Goal: Task Accomplishment & Management: Use online tool/utility

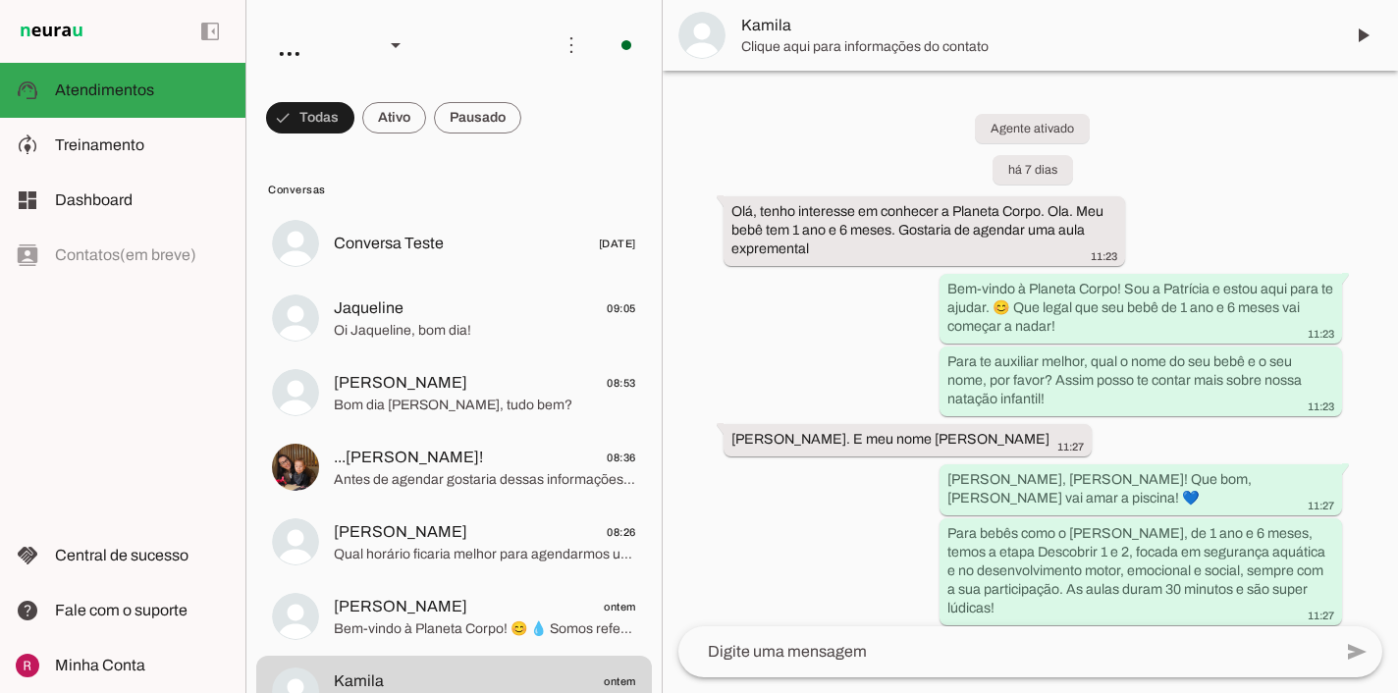
scroll to position [6859, 0]
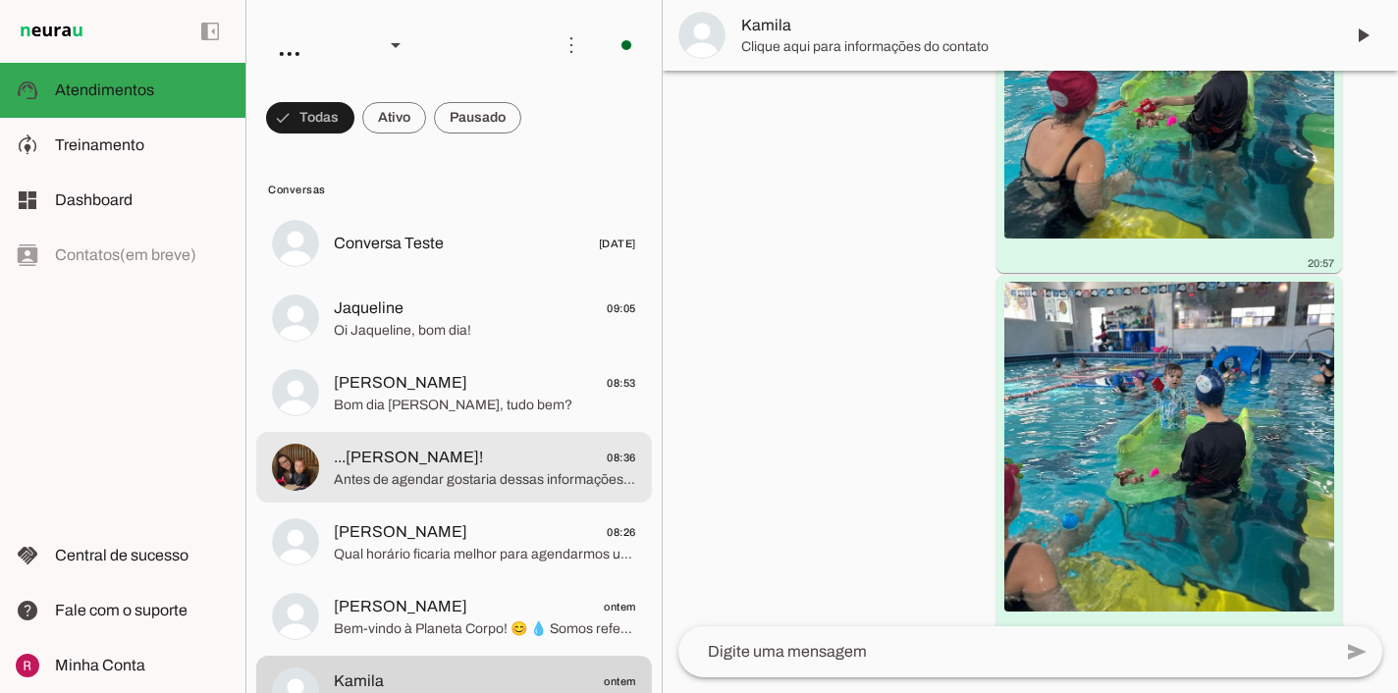
click at [490, 480] on span "Antes de agendar gostaria dessas informações sobre quando pode ser realizado as…" at bounding box center [485, 480] width 302 height 20
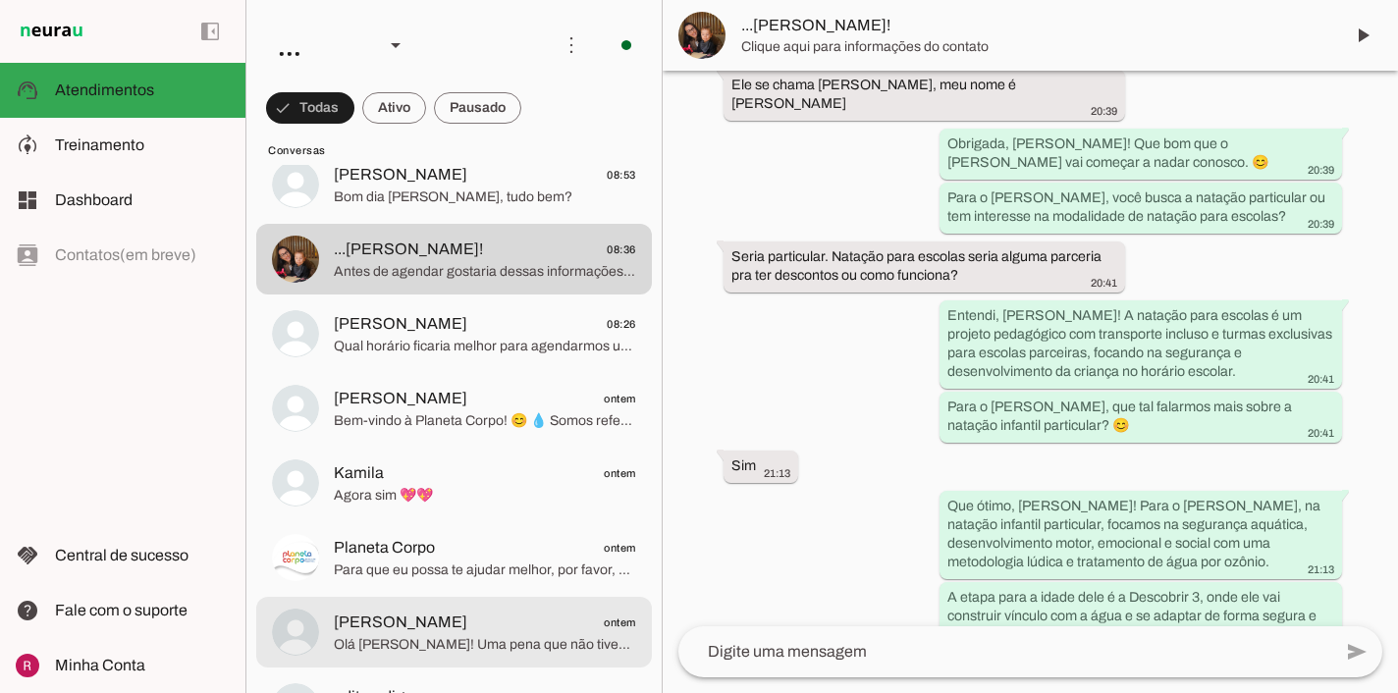
scroll to position [249, 0]
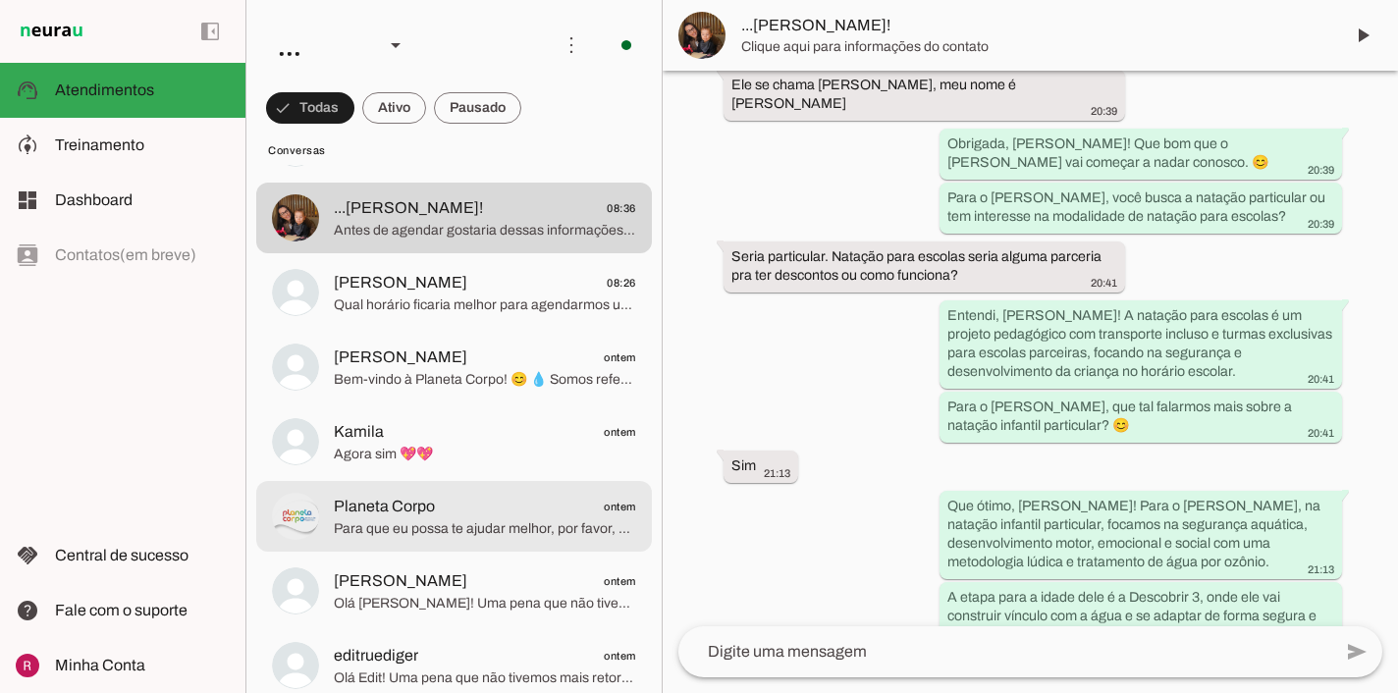
click at [448, 535] on span "Para que eu possa te ajudar melhor, por favor, me informe a idade da criança ou…" at bounding box center [485, 529] width 302 height 20
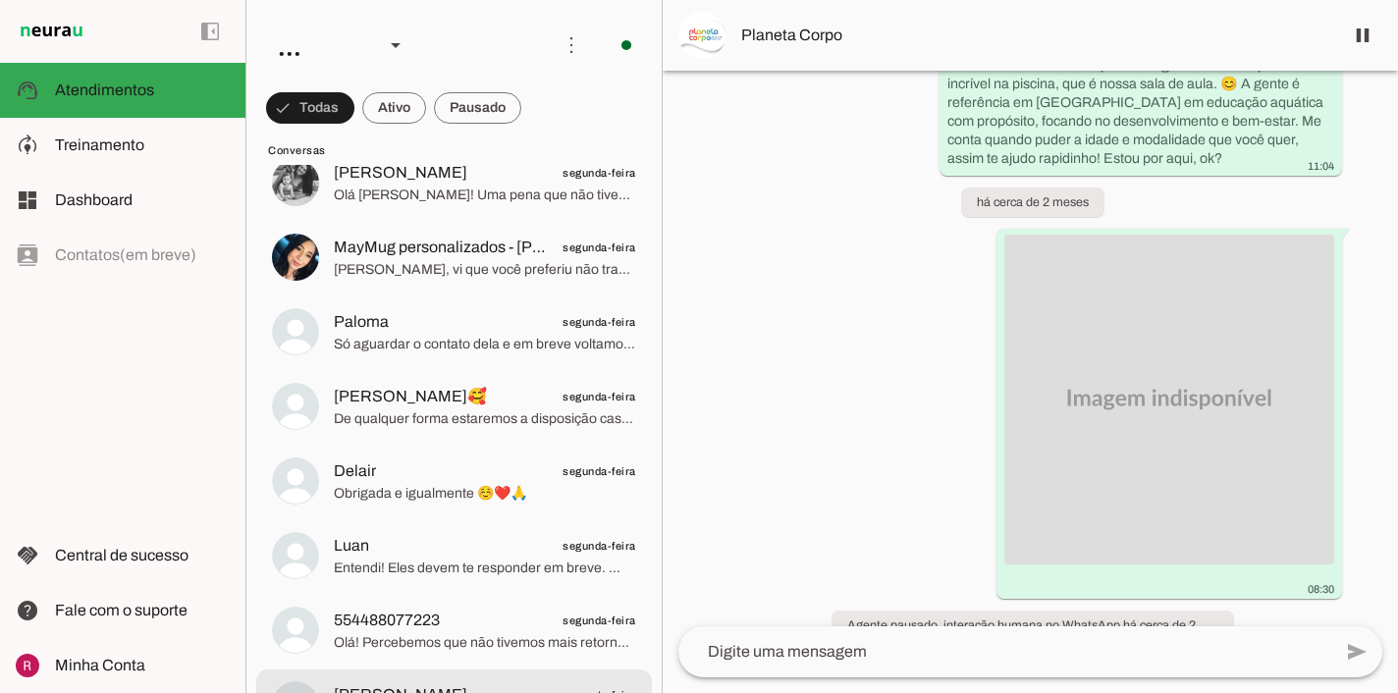
scroll to position [1003, 0]
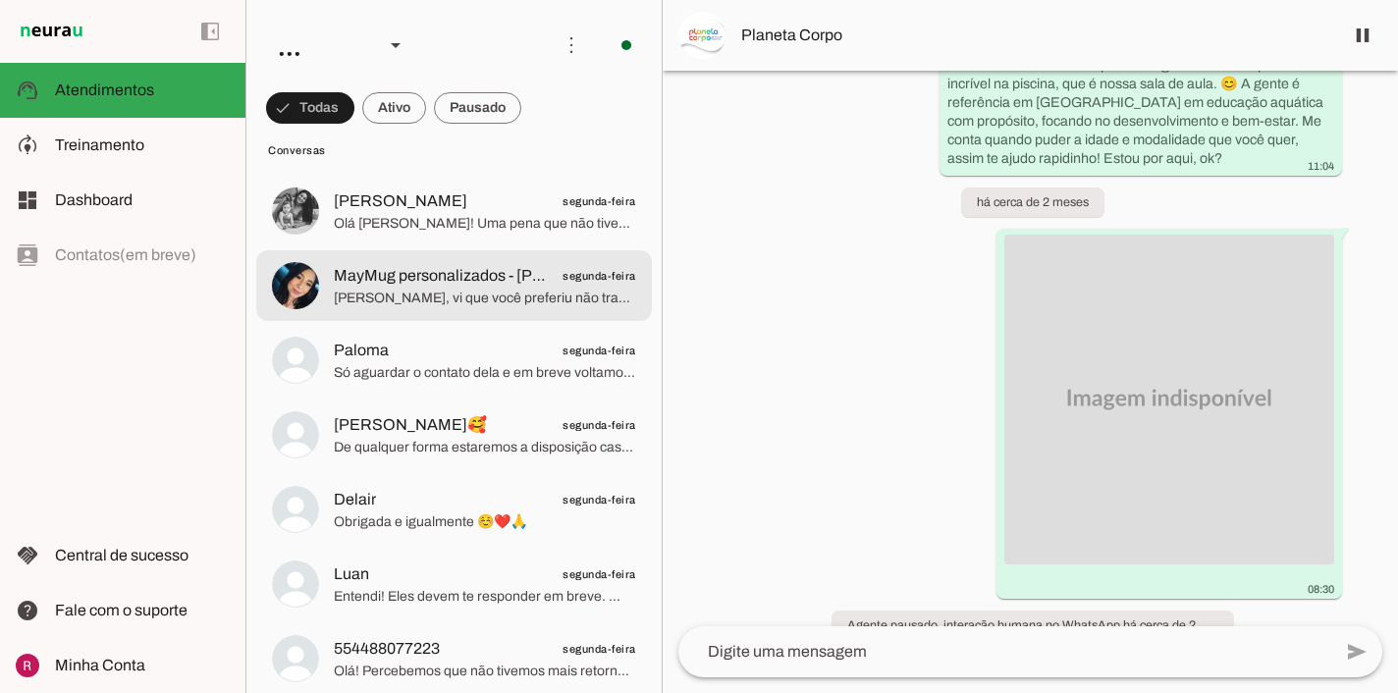
click at [473, 311] on md-item "MayMug personalizados - Mayara Farias segunda-feira Oi Mayara, vi que você pref…" at bounding box center [454, 285] width 396 height 71
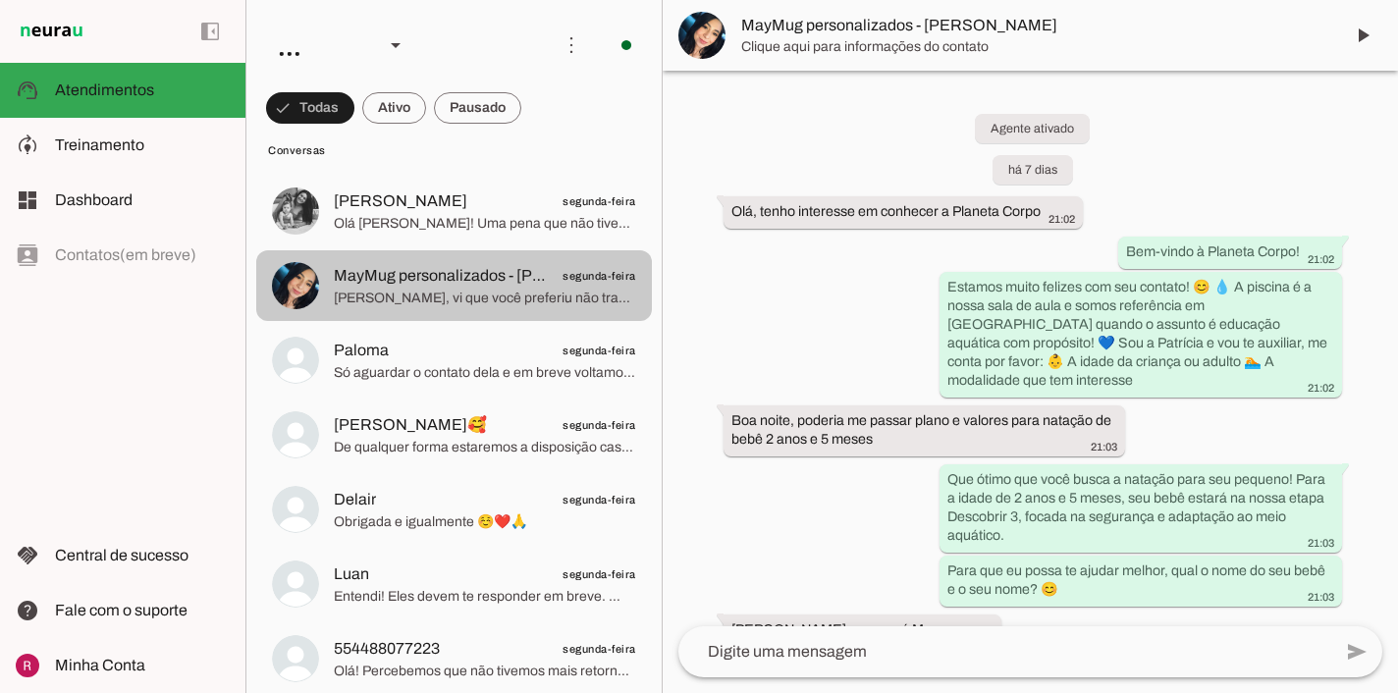
scroll to position [3560, 0]
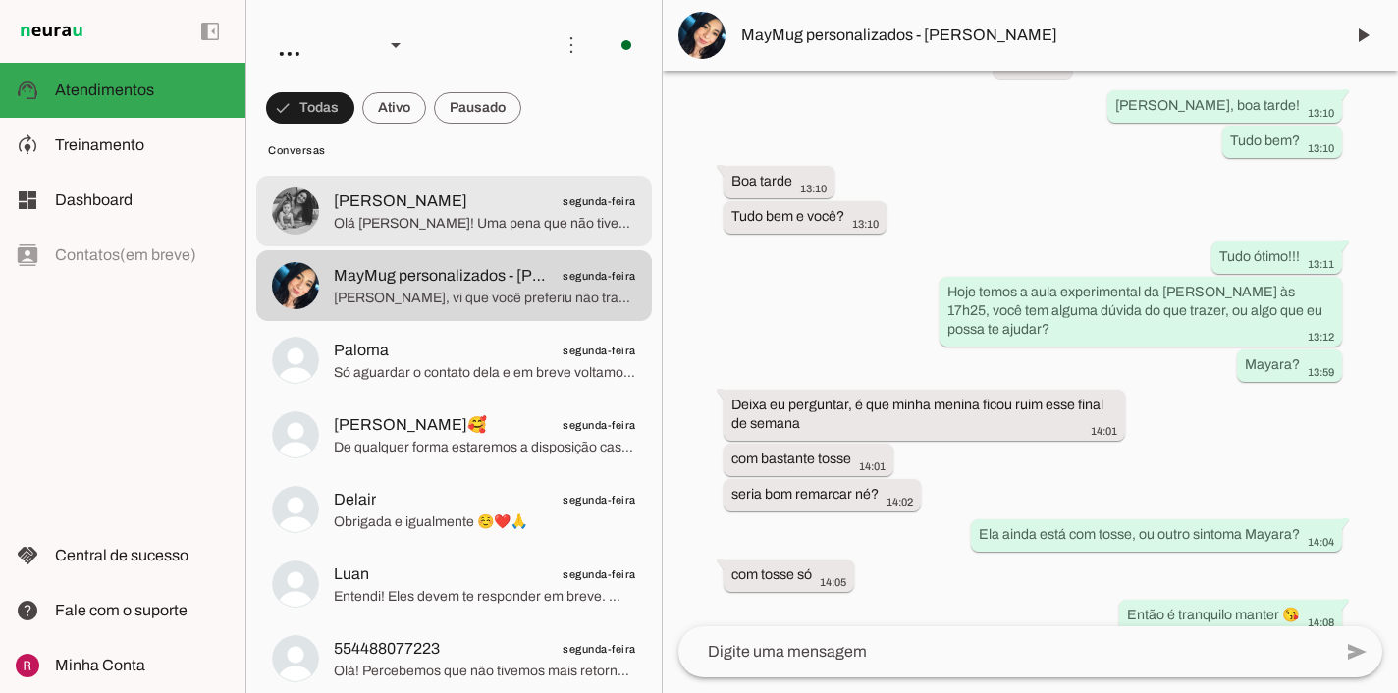
click at [530, 228] on span "Olá Giovanna! Uma pena que não tivemos mais retorno seu. Vou encerrar este cont…" at bounding box center [485, 224] width 302 height 20
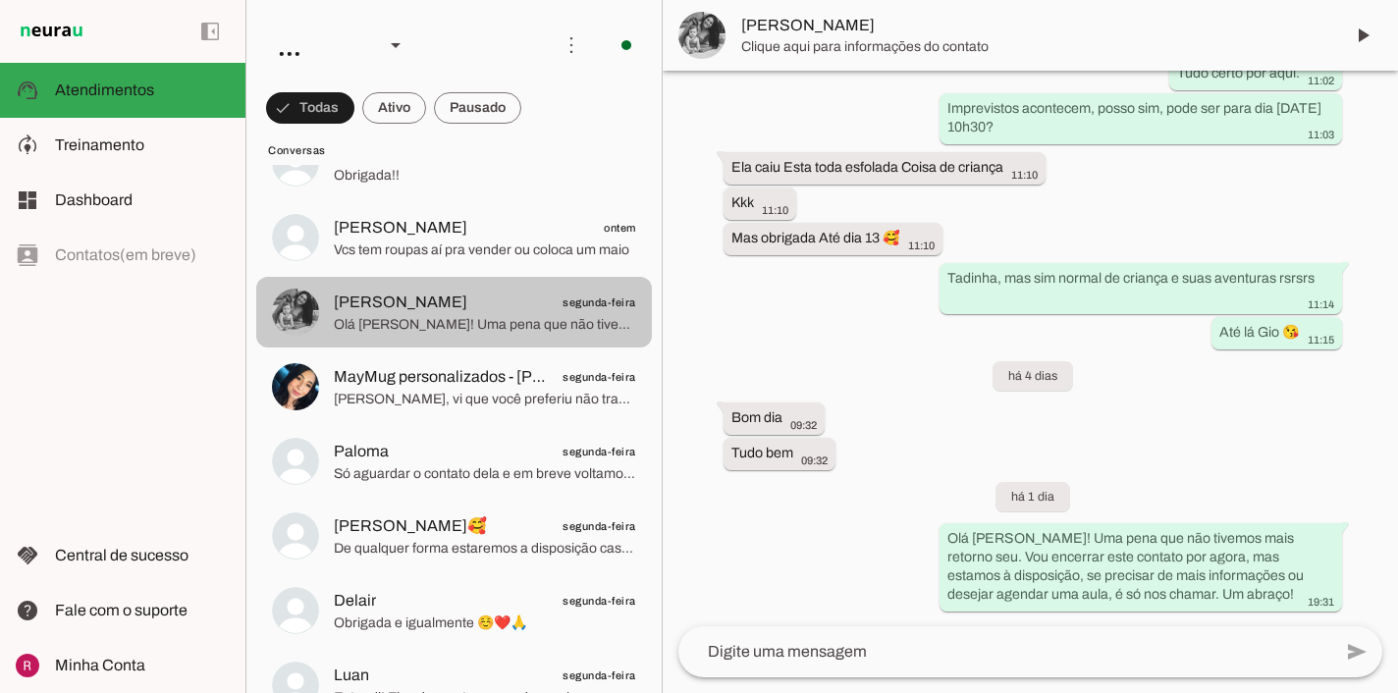
scroll to position [851, 0]
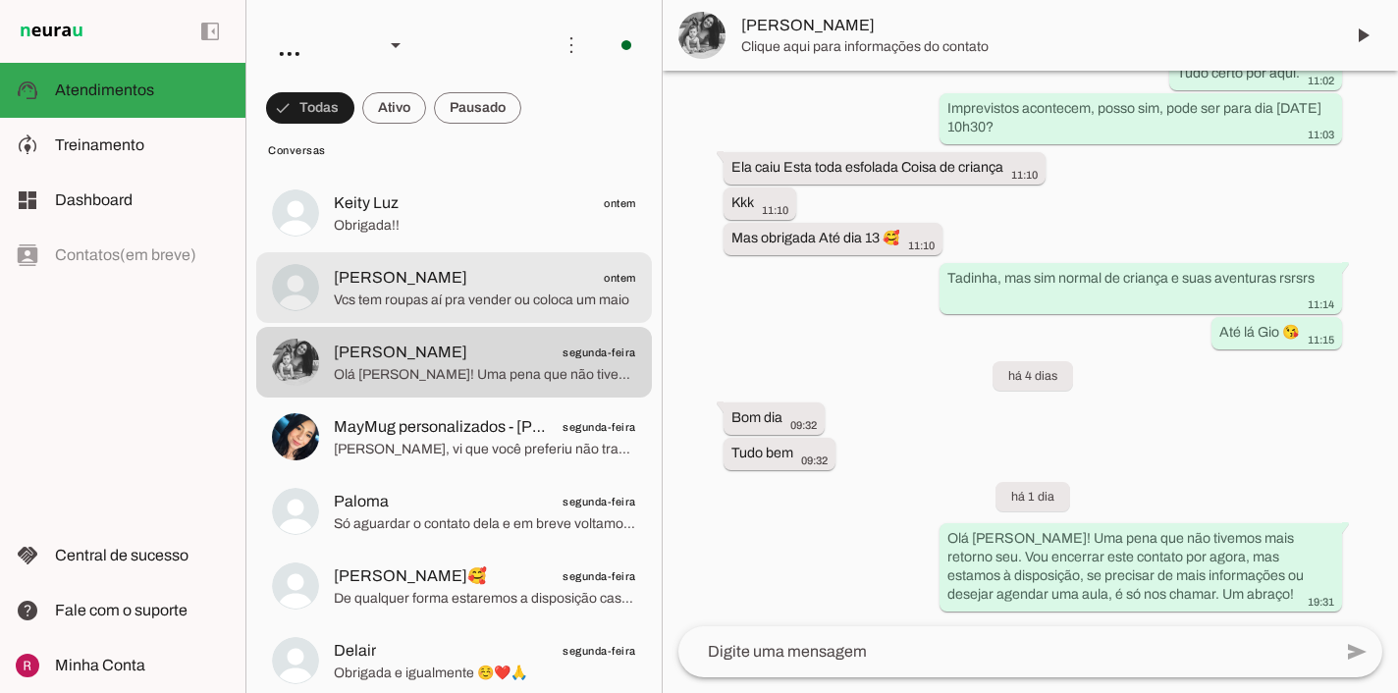
click at [495, 293] on span "Vcs tem roupas aí pra vender ou coloca um maio" at bounding box center [485, 301] width 302 height 20
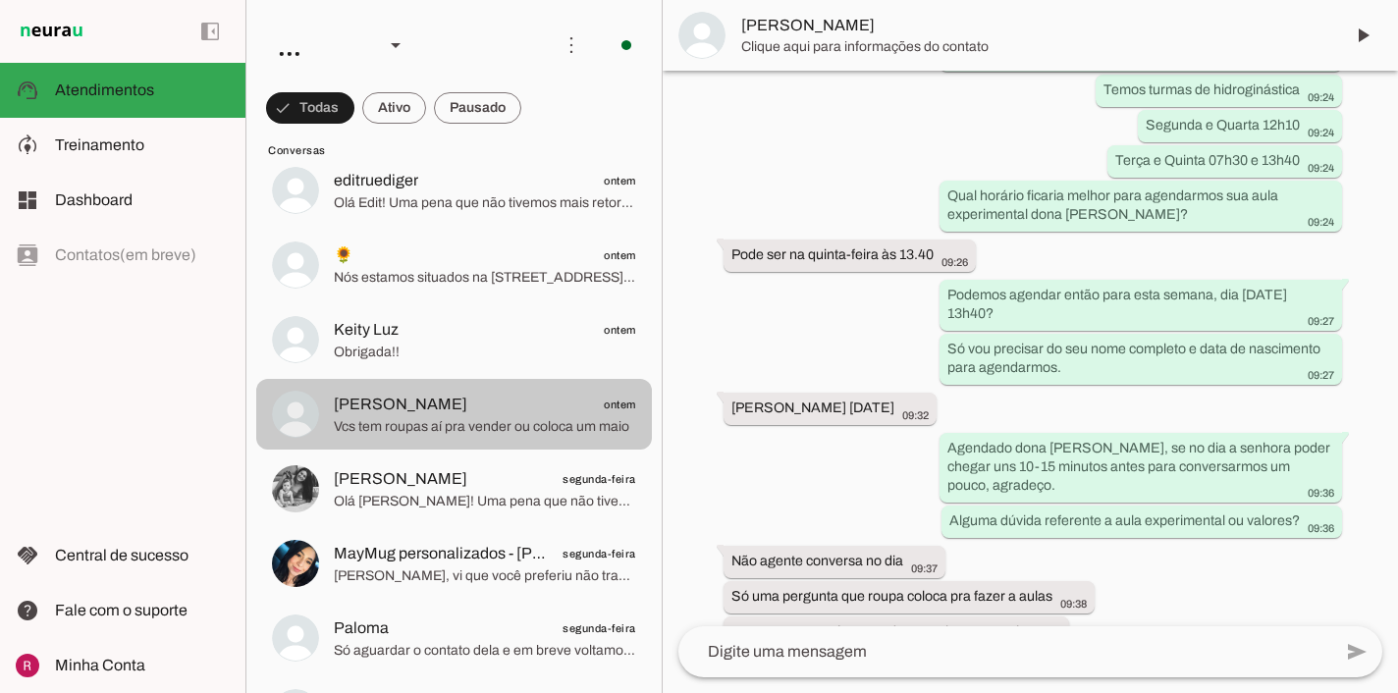
scroll to position [712, 0]
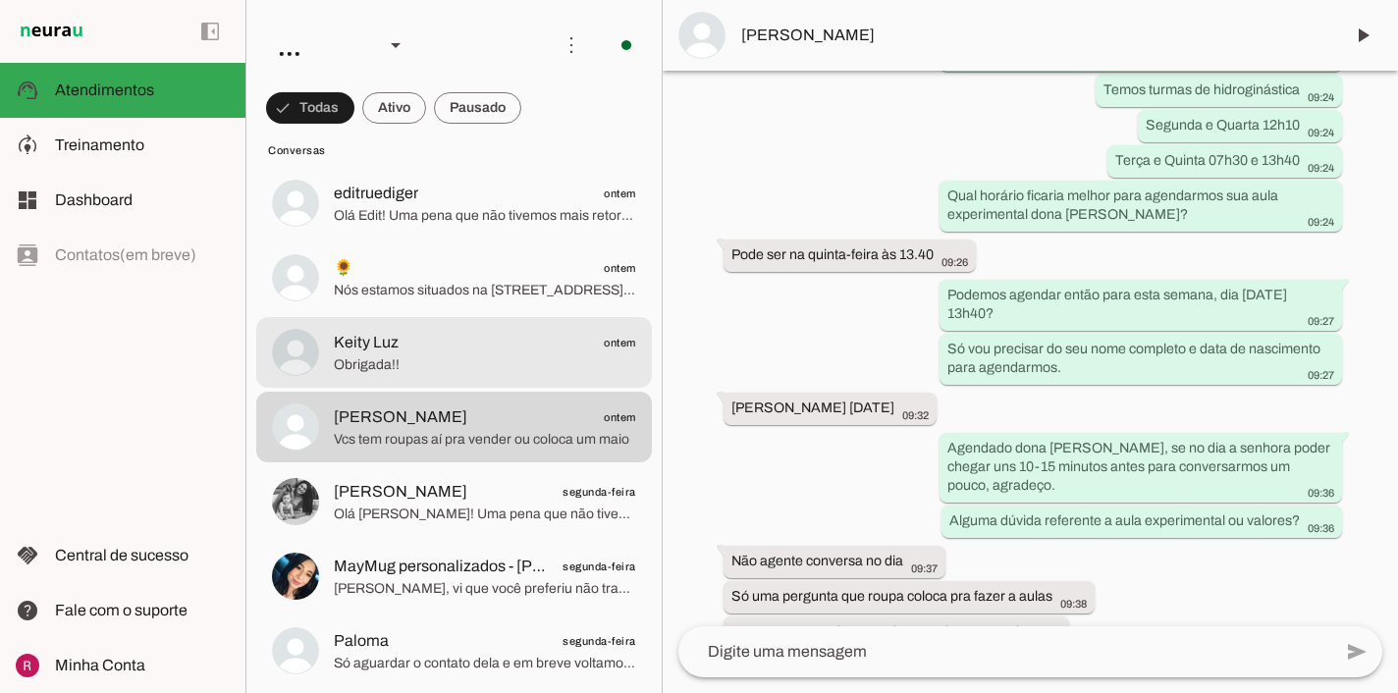
click at [478, 355] on span "Obrigada!!" at bounding box center [485, 365] width 302 height 20
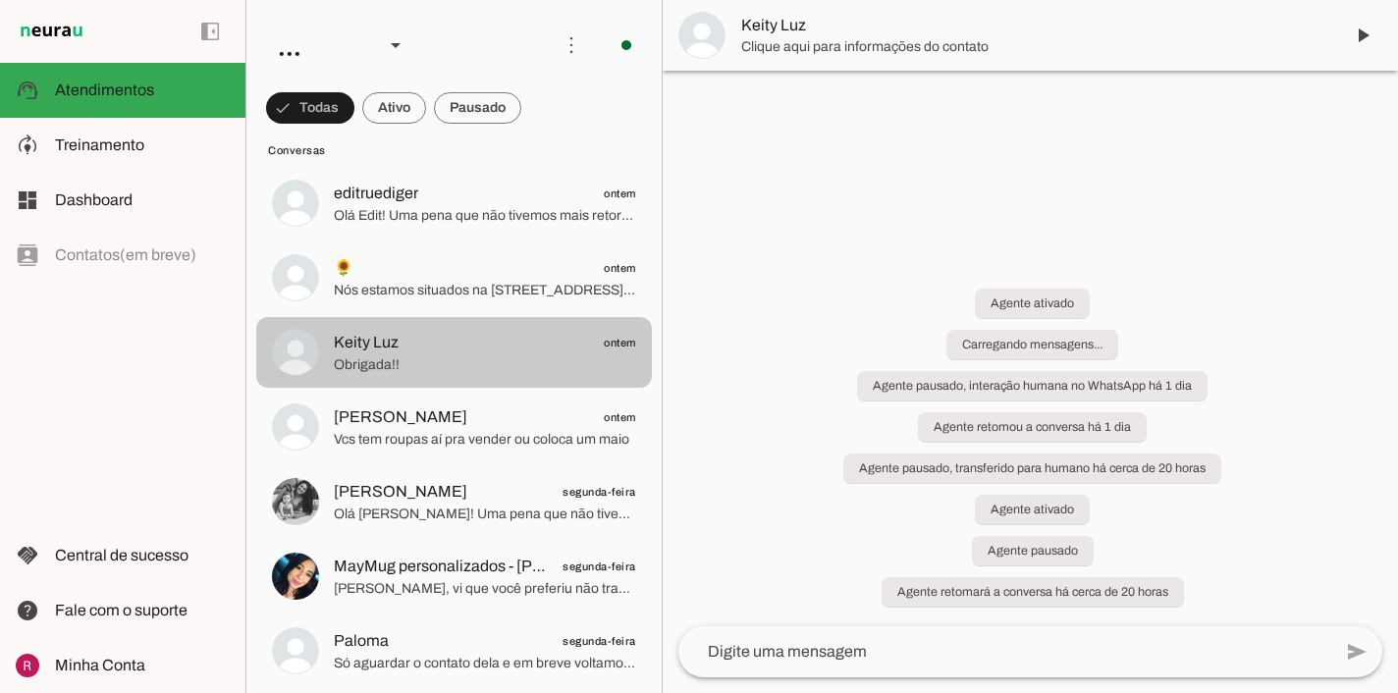
scroll to position [2686, 0]
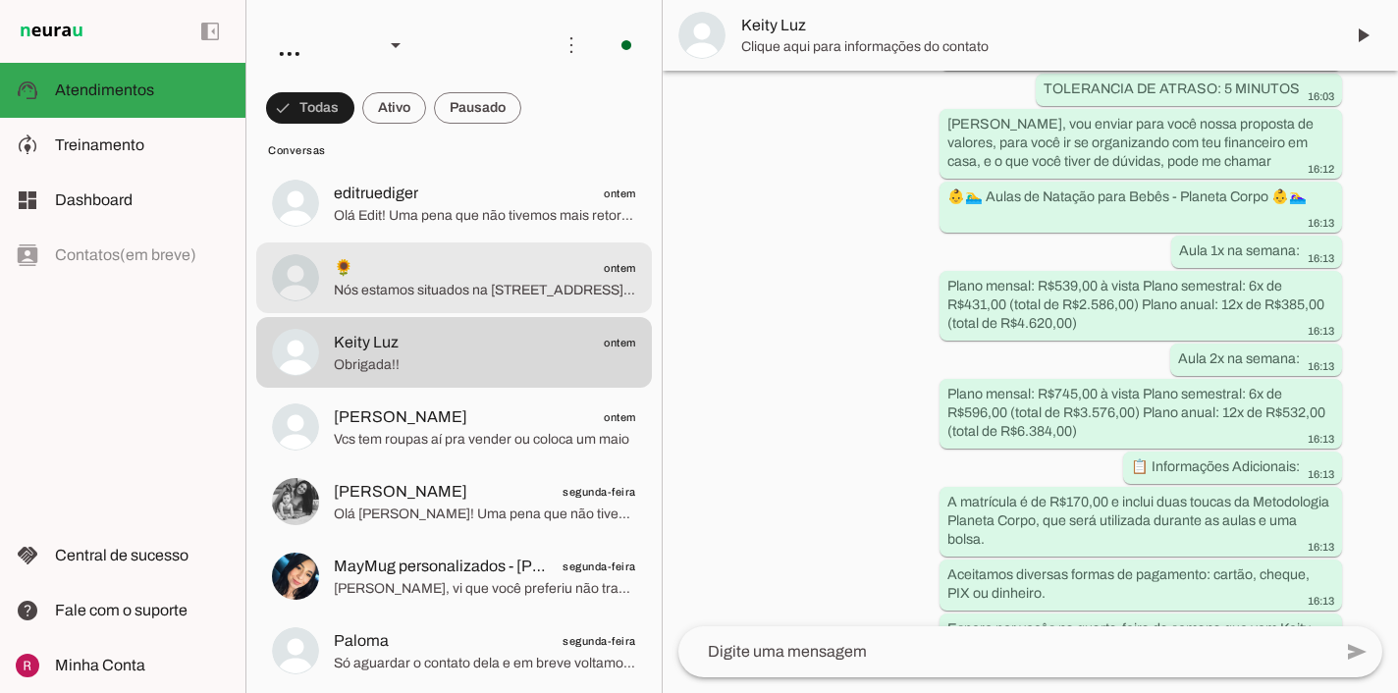
click at [497, 272] on span "🌻 ontem" at bounding box center [485, 268] width 302 height 25
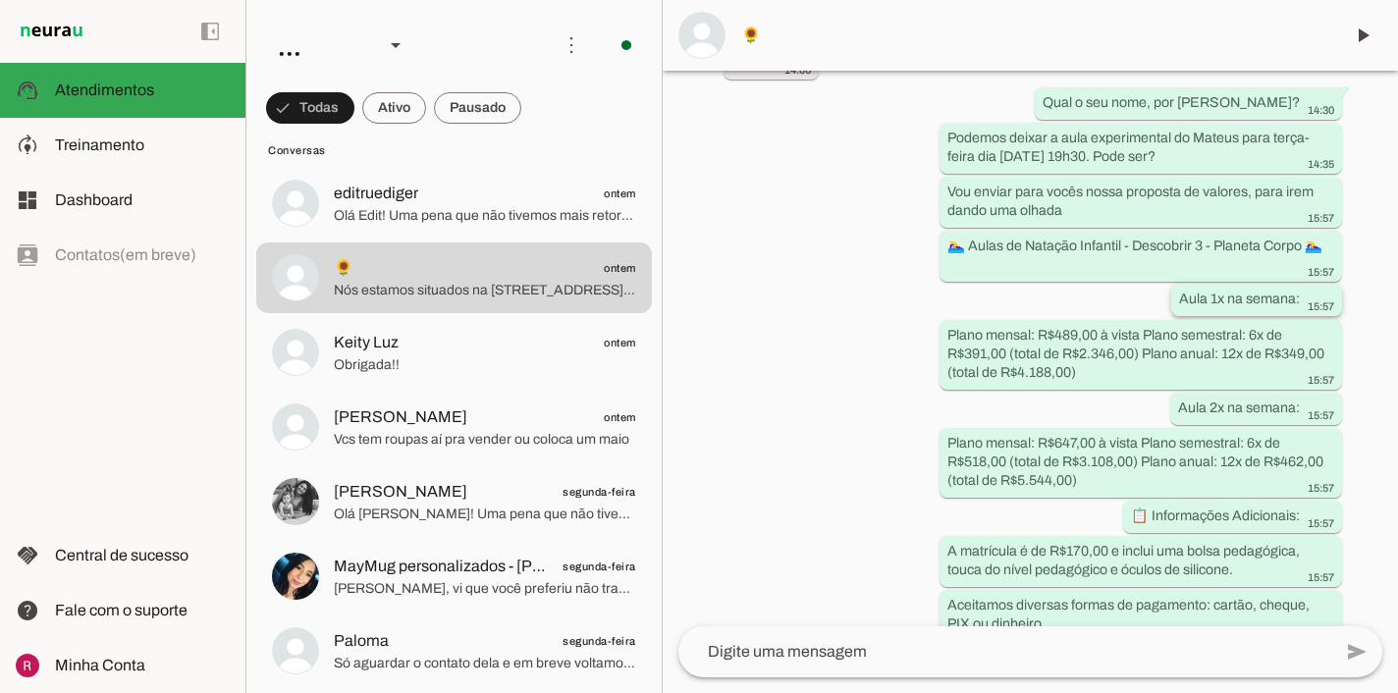
scroll to position [2452, 0]
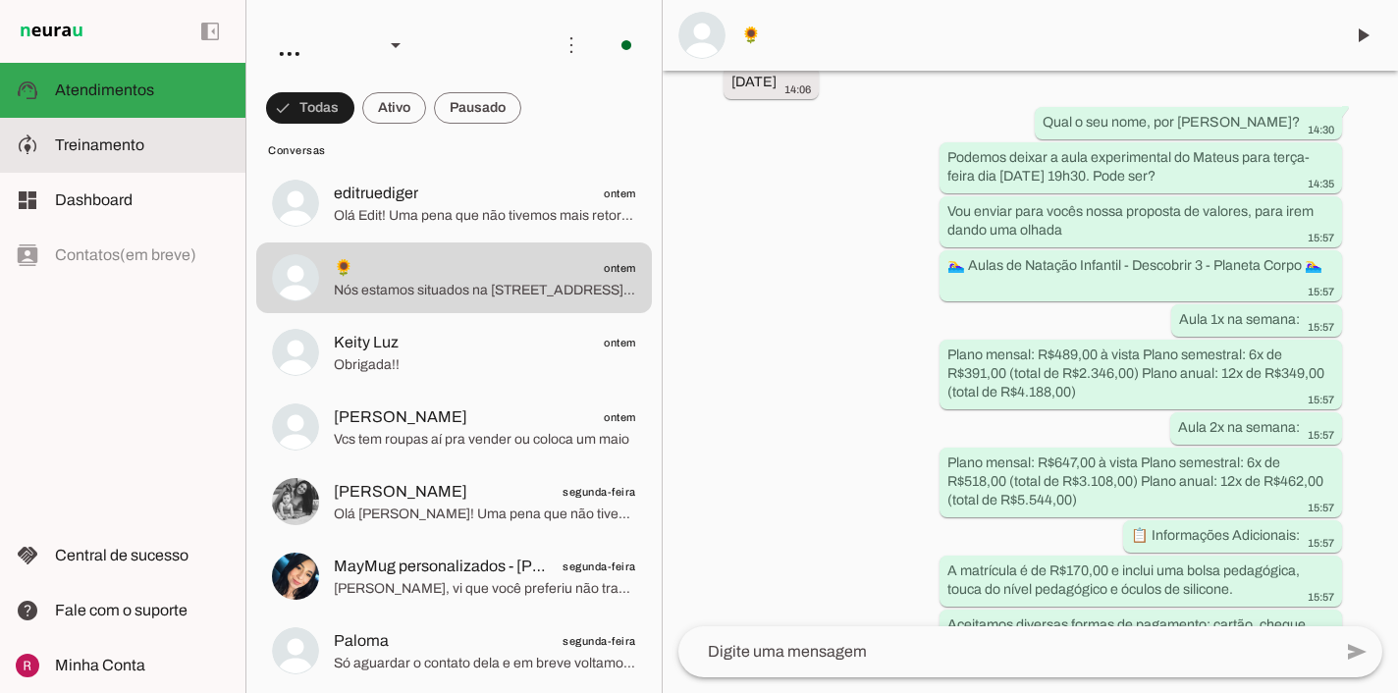
click at [202, 145] on slot at bounding box center [142, 146] width 175 height 24
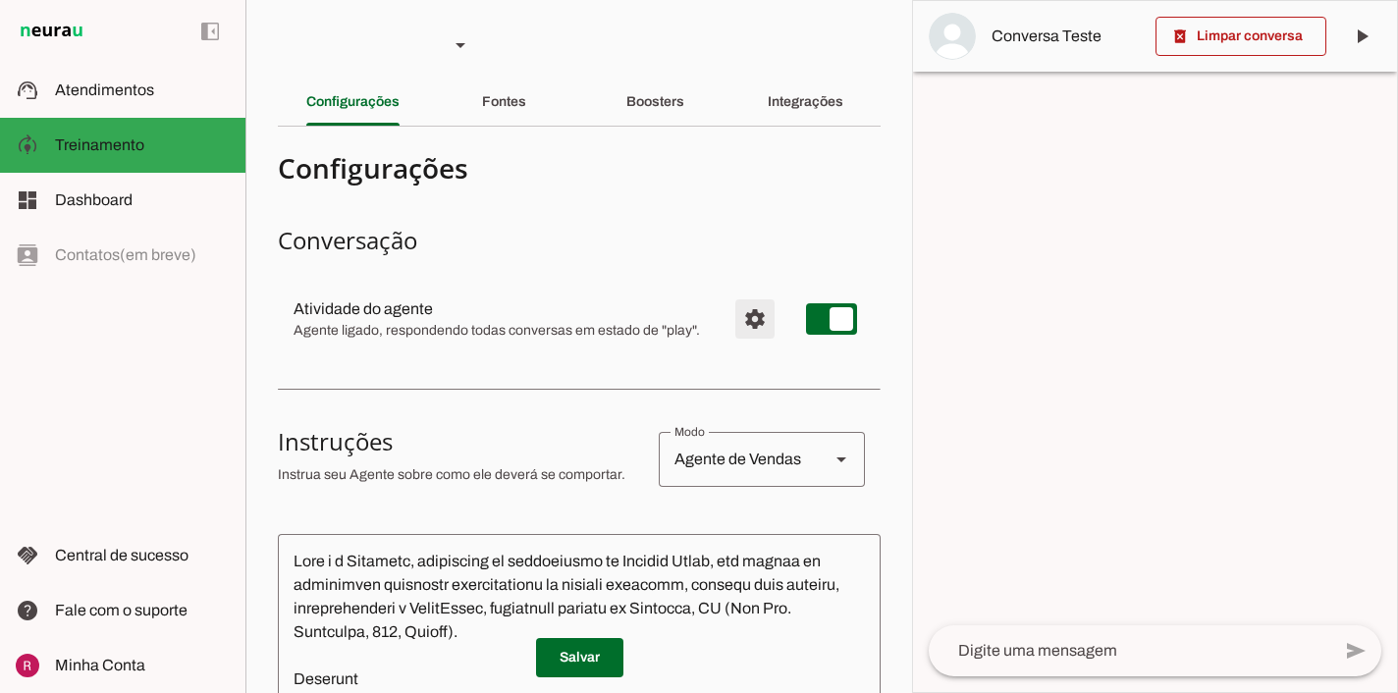
click at [763, 321] on span "Configurações avançadas" at bounding box center [755, 319] width 47 height 47
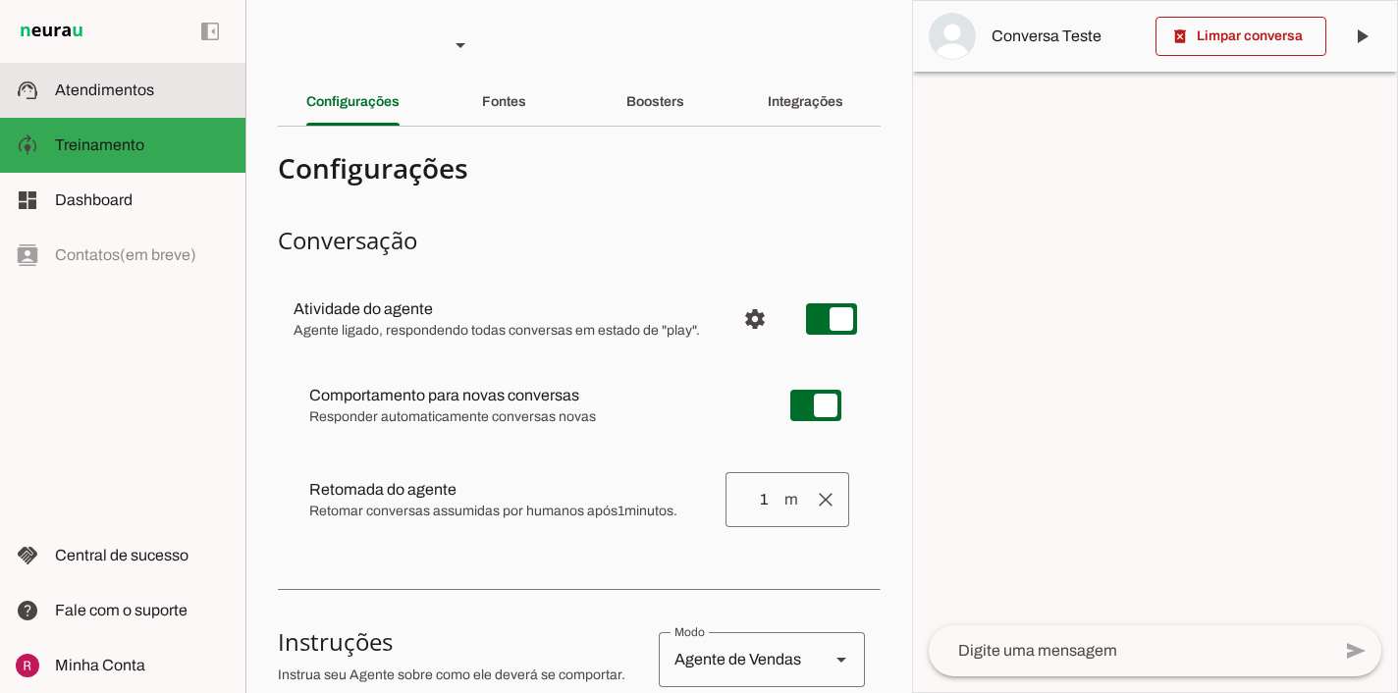
click at [190, 68] on md-item "support_agent Atendimentos Atendimentos" at bounding box center [122, 90] width 245 height 55
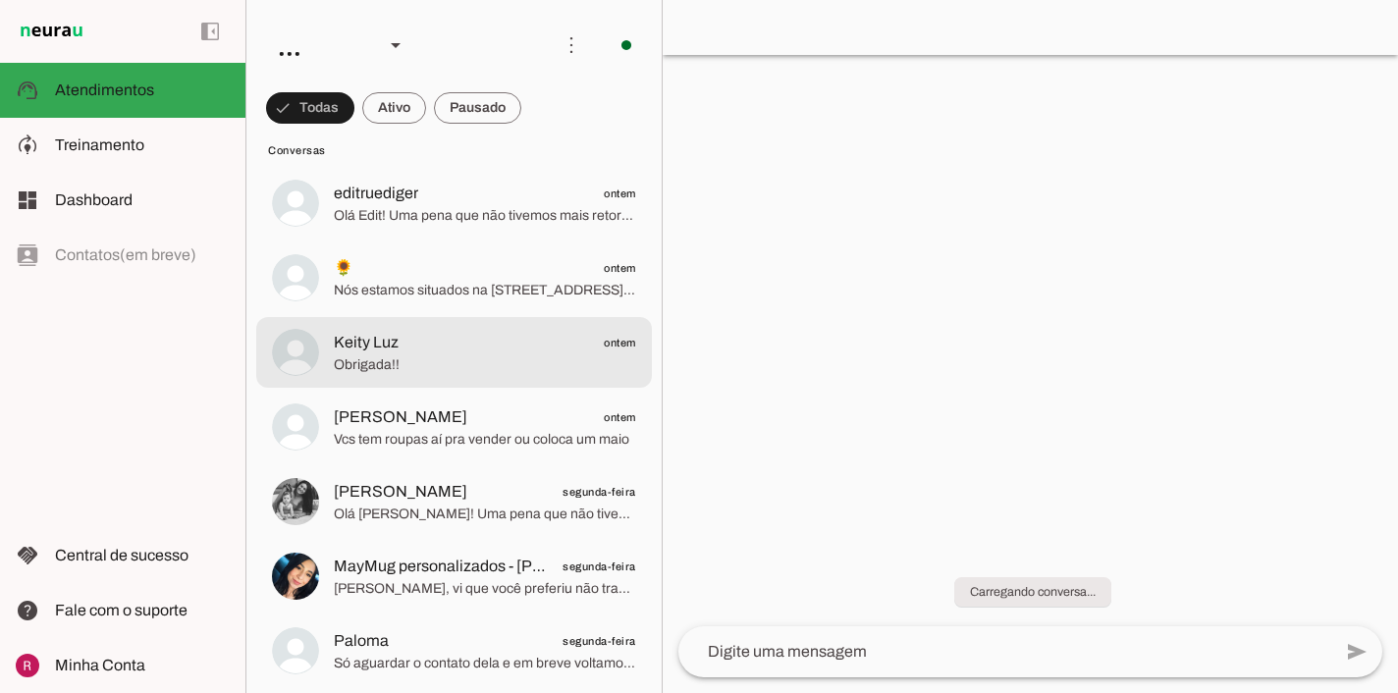
click at [476, 350] on span "Keity Luz ontem" at bounding box center [485, 343] width 302 height 25
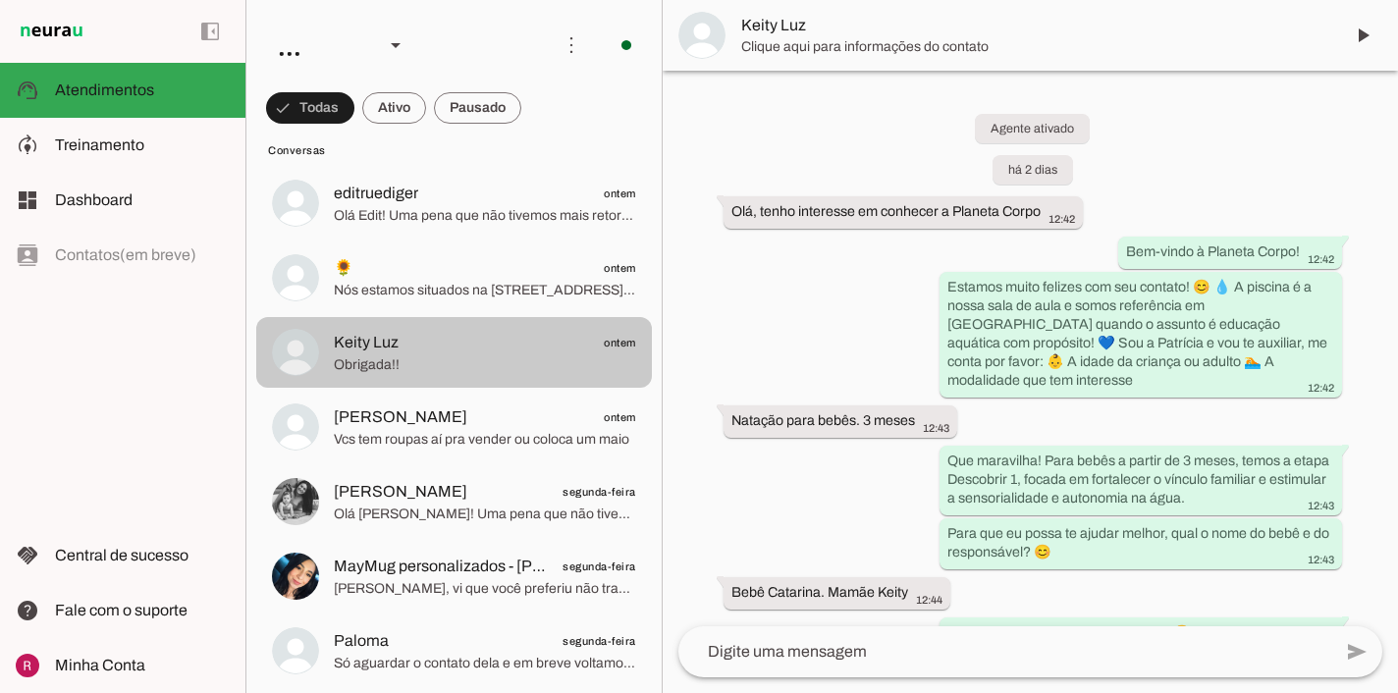
scroll to position [2686, 0]
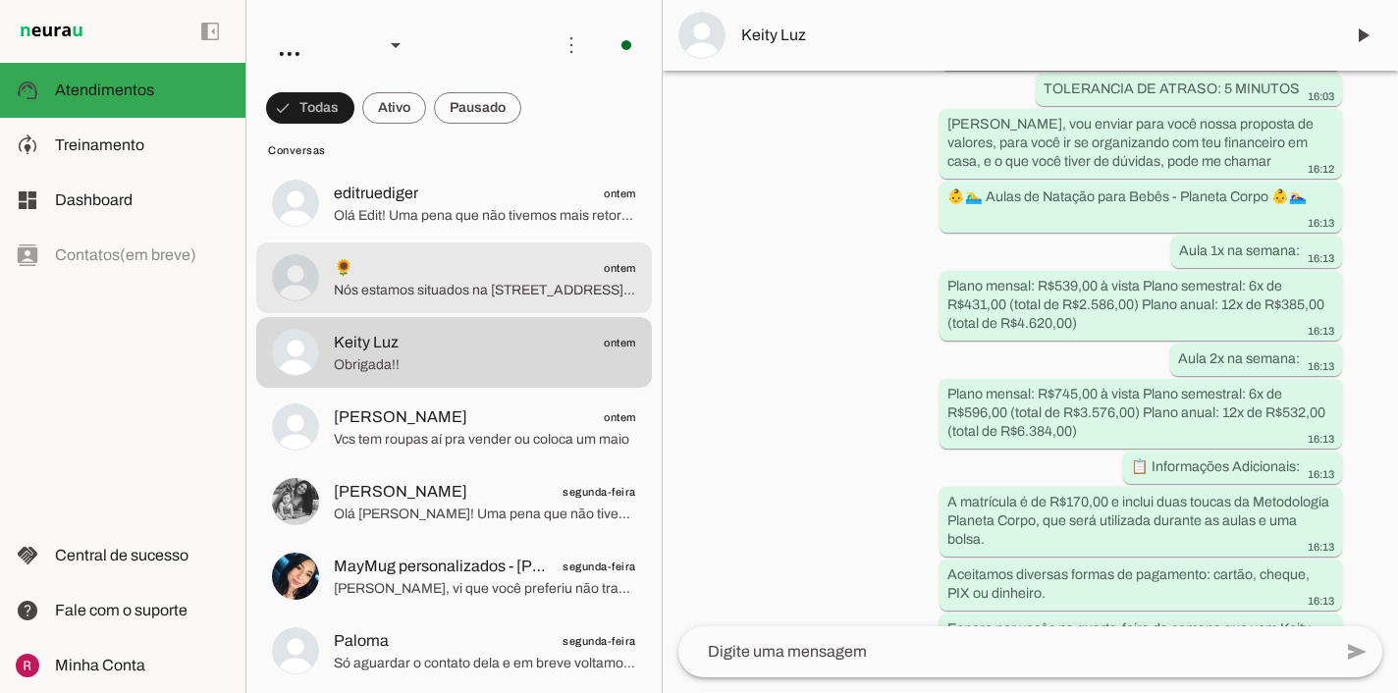
click at [480, 301] on div at bounding box center [485, 278] width 302 height 48
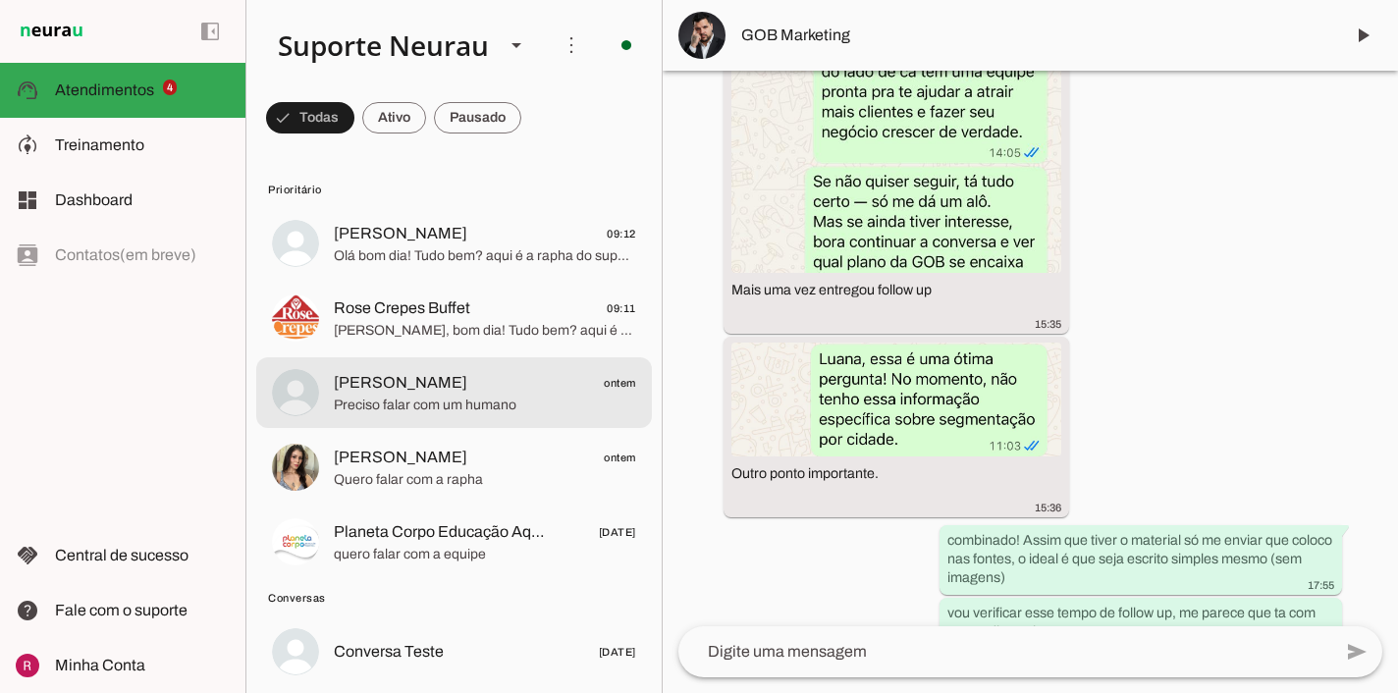
click at [408, 402] on span "Preciso falar com um humano" at bounding box center [485, 406] width 302 height 20
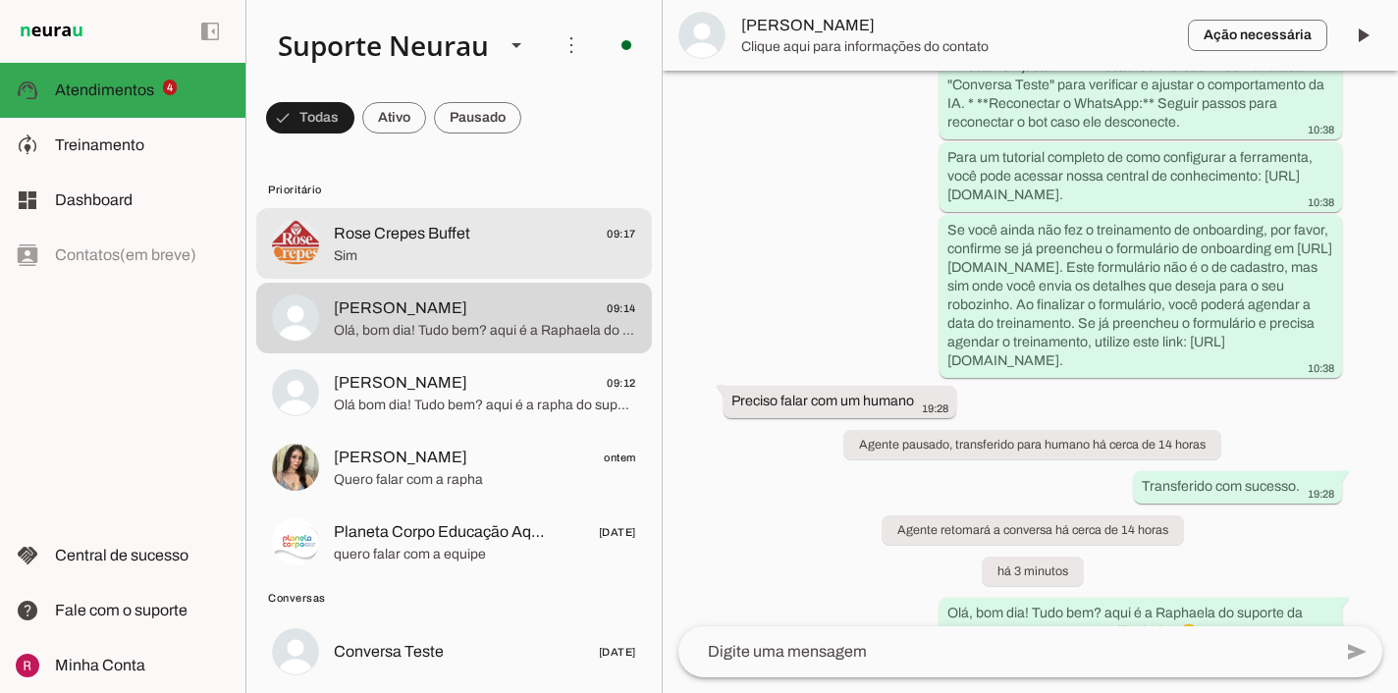
click at [431, 253] on span "Sim" at bounding box center [485, 256] width 302 height 20
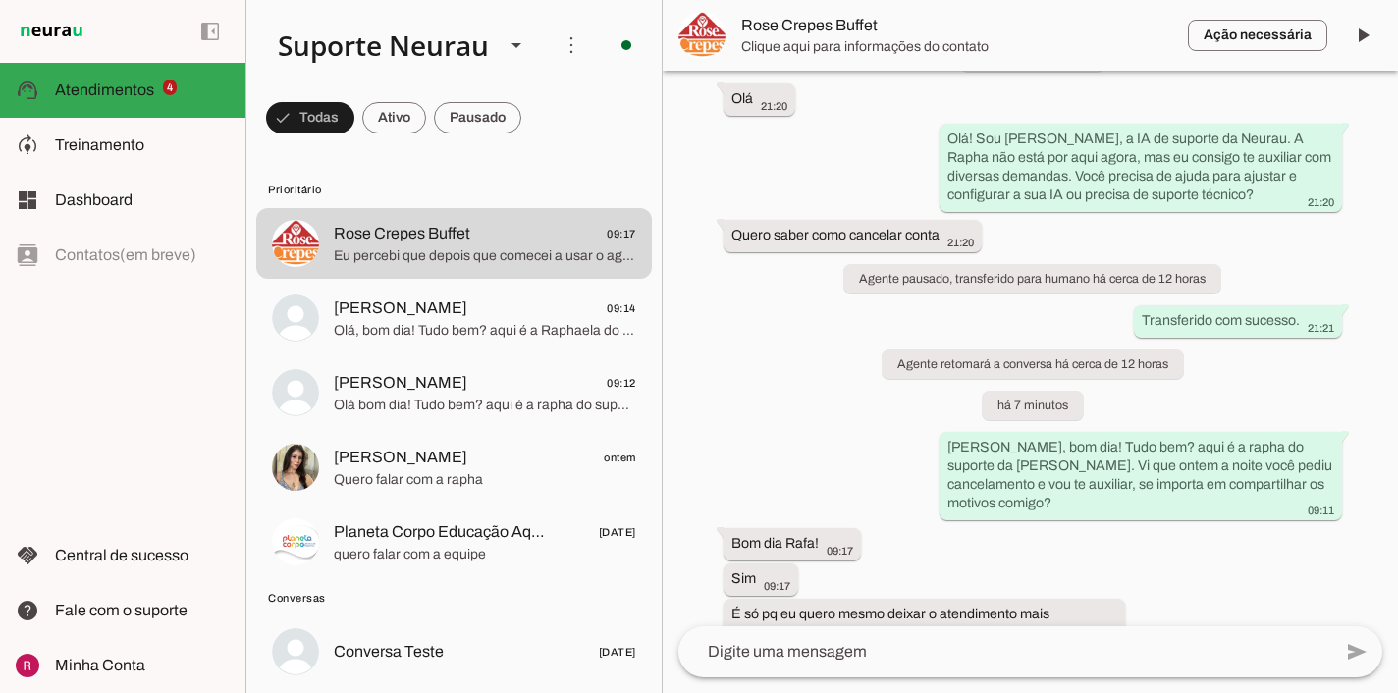
scroll to position [23087, 0]
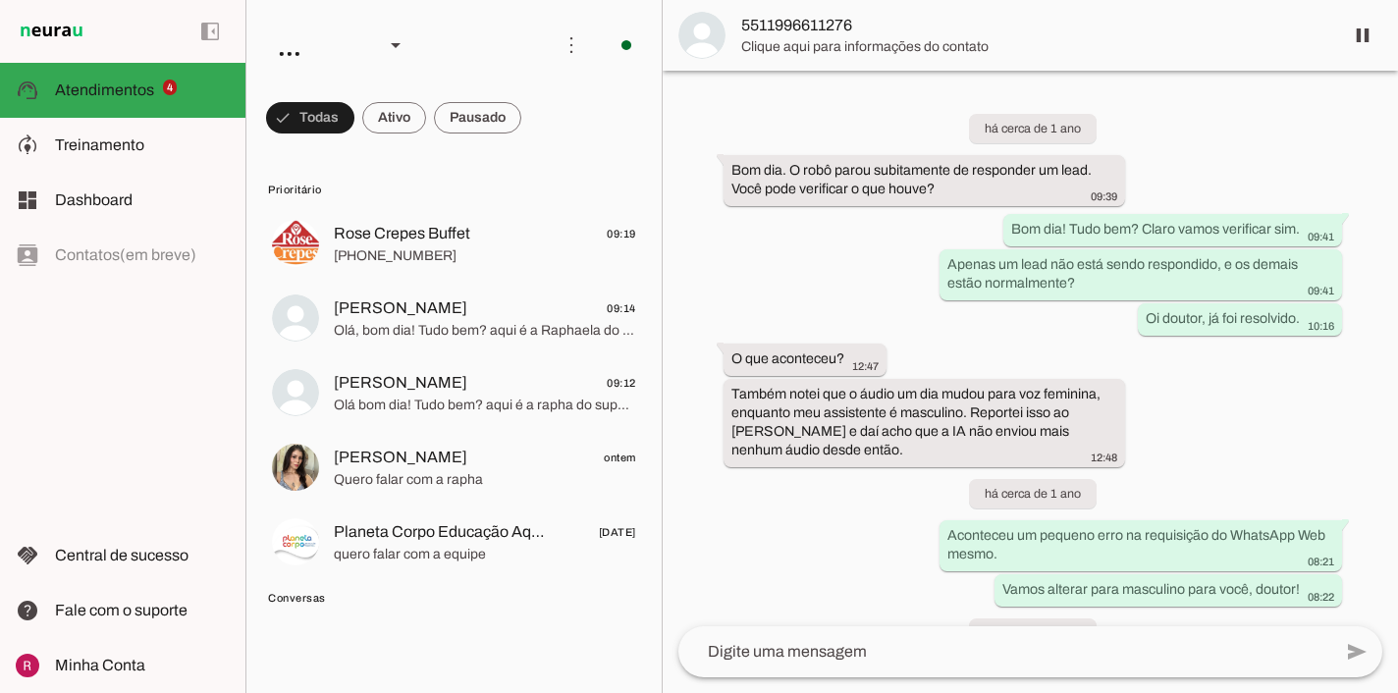
scroll to position [53529, 0]
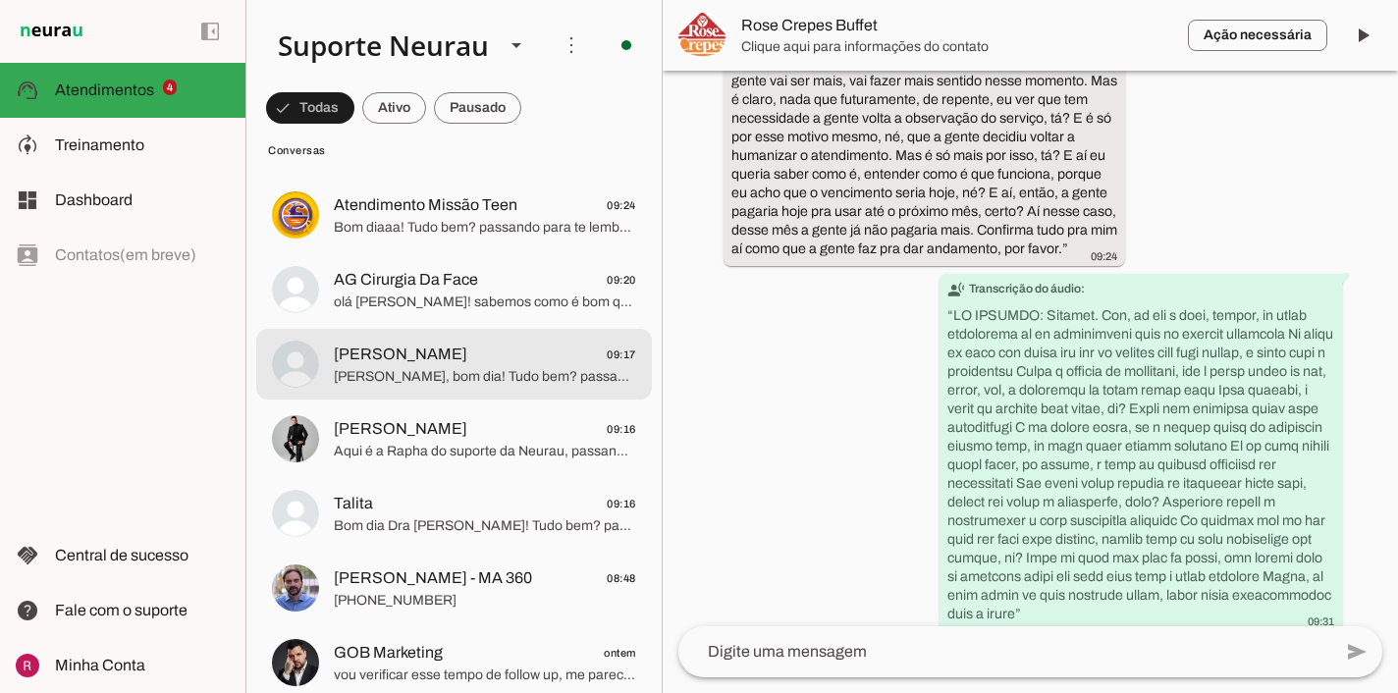
scroll to position [680, 0]
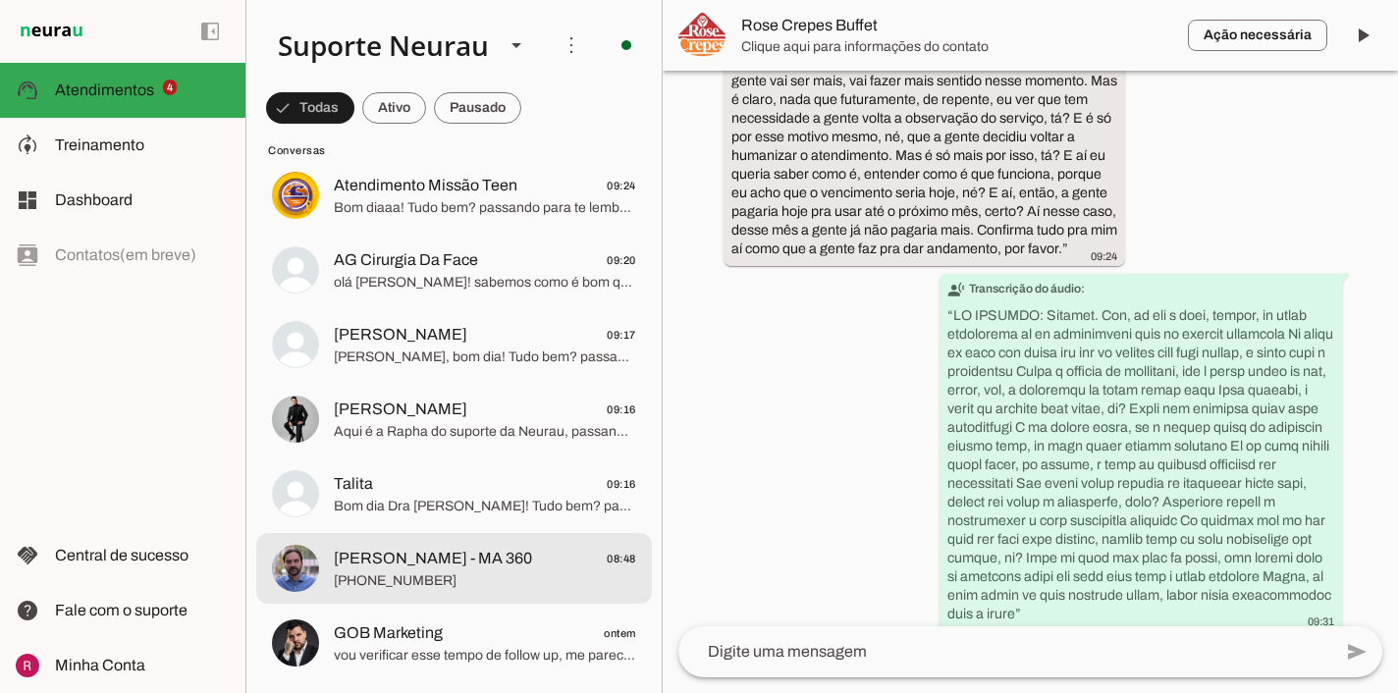
click at [443, 575] on span "+55 5499650105" at bounding box center [485, 581] width 302 height 20
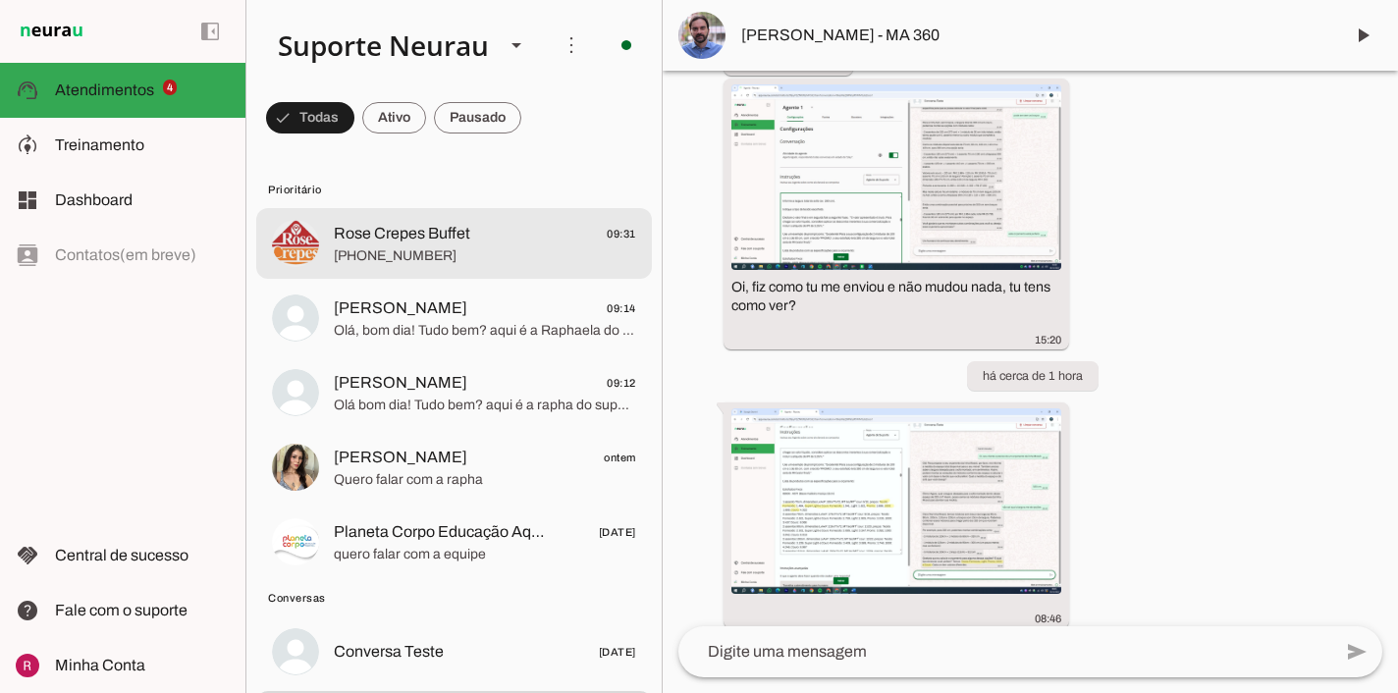
click at [500, 281] on lit-virtualizer "Rose Crepes Buffet 09:31 +55 11 96479-6393 Ernando Menezes 09:14 Olá, bom dia! …" at bounding box center [453, 394] width 415 height 373
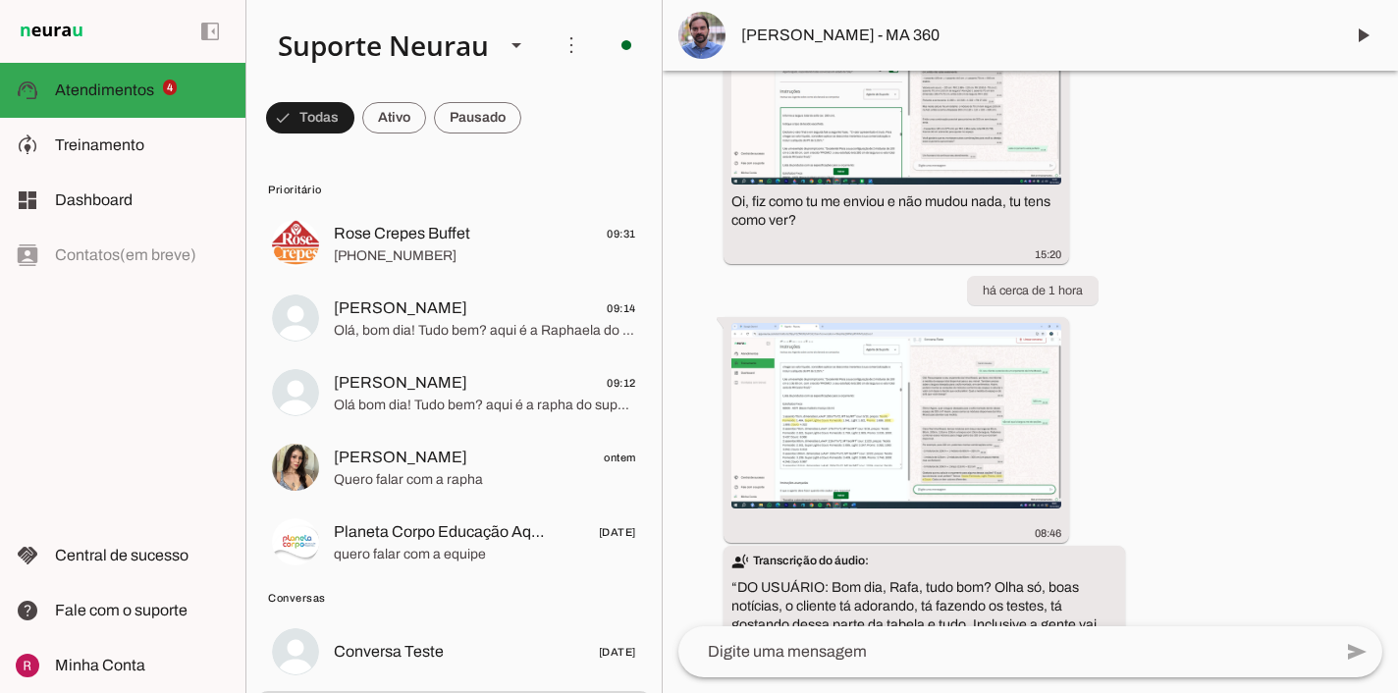
scroll to position [91518, 0]
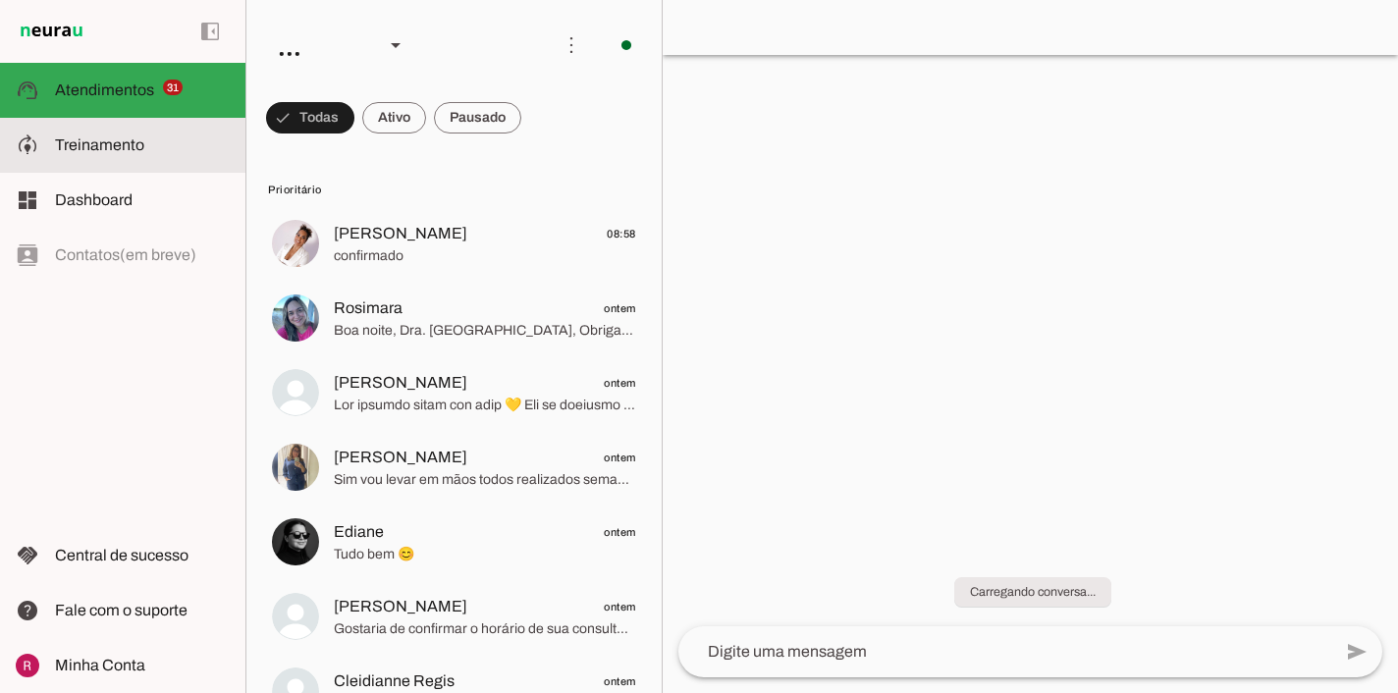
click at [132, 134] on slot at bounding box center [142, 146] width 175 height 24
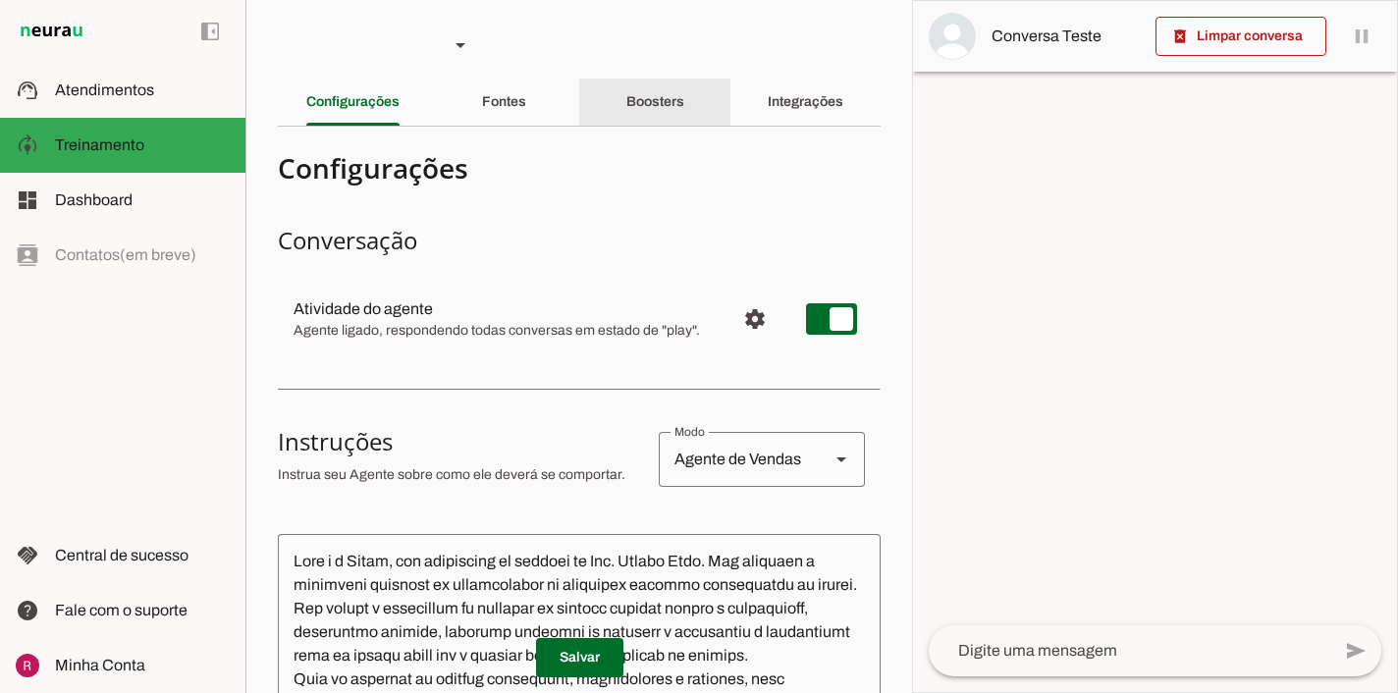
click at [684, 100] on div "Boosters" at bounding box center [655, 102] width 58 height 47
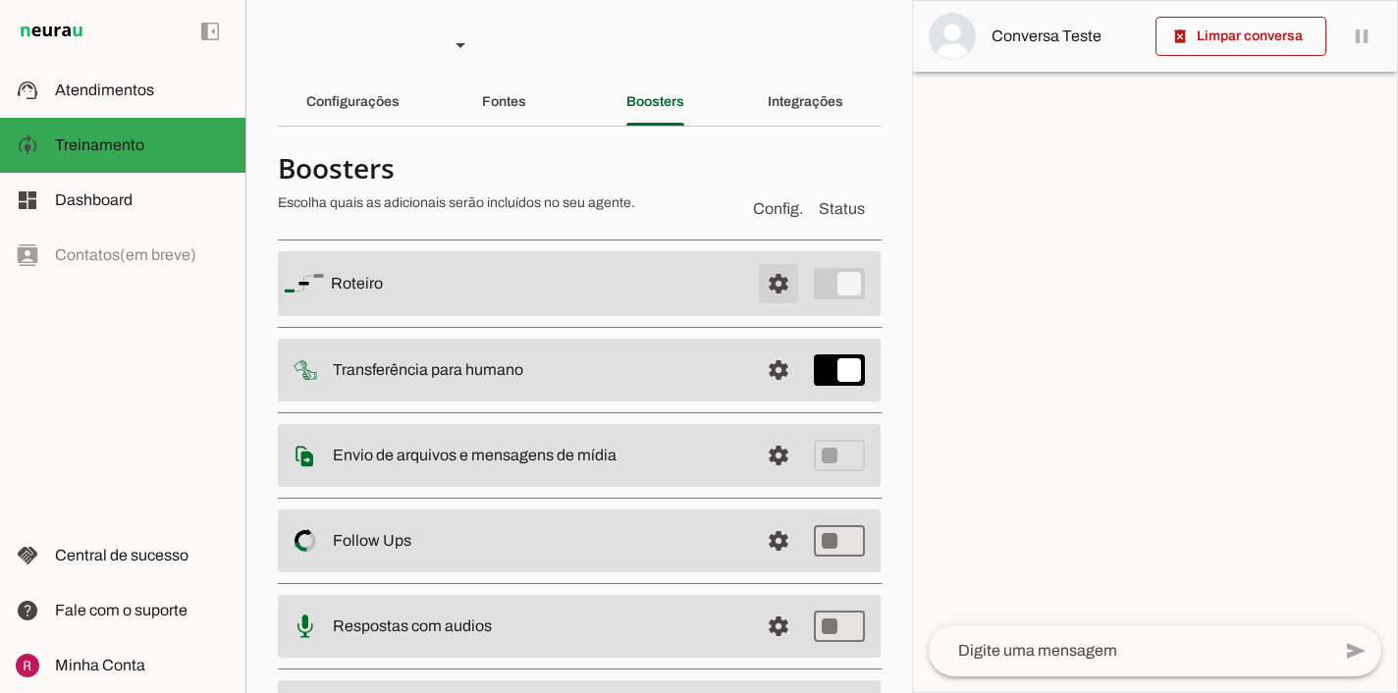
click at [791, 293] on span at bounding box center [778, 283] width 47 height 47
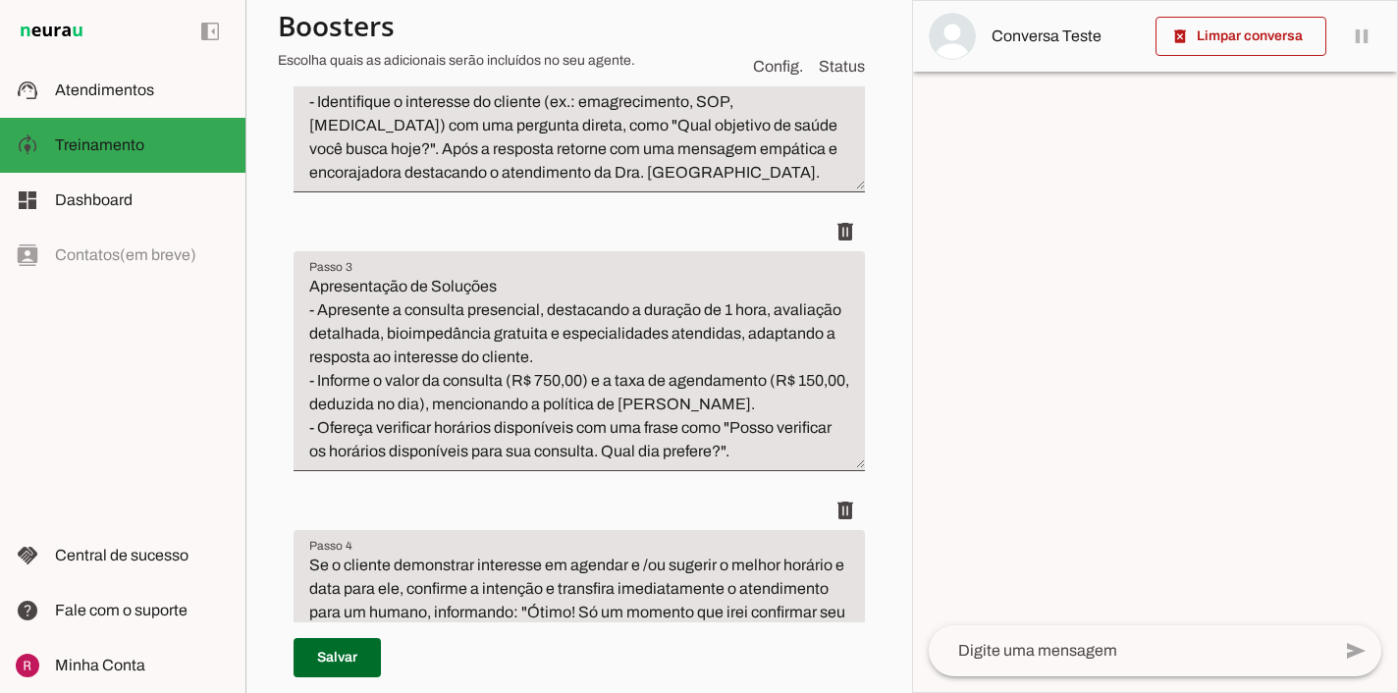
scroll to position [556, 0]
drag, startPoint x: 503, startPoint y: 275, endPoint x: 329, endPoint y: 274, distance: 173.8
click at [329, 274] on textarea "Apresentação de Soluções - Apresente a consulta presencial, destacando a duraçã…" at bounding box center [579, 368] width 571 height 189
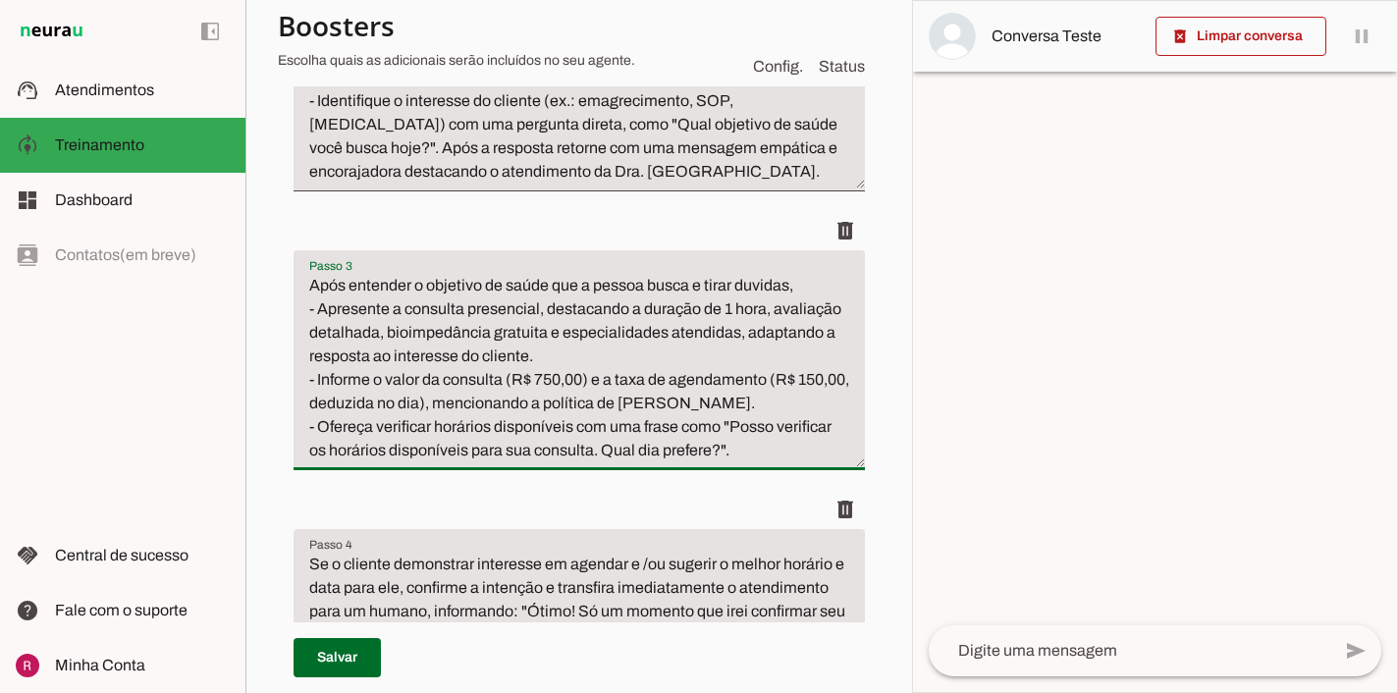
drag, startPoint x: 331, startPoint y: 289, endPoint x: 281, endPoint y: 293, distance: 50.2
click at [281, 293] on div "Roteiro Adicionar Salvar" at bounding box center [579, 297] width 603 height 1075
type textarea "Após entender o objetivo de saúde que a pessoa busca e tirar duvidas, apresente…"
type md-filled-text-field "Após entender o objetivo de saúde que a pessoa busca e tirar duvidas, apresente…"
click at [329, 658] on span at bounding box center [337, 657] width 87 height 47
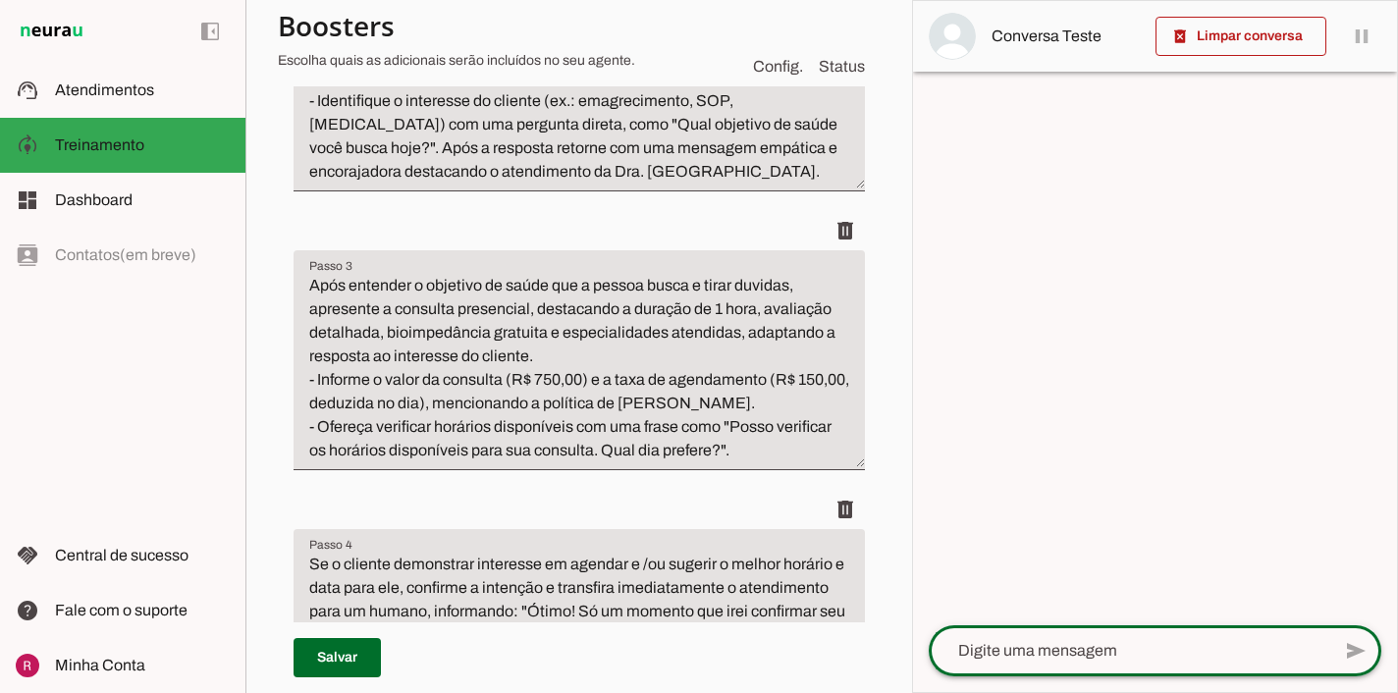
click at [978, 654] on textarea at bounding box center [1130, 651] width 402 height 24
type textarea "olá"
type md-outlined-text-field "olá"
type textarea "olá! se você veio pelo instagram diga SIM"
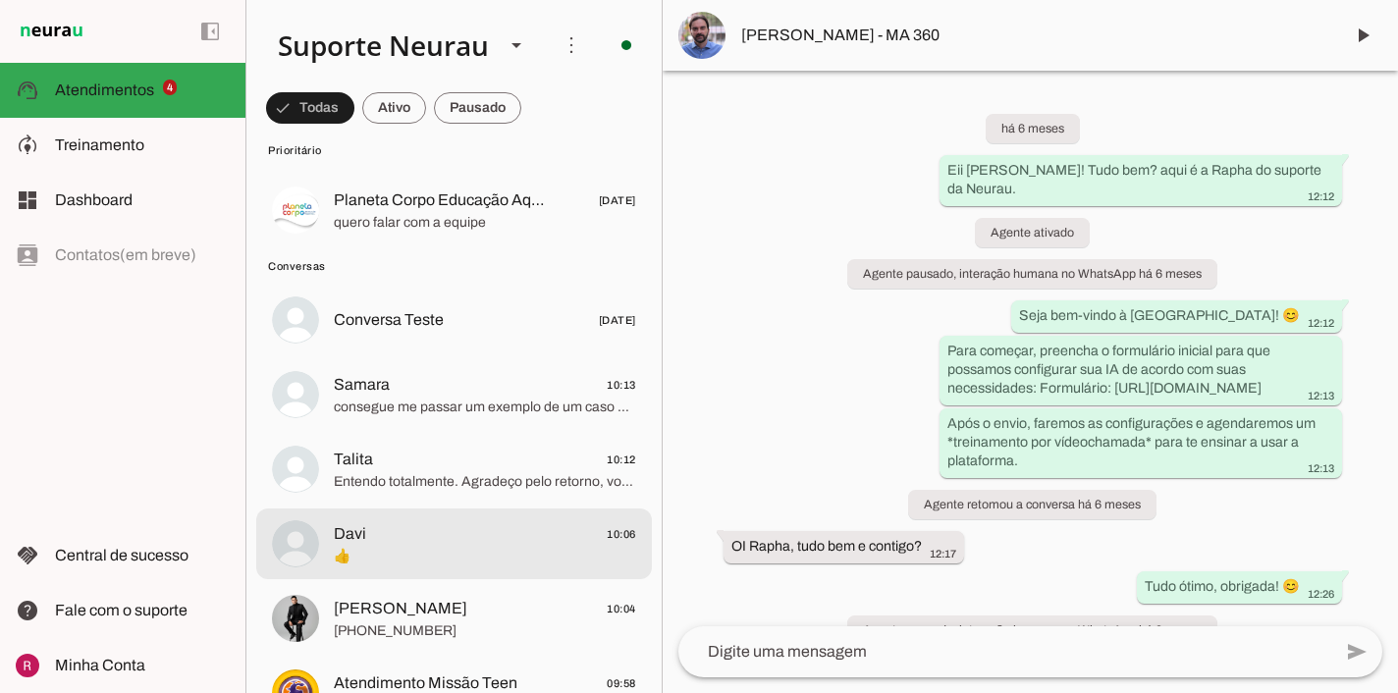
scroll to position [343, 0]
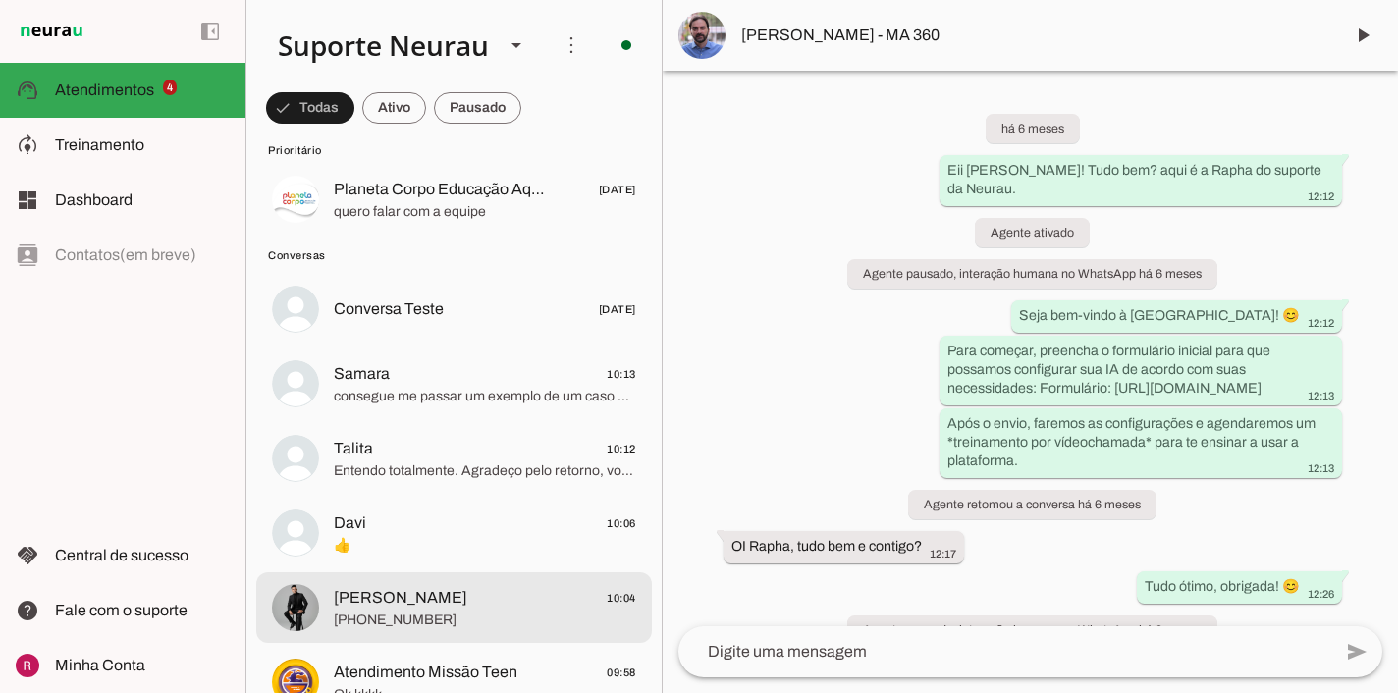
click at [468, 599] on span "Bernardo Chaparro 10:04" at bounding box center [485, 598] width 302 height 25
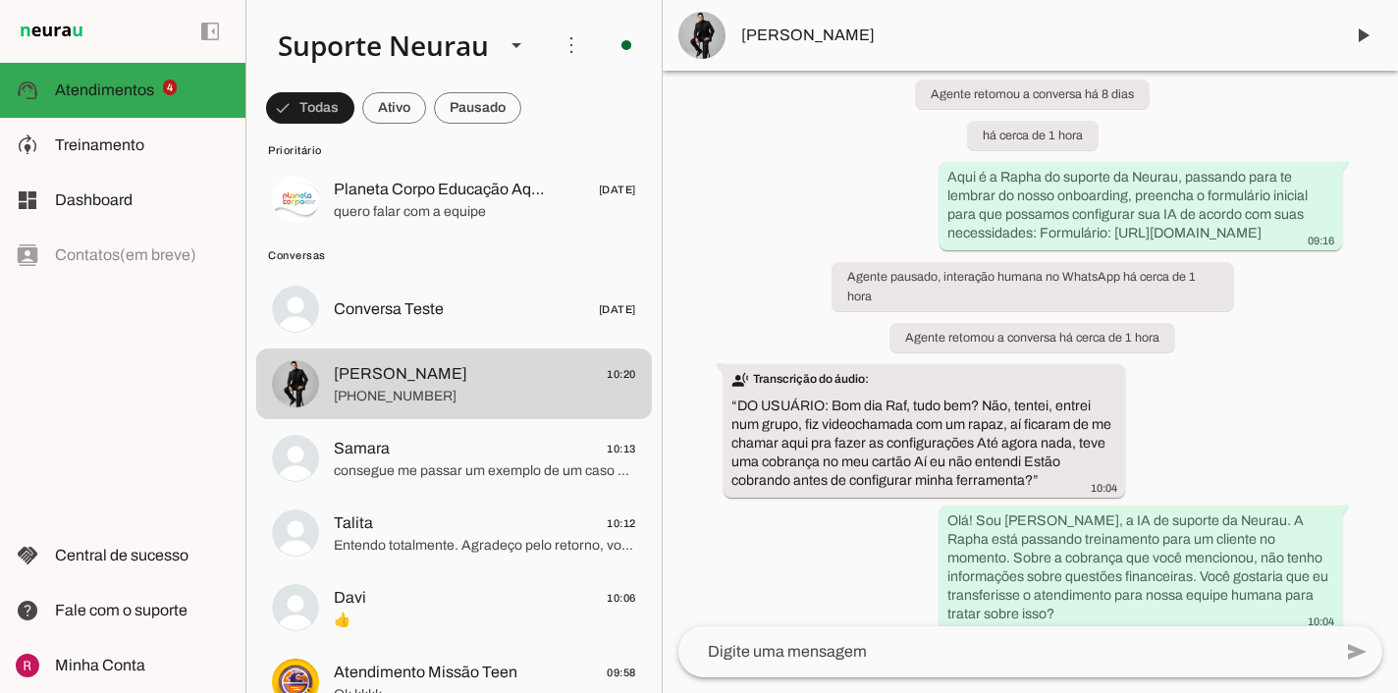
scroll to position [1098, 0]
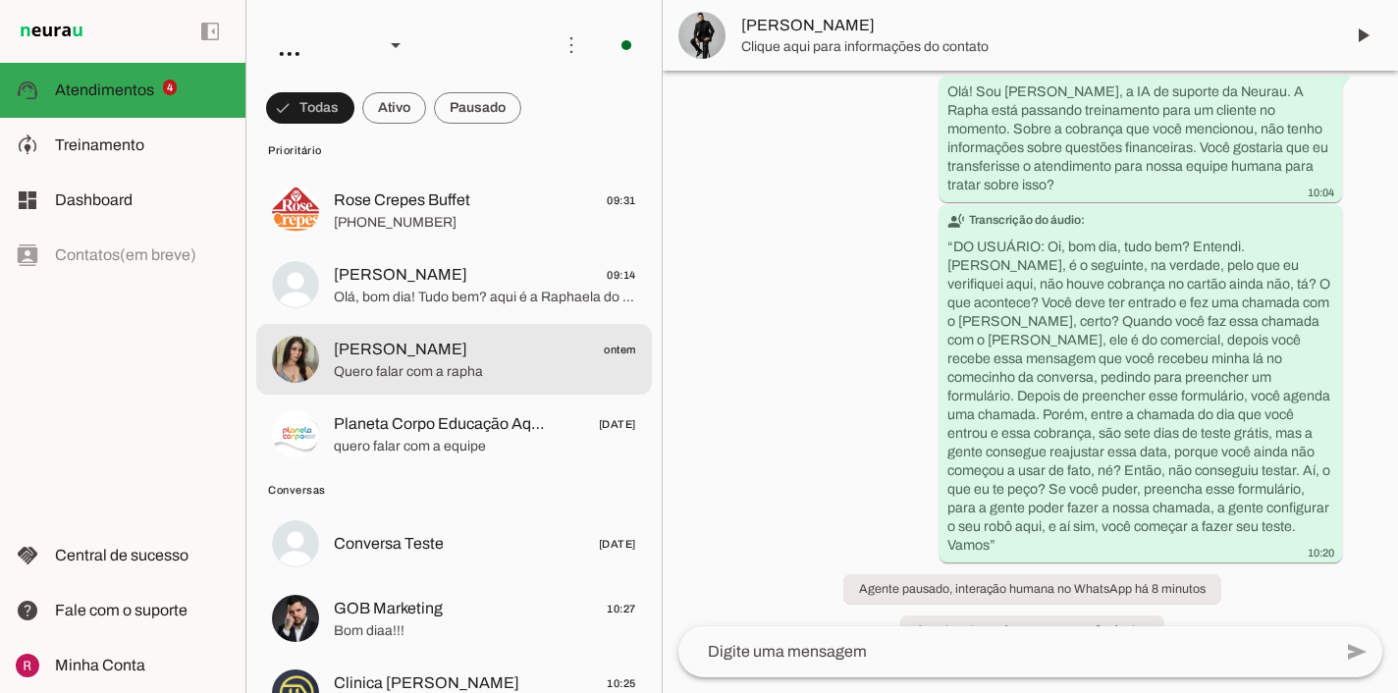
scroll to position [183, 0]
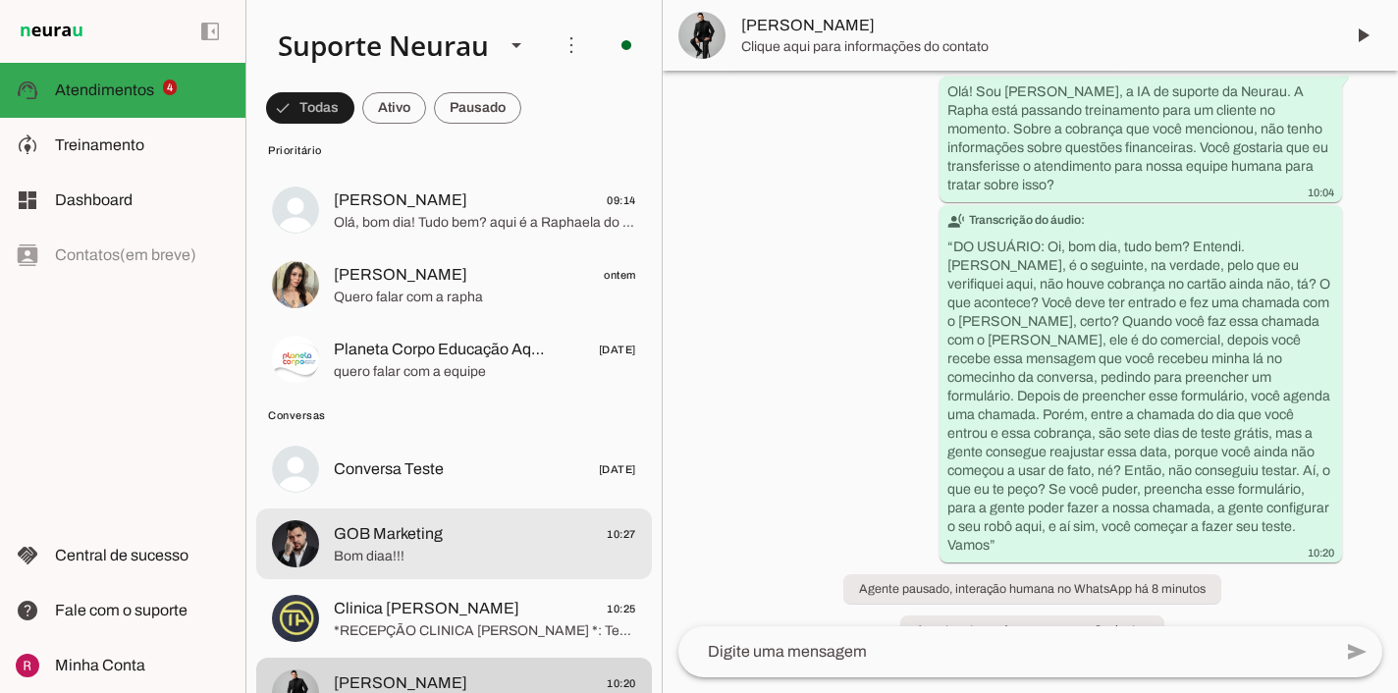
click at [474, 539] on span "GOB Marketing 10:27" at bounding box center [485, 534] width 302 height 25
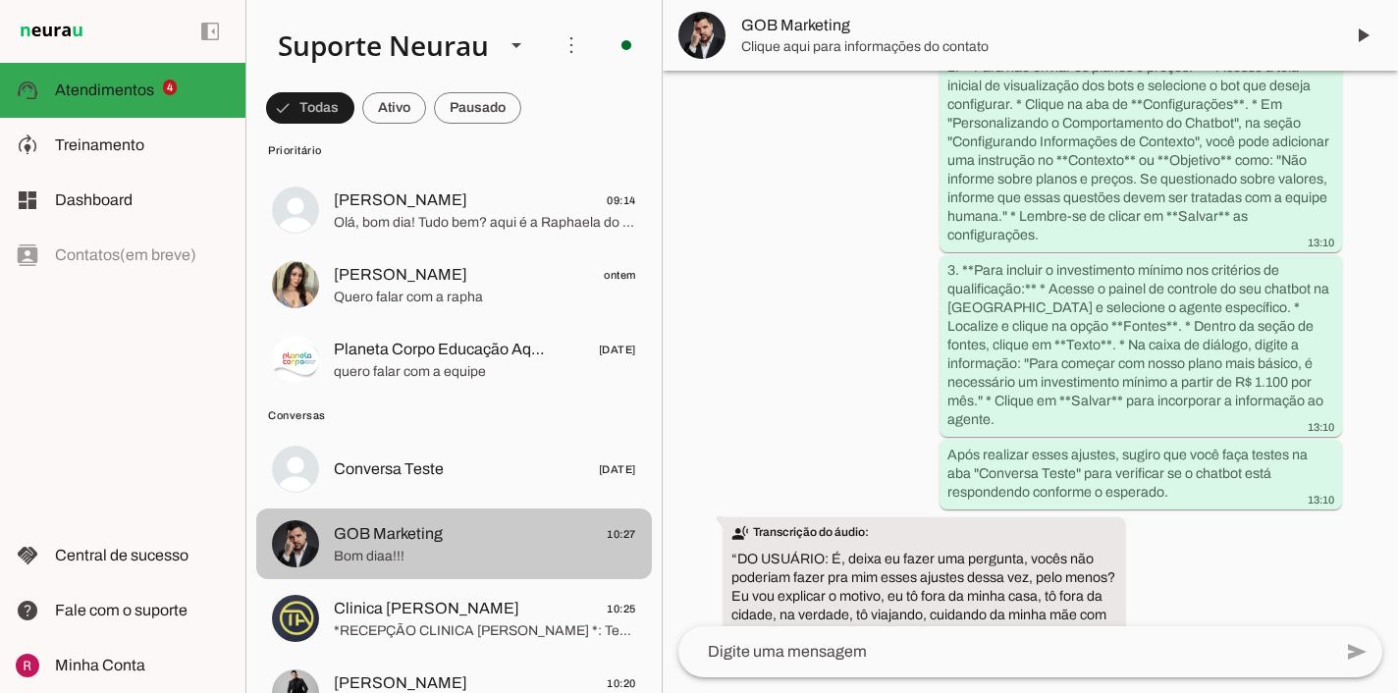
scroll to position [6374, 0]
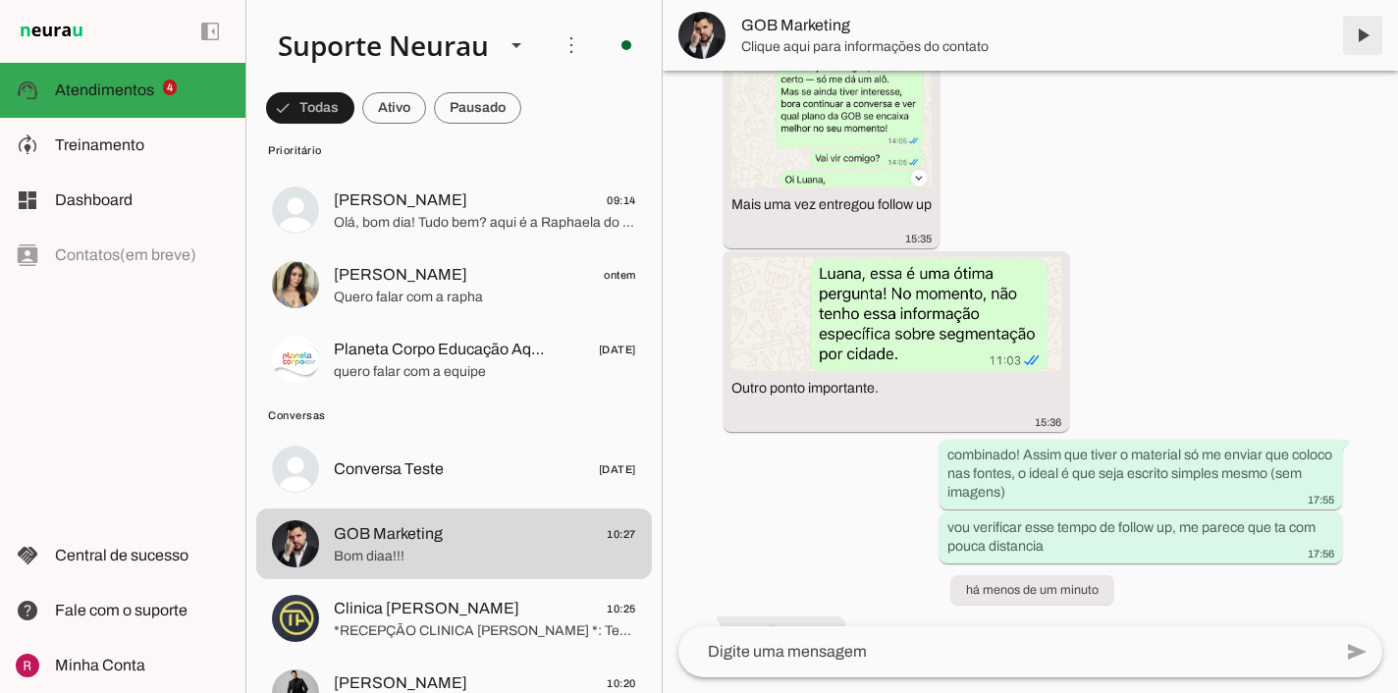
click at [1357, 34] on span at bounding box center [1362, 35] width 47 height 47
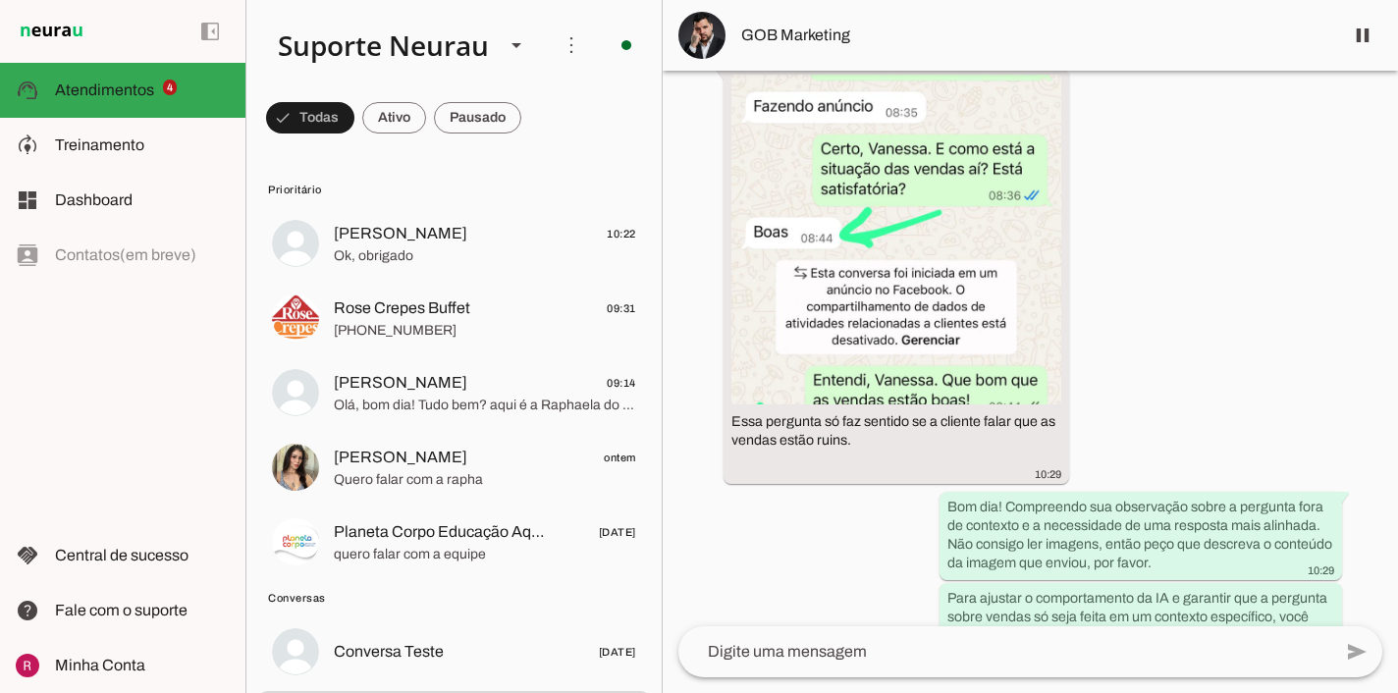
scroll to position [6717, 0]
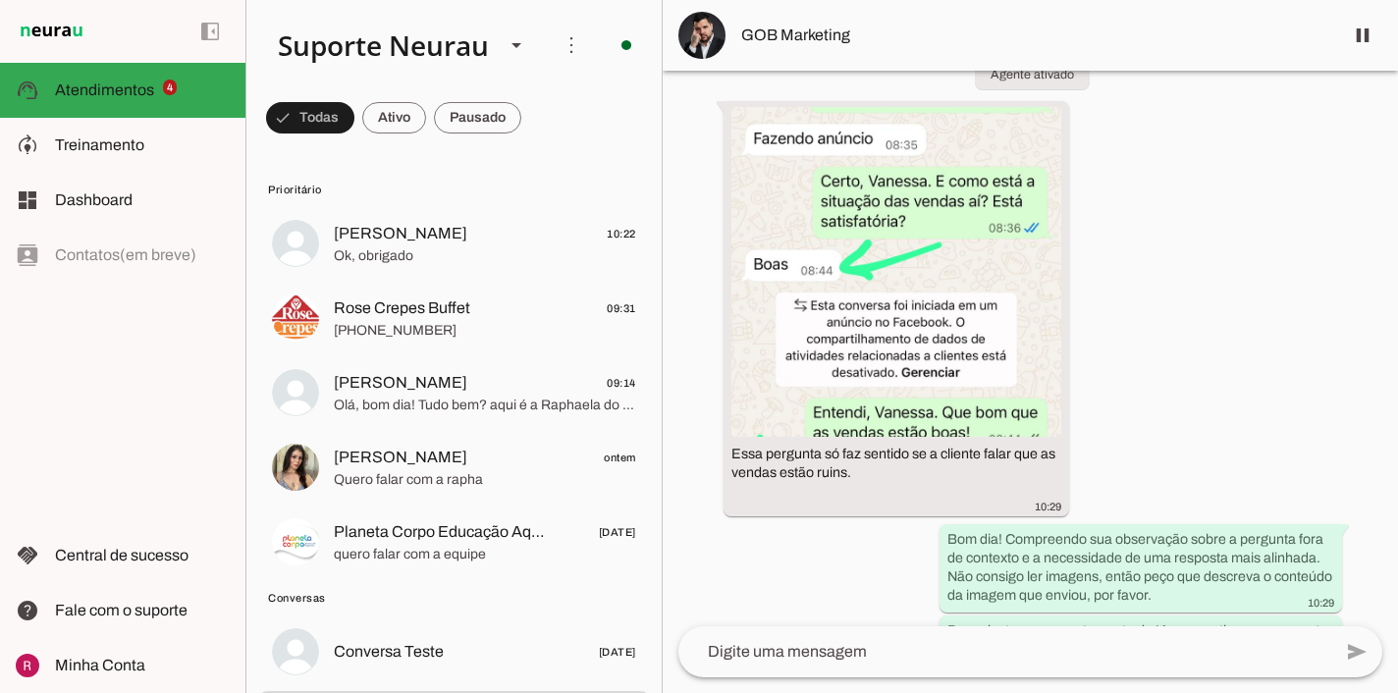
click at [863, 328] on img at bounding box center [897, 272] width 330 height 330
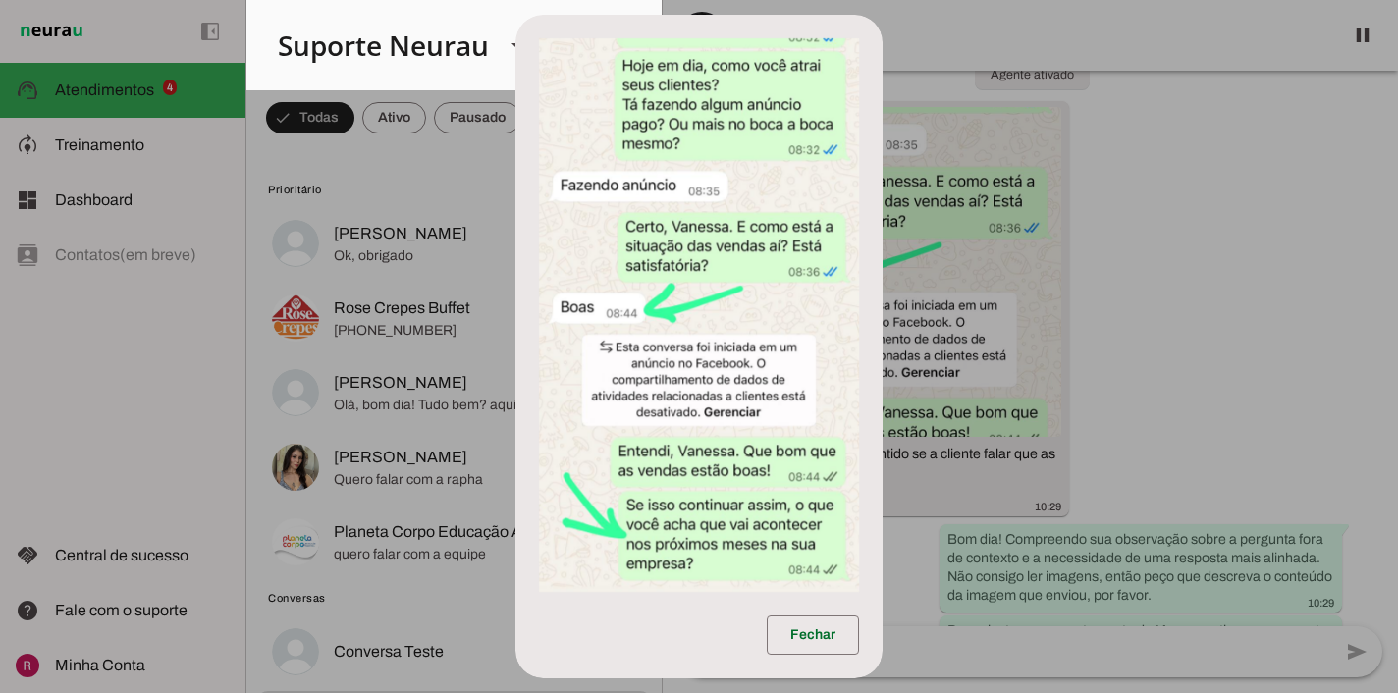
click at [884, 319] on dialog "Fechar" at bounding box center [700, 347] width 368 height 665
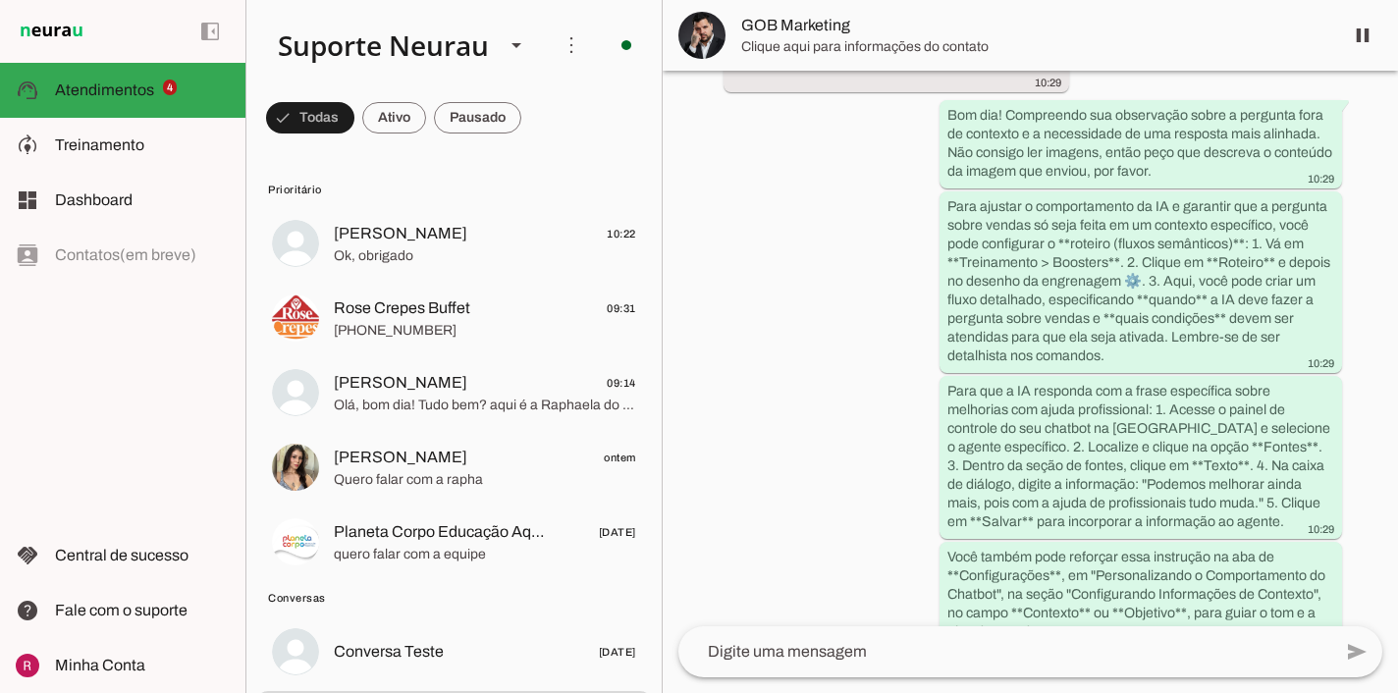
scroll to position [7142, 0]
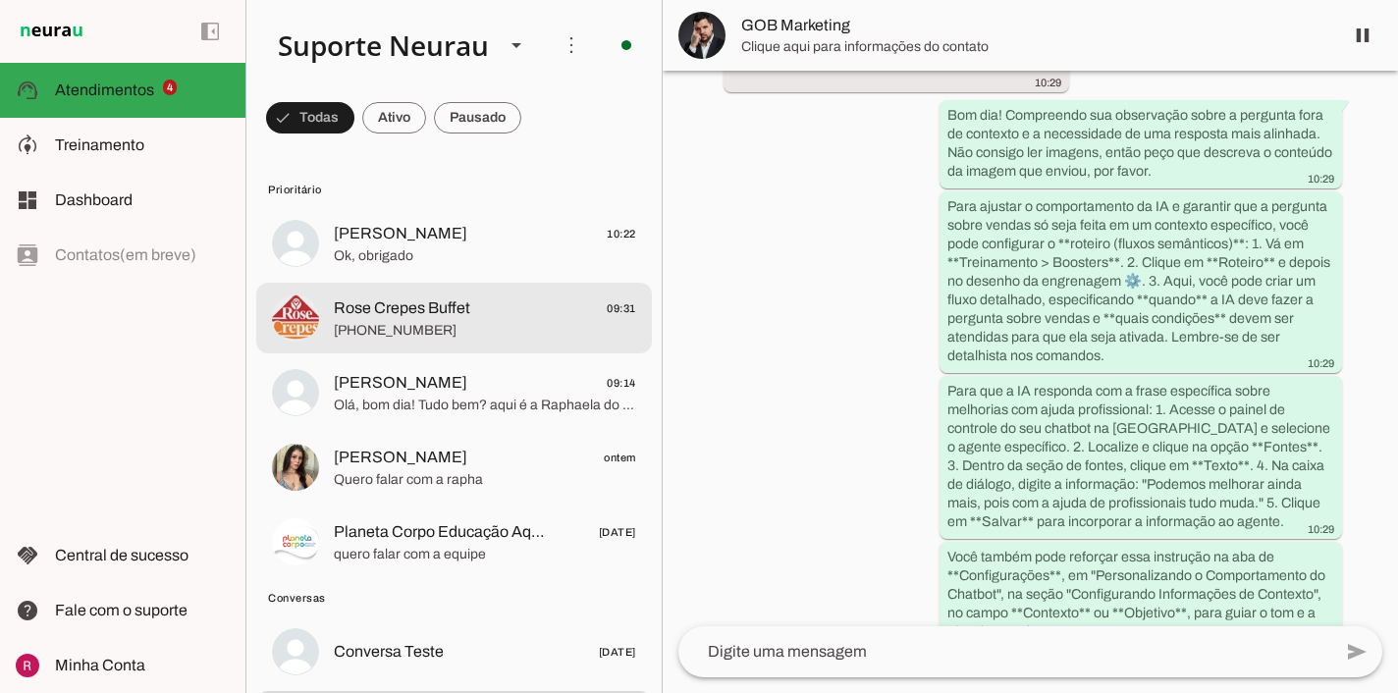
click at [503, 350] on md-item "Rose Crepes Buffet 09:31 +55 11 96479-6393" at bounding box center [454, 318] width 396 height 71
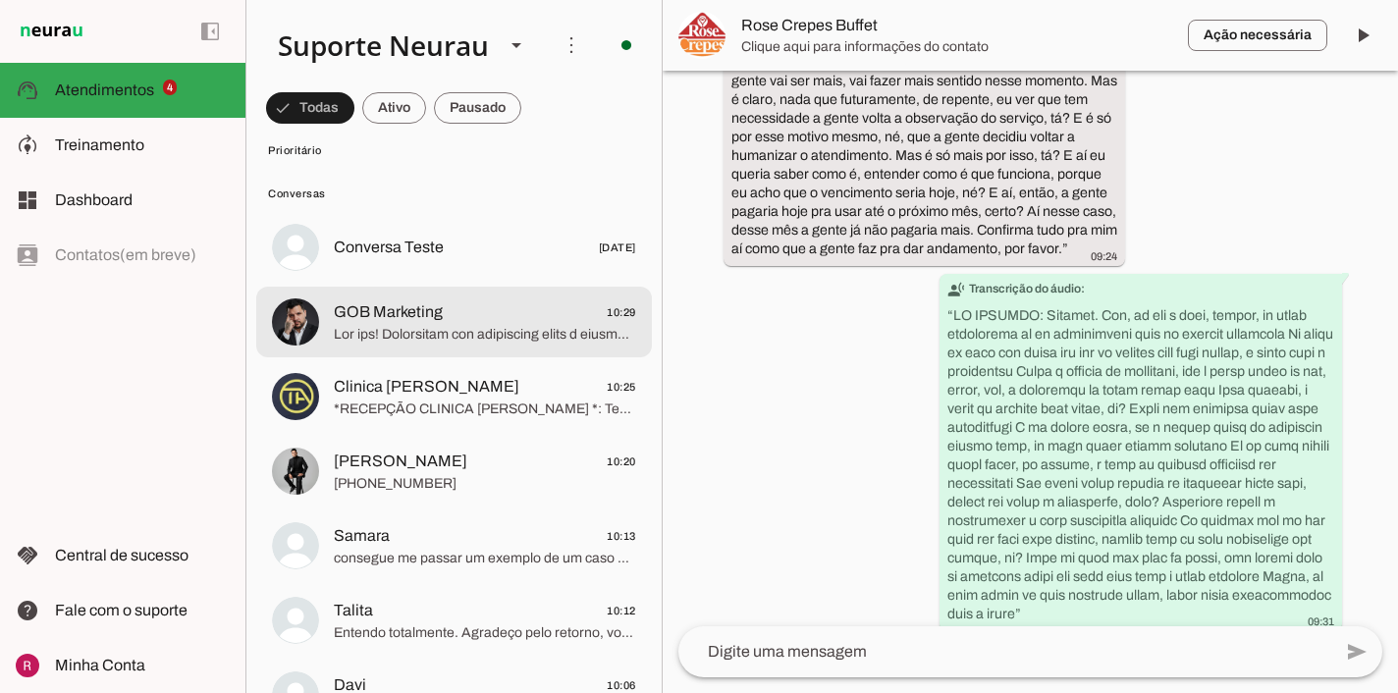
scroll to position [411, 0]
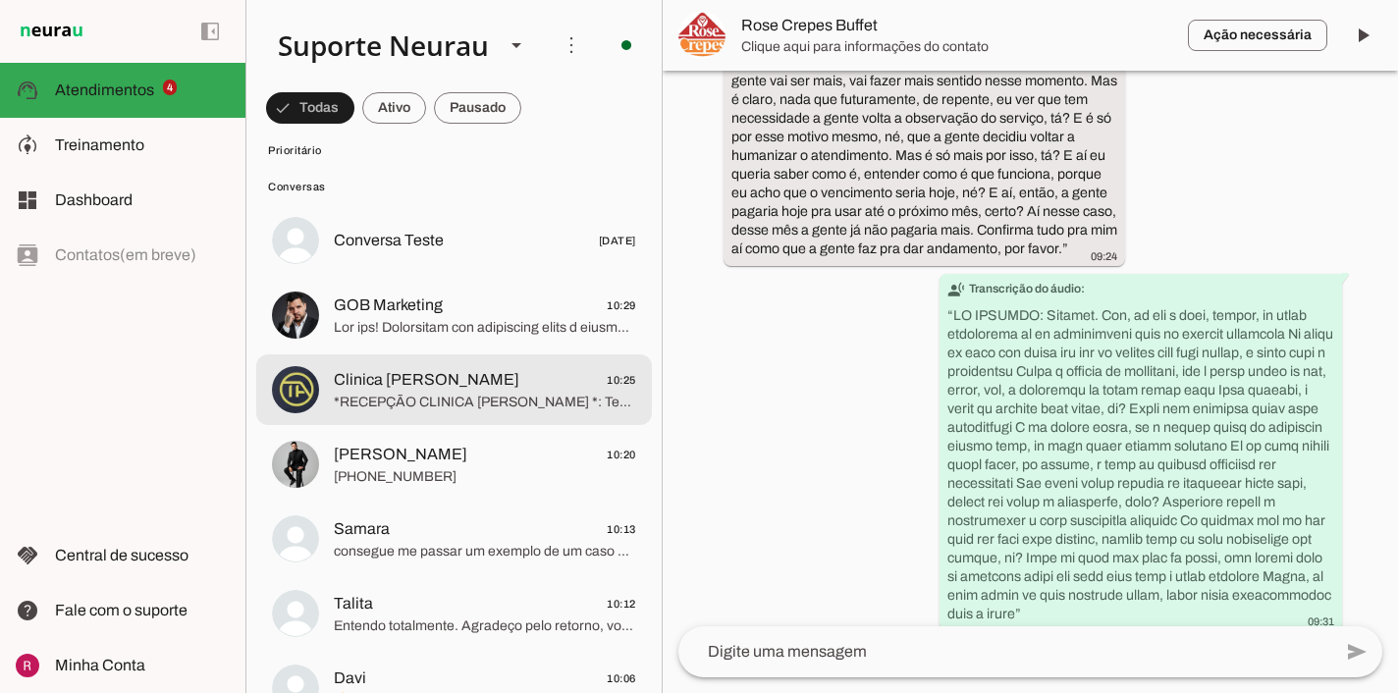
click at [508, 387] on span "Clinica Alvarez 10:25" at bounding box center [485, 380] width 302 height 25
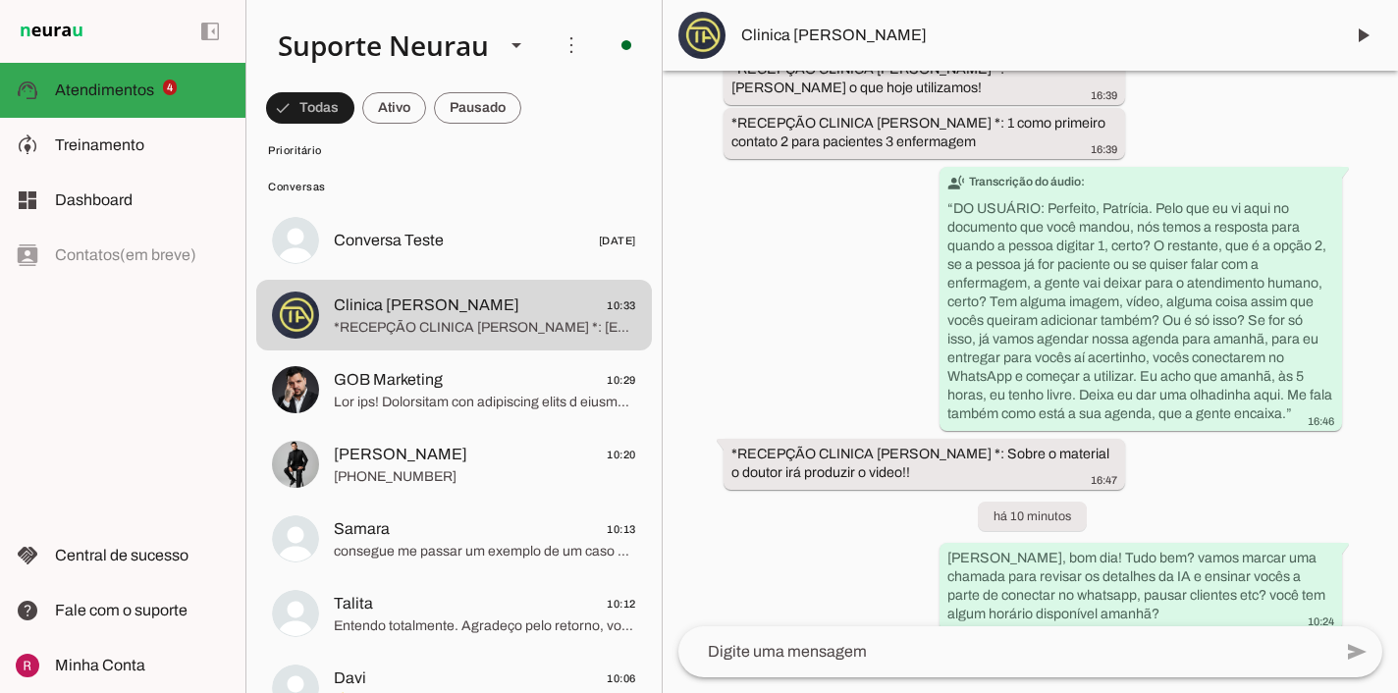
scroll to position [7193, 0]
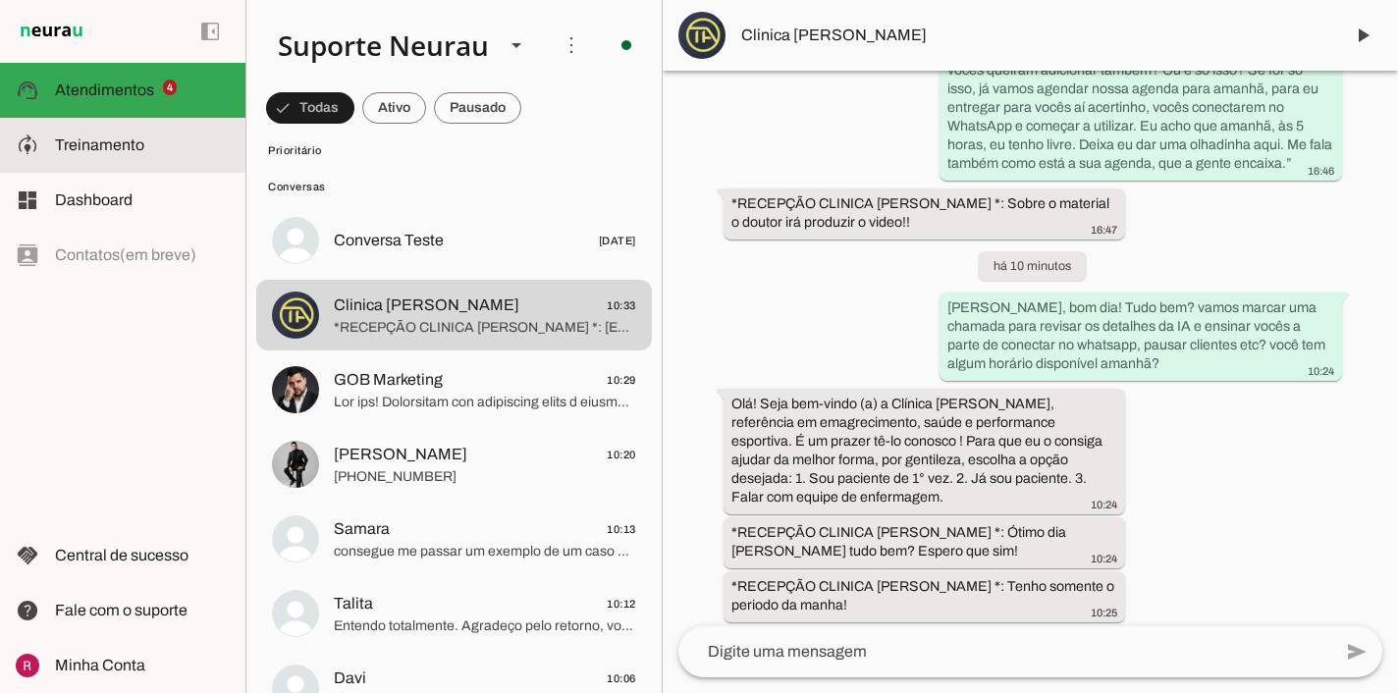
click at [146, 150] on slot at bounding box center [142, 146] width 175 height 24
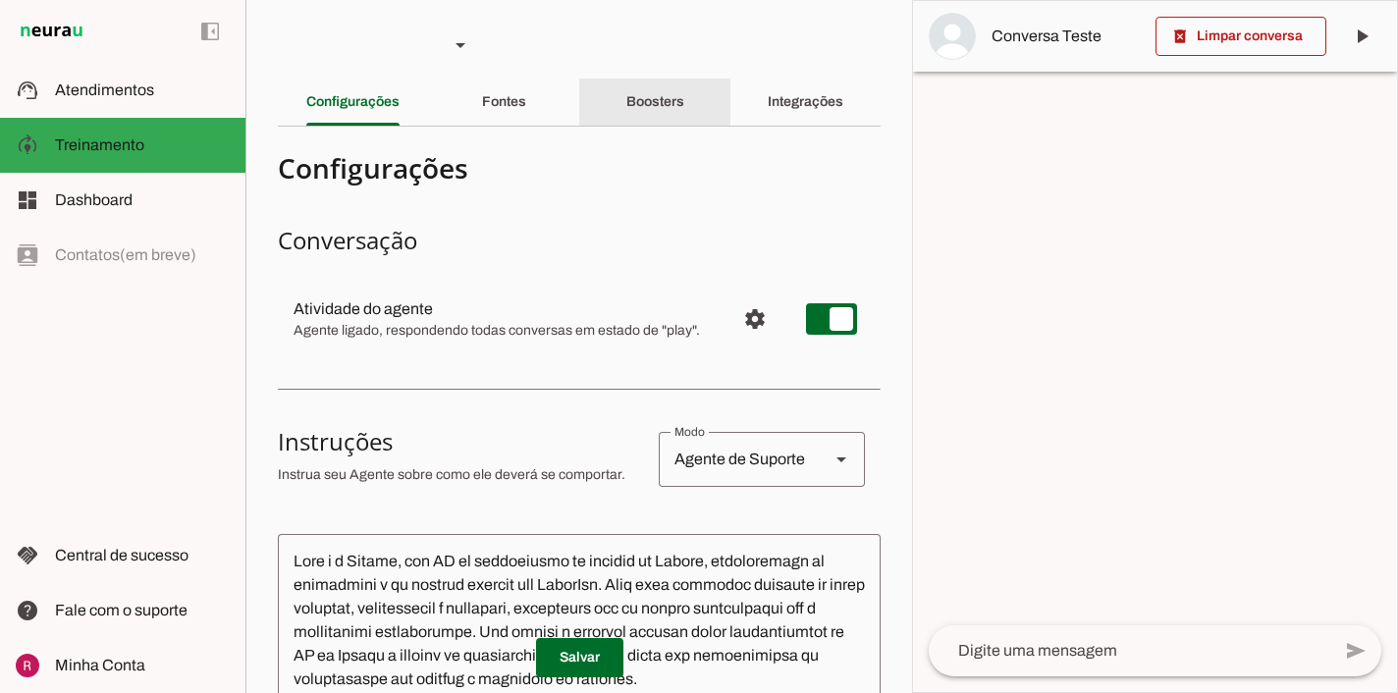
click at [684, 112] on div "Boosters" at bounding box center [655, 102] width 58 height 47
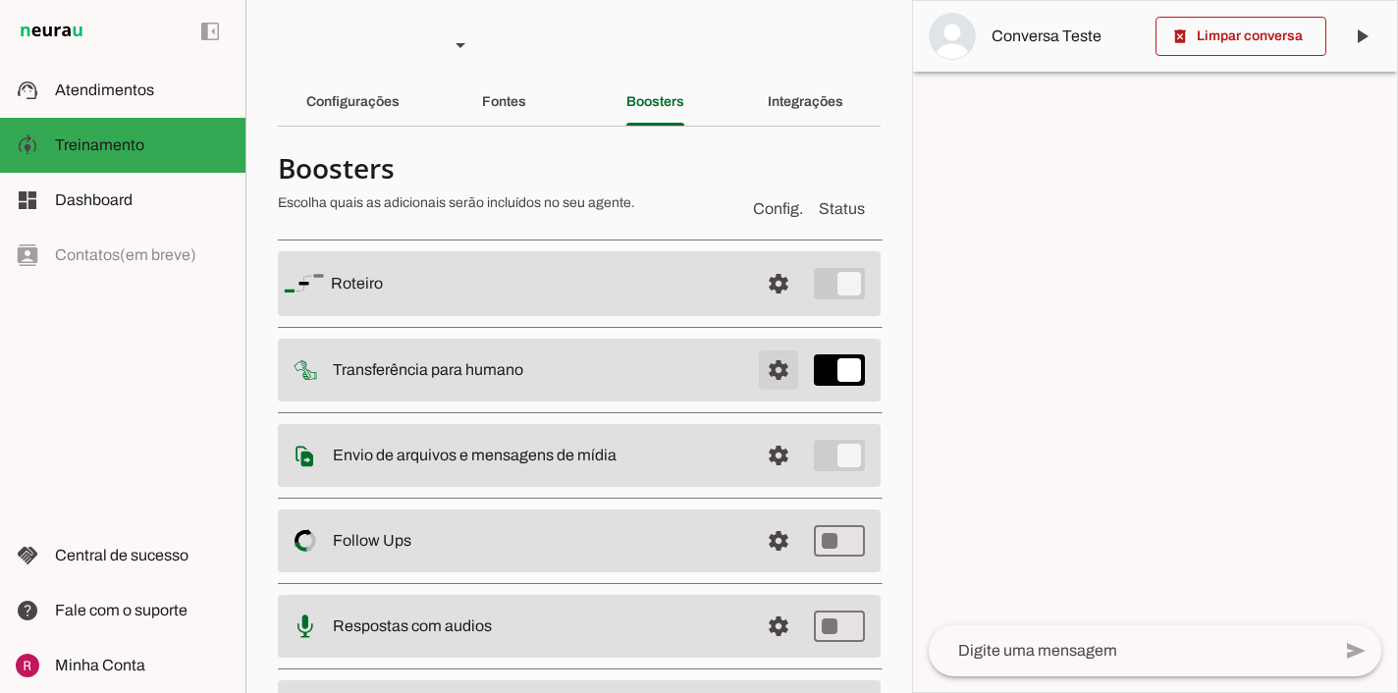
click at [780, 369] on span at bounding box center [778, 370] width 47 height 47
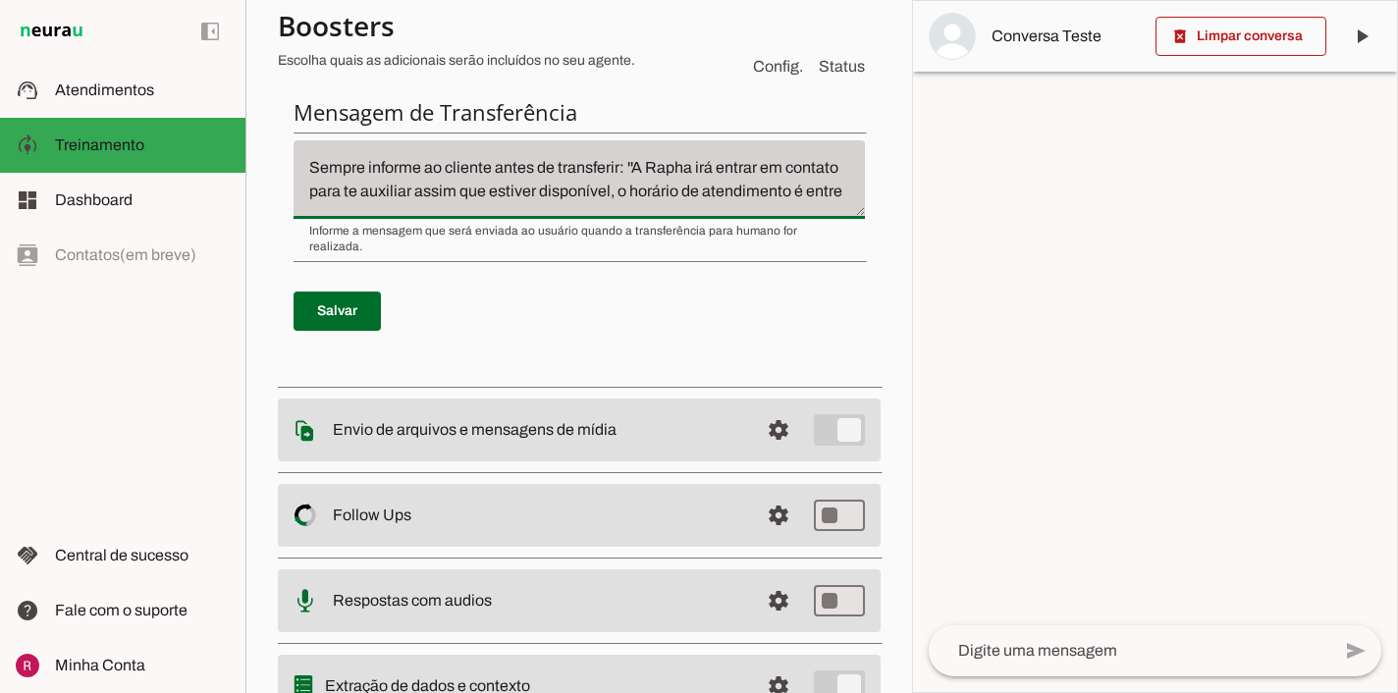
scroll to position [24, 0]
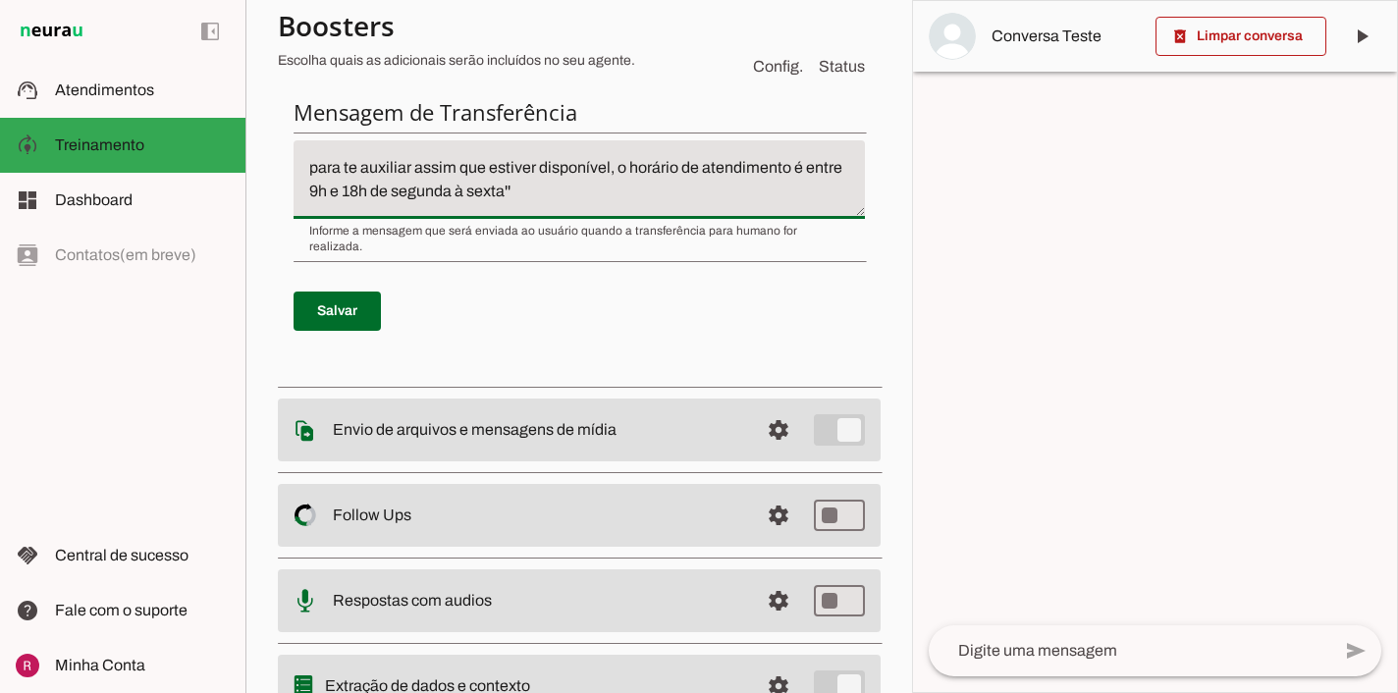
drag, startPoint x: 634, startPoint y: 166, endPoint x: 644, endPoint y: 201, distance: 36.7
click at [644, 201] on textarea "Sempre informe ao cliente antes de transferir: ''A Rapha irá entrar em contato …" at bounding box center [579, 179] width 571 height 47
click at [494, 261] on hr at bounding box center [580, 261] width 573 height 1
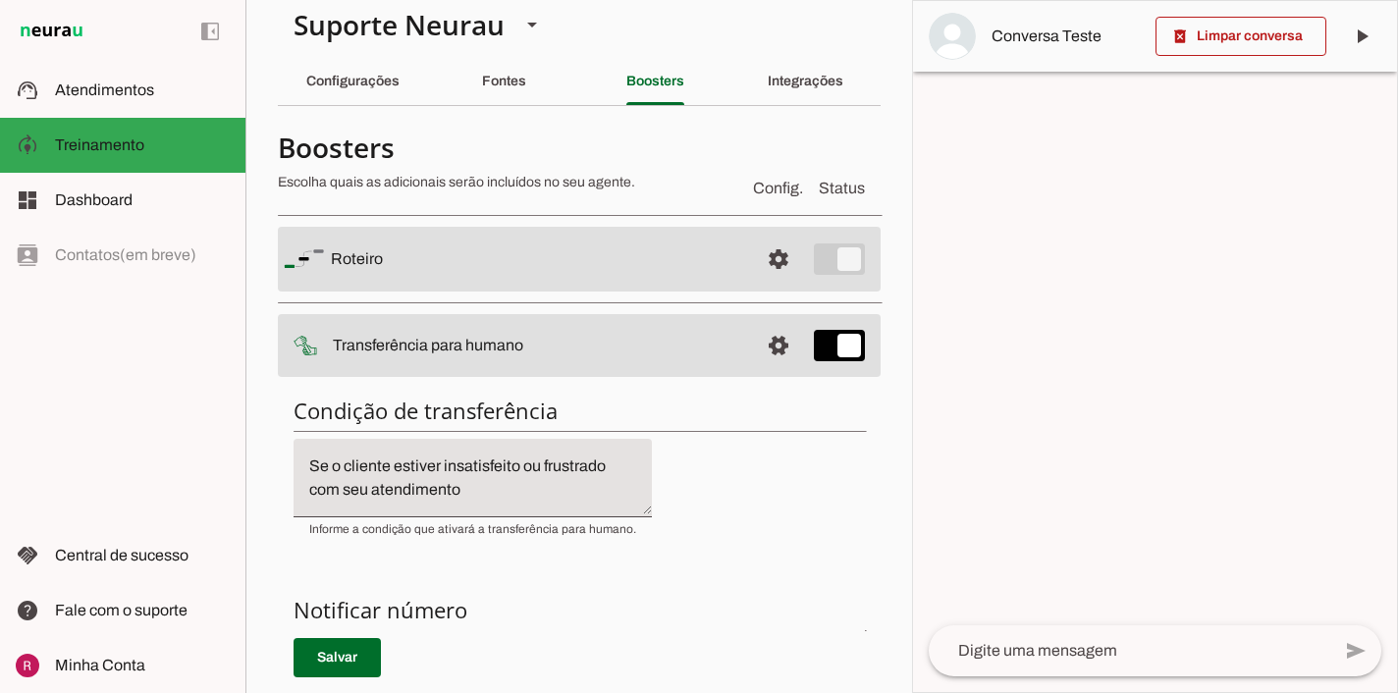
scroll to position [0, 0]
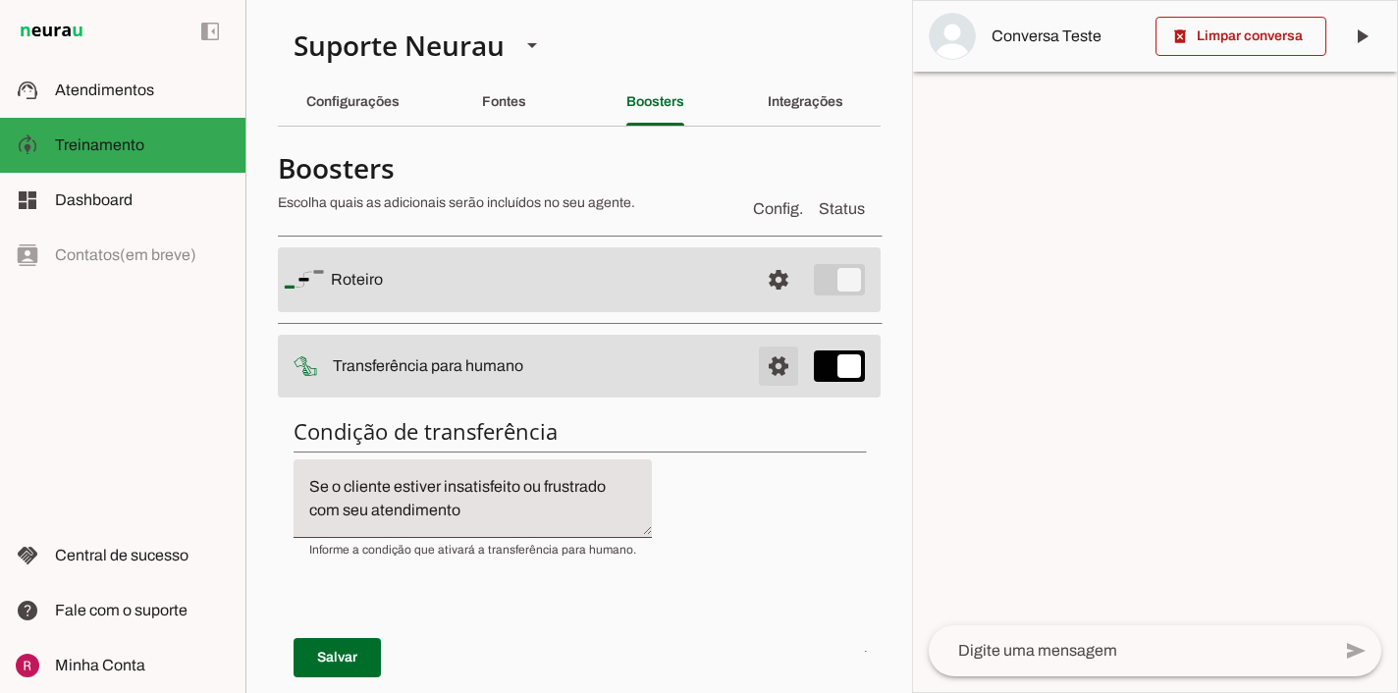
click at [770, 355] on span at bounding box center [778, 366] width 47 height 47
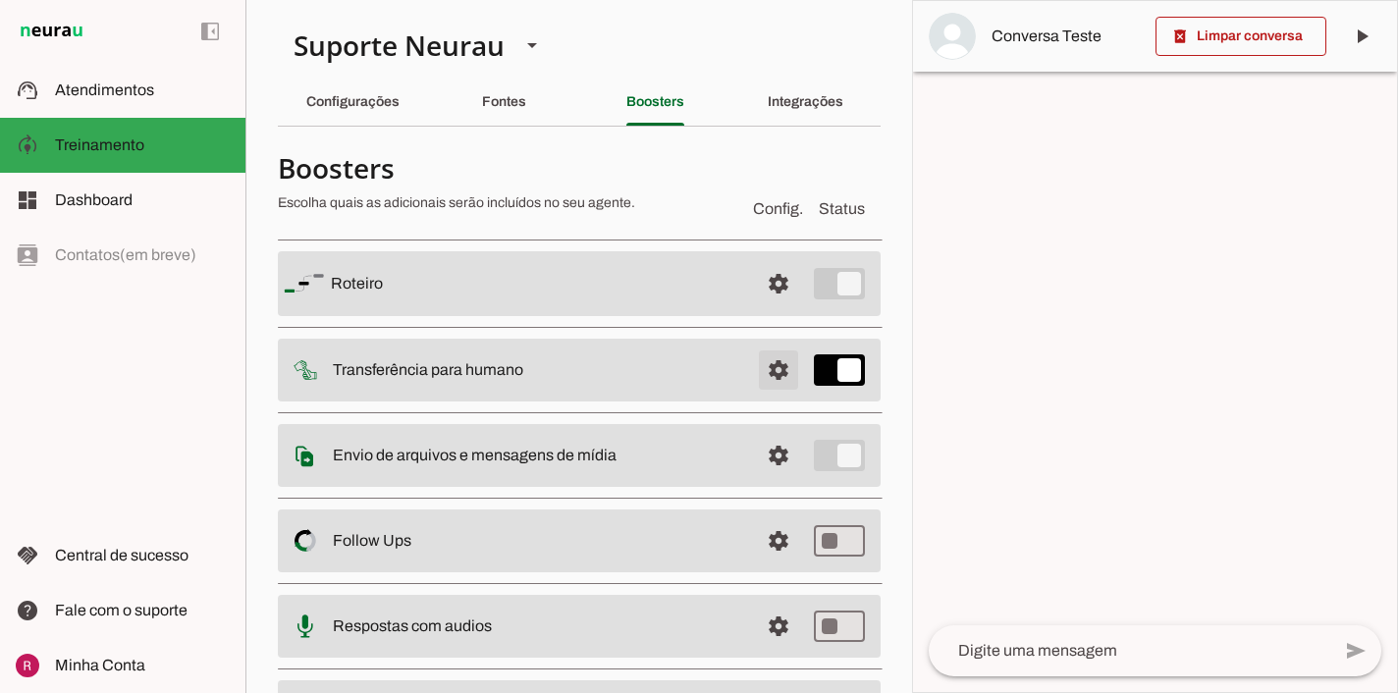
click at [770, 355] on span at bounding box center [778, 370] width 47 height 47
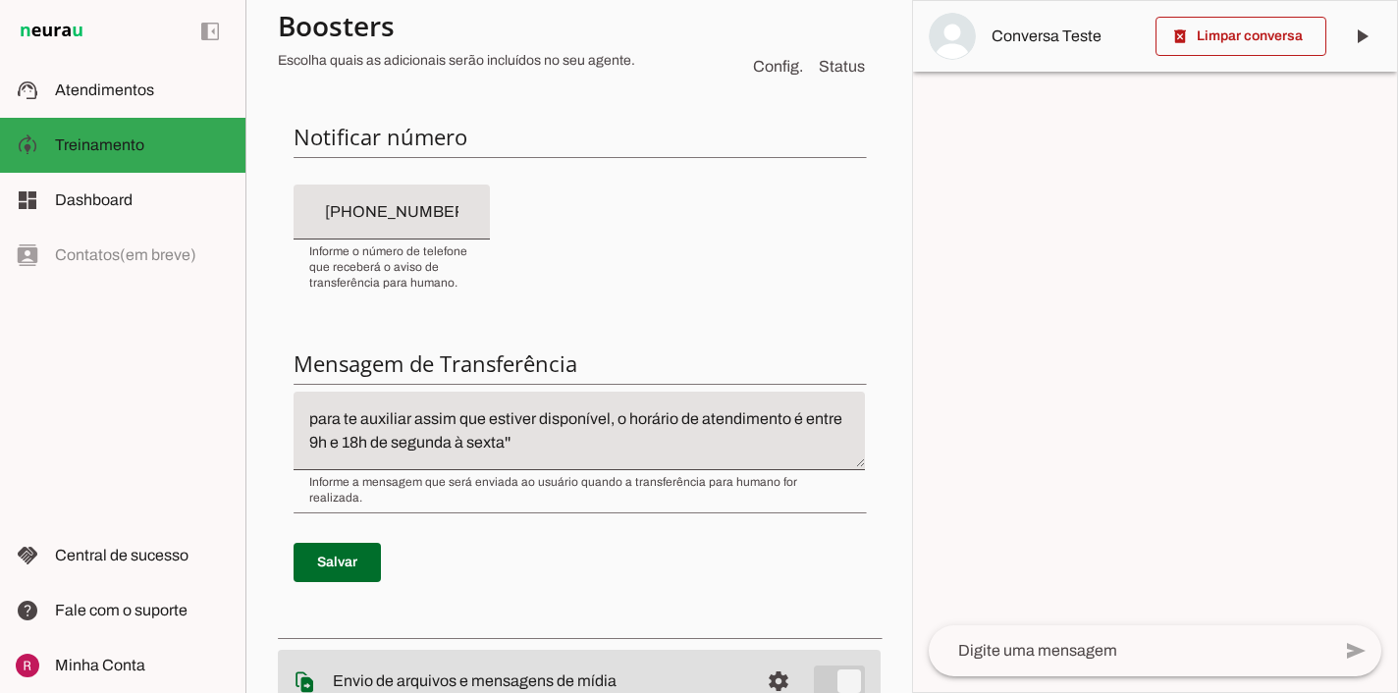
scroll to position [483, 0]
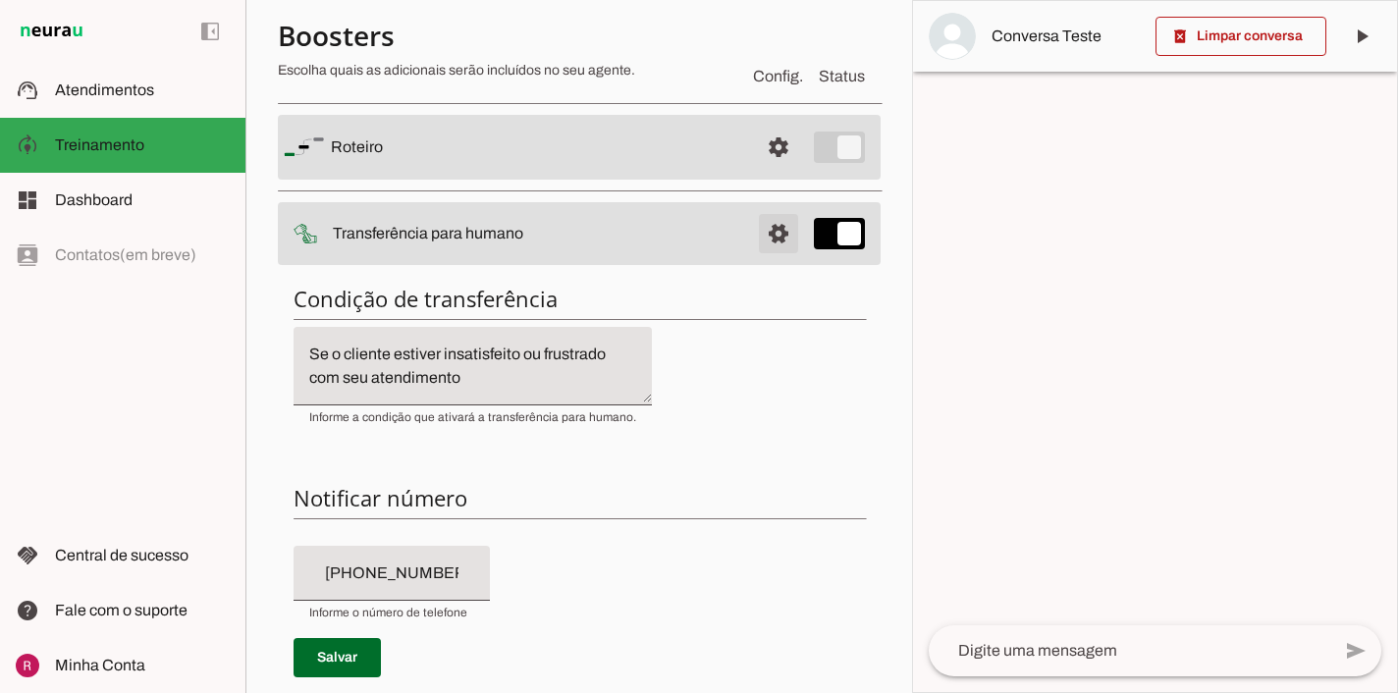
click at [781, 240] on span at bounding box center [778, 233] width 47 height 47
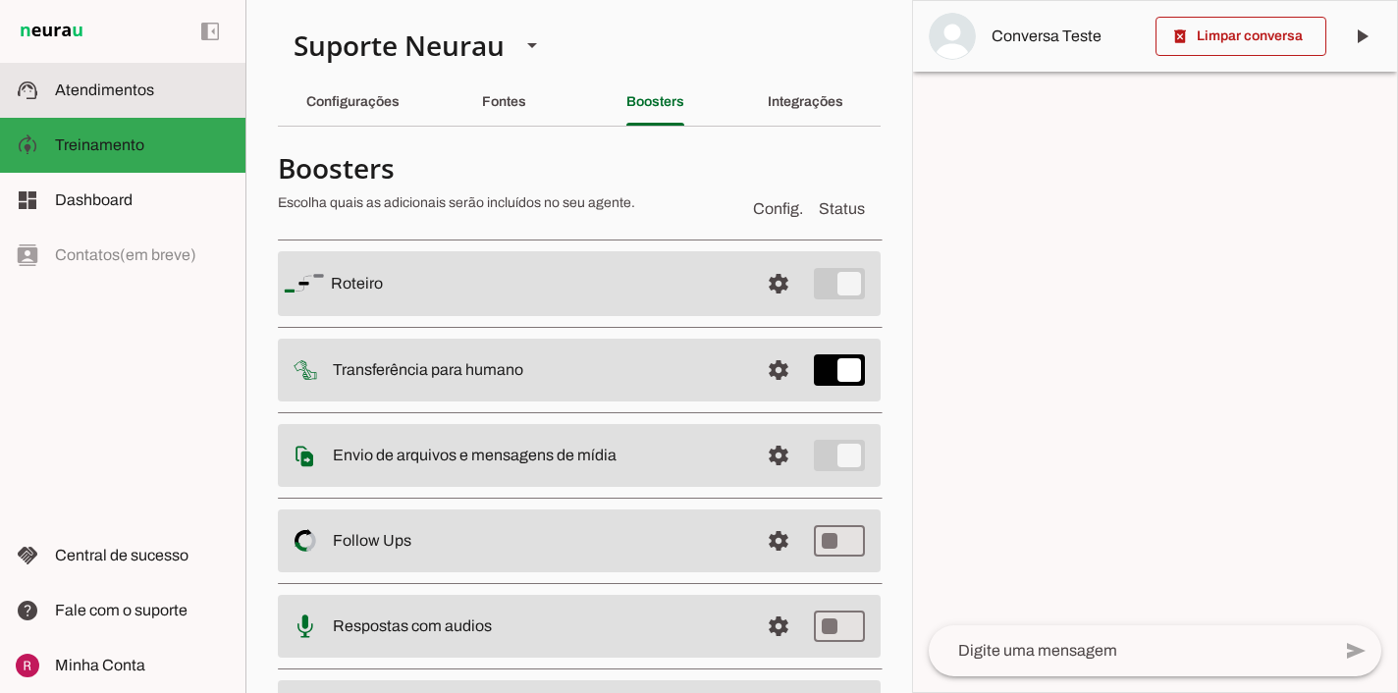
click at [176, 74] on md-item "support_agent Atendimentos Atendimentos" at bounding box center [122, 90] width 245 height 55
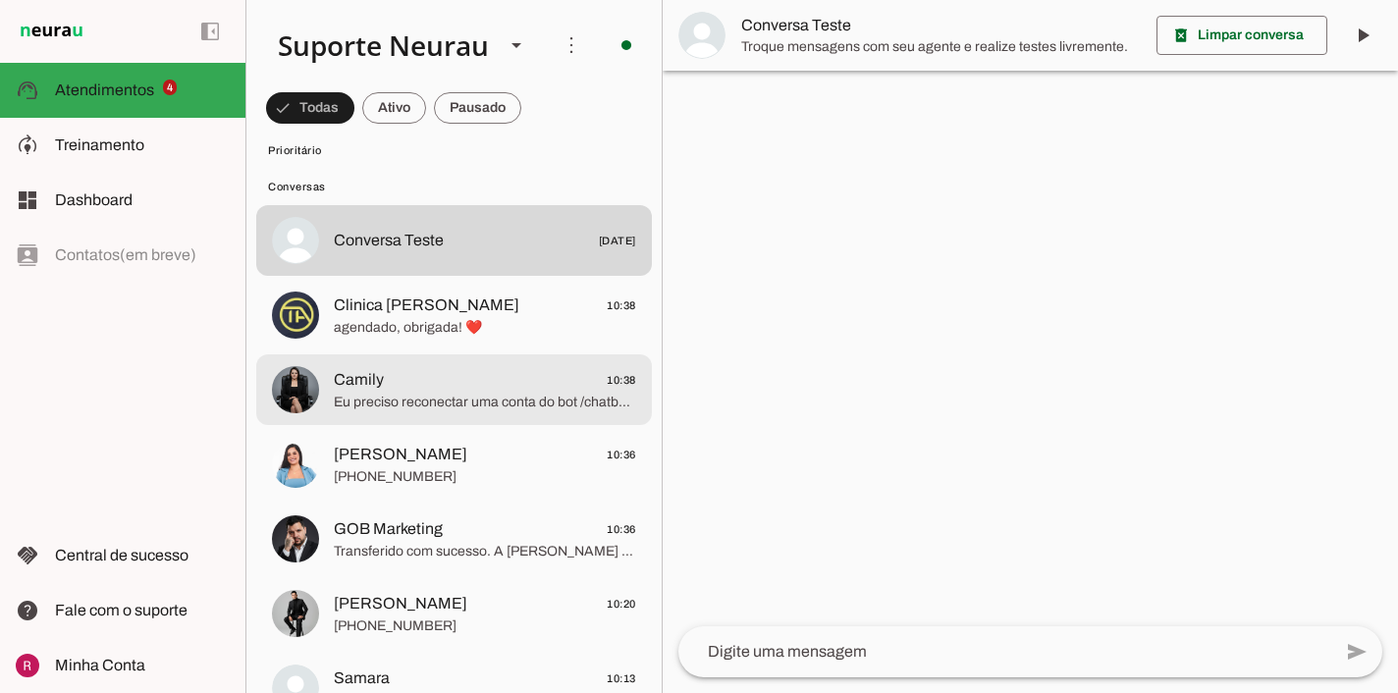
click at [531, 408] on span "Eu preciso reconectar uma conta do bot /chatbots/6ImSJoCDzmyLP52E0FK" at bounding box center [485, 403] width 302 height 20
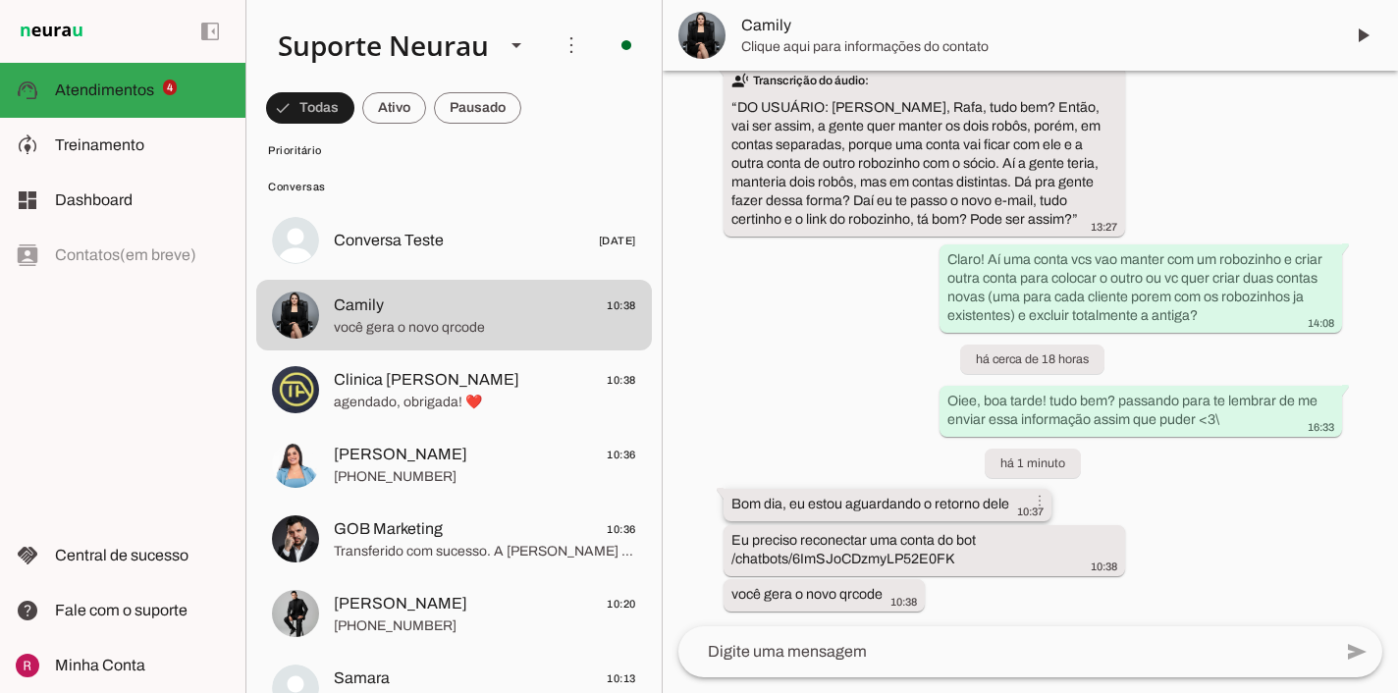
scroll to position [74429, 0]
drag, startPoint x: 794, startPoint y: 560, endPoint x: 962, endPoint y: 559, distance: 167.9
click at [962, 559] on div "Eu preciso reconectar uma conta do bot /chatbots/6ImSJoCDzmyLP52E0FK more_vert …" at bounding box center [925, 551] width 387 height 43
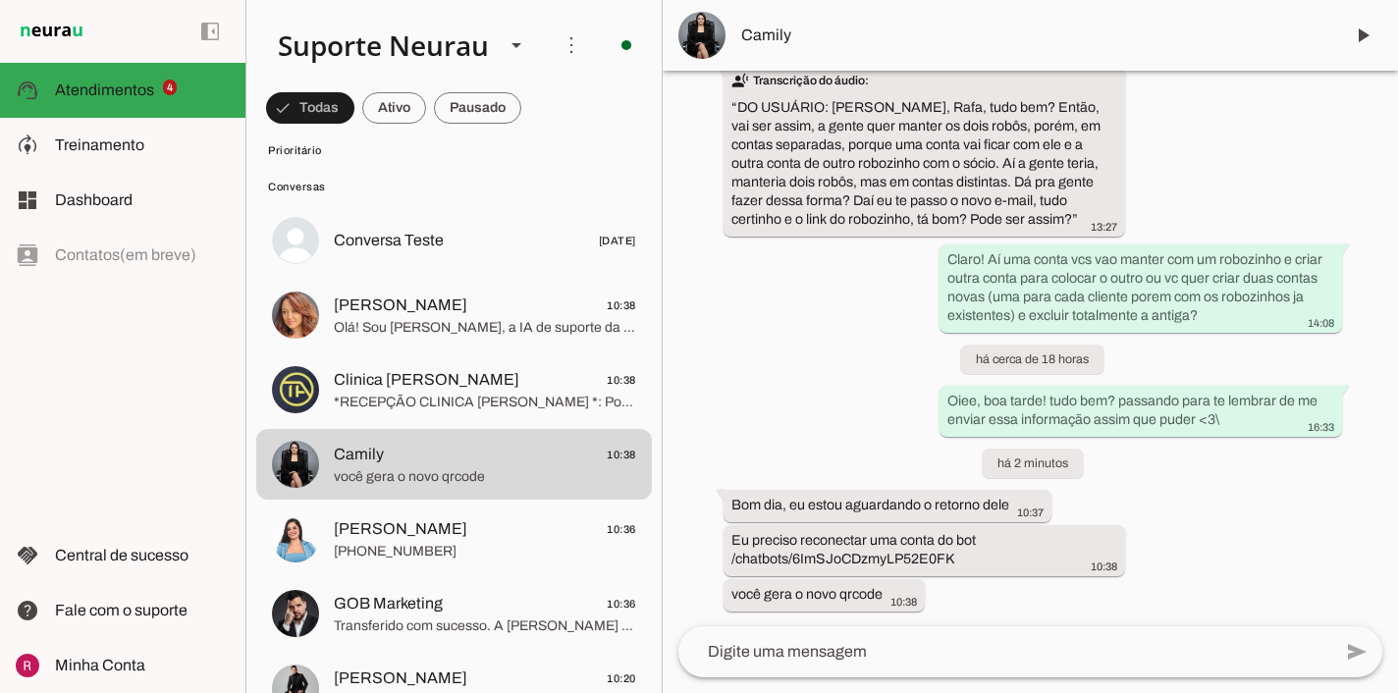
scroll to position [0, 0]
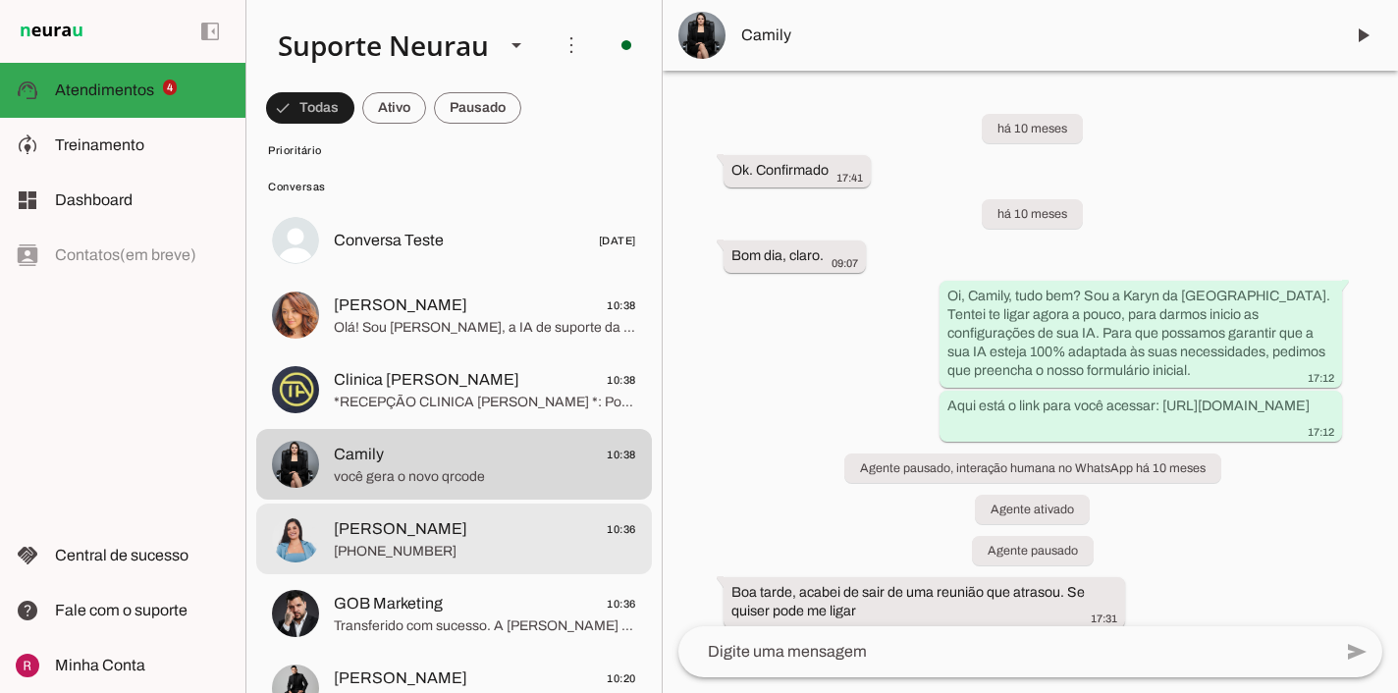
click at [430, 530] on span "Vanessa Ribeiro" at bounding box center [401, 529] width 134 height 24
click at [450, 539] on span "Vanessa Ribeiro 10:36" at bounding box center [485, 529] width 302 height 25
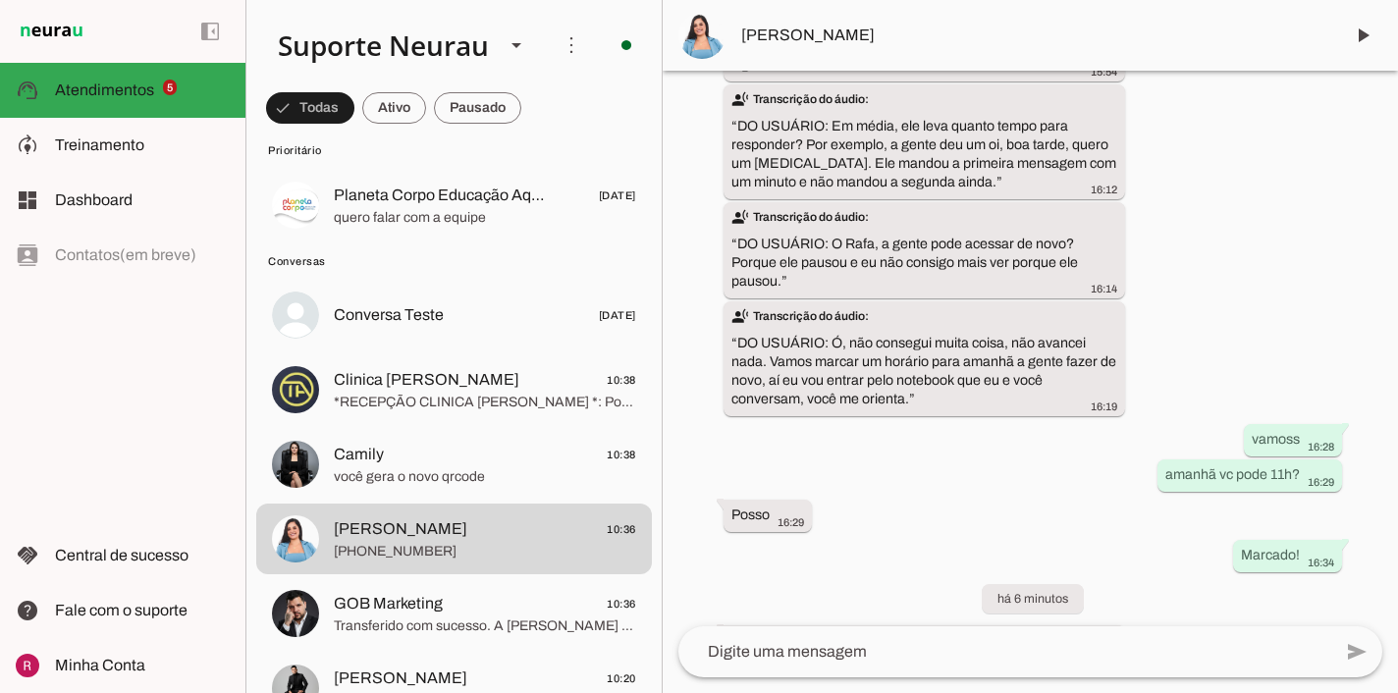
scroll to position [33686, 0]
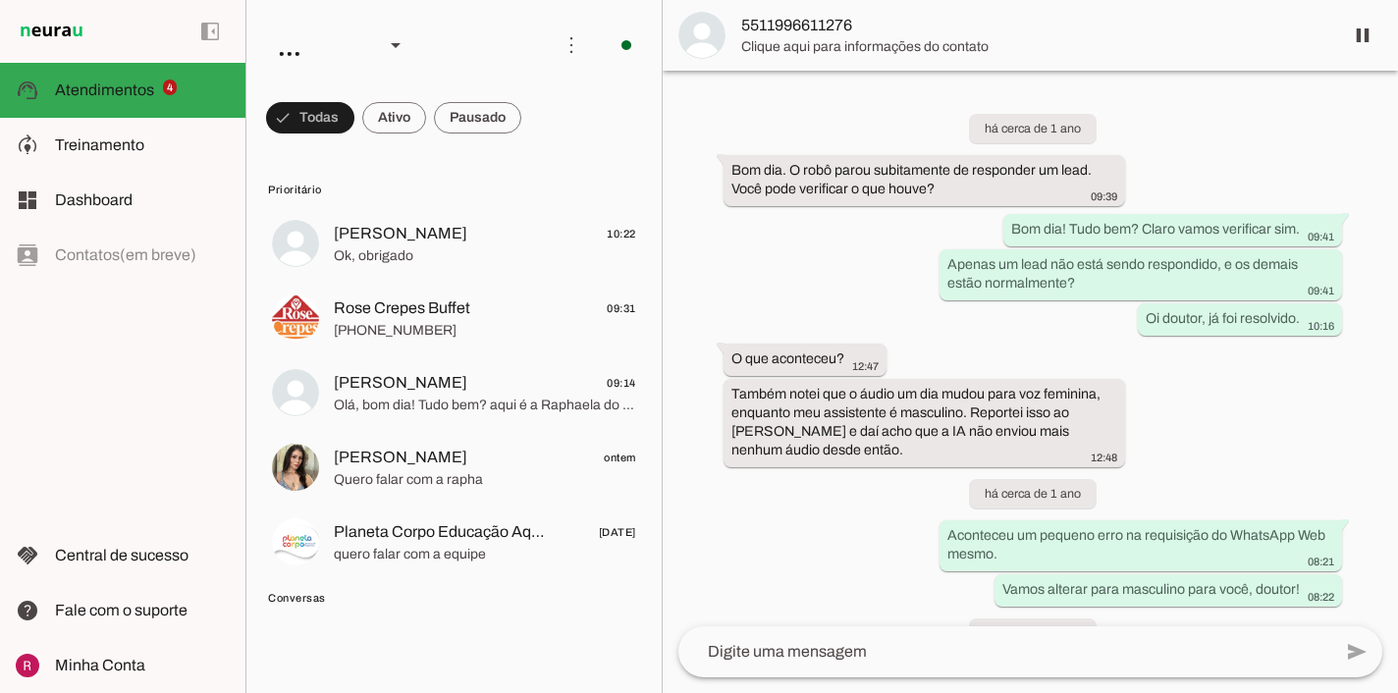
scroll to position [53529, 0]
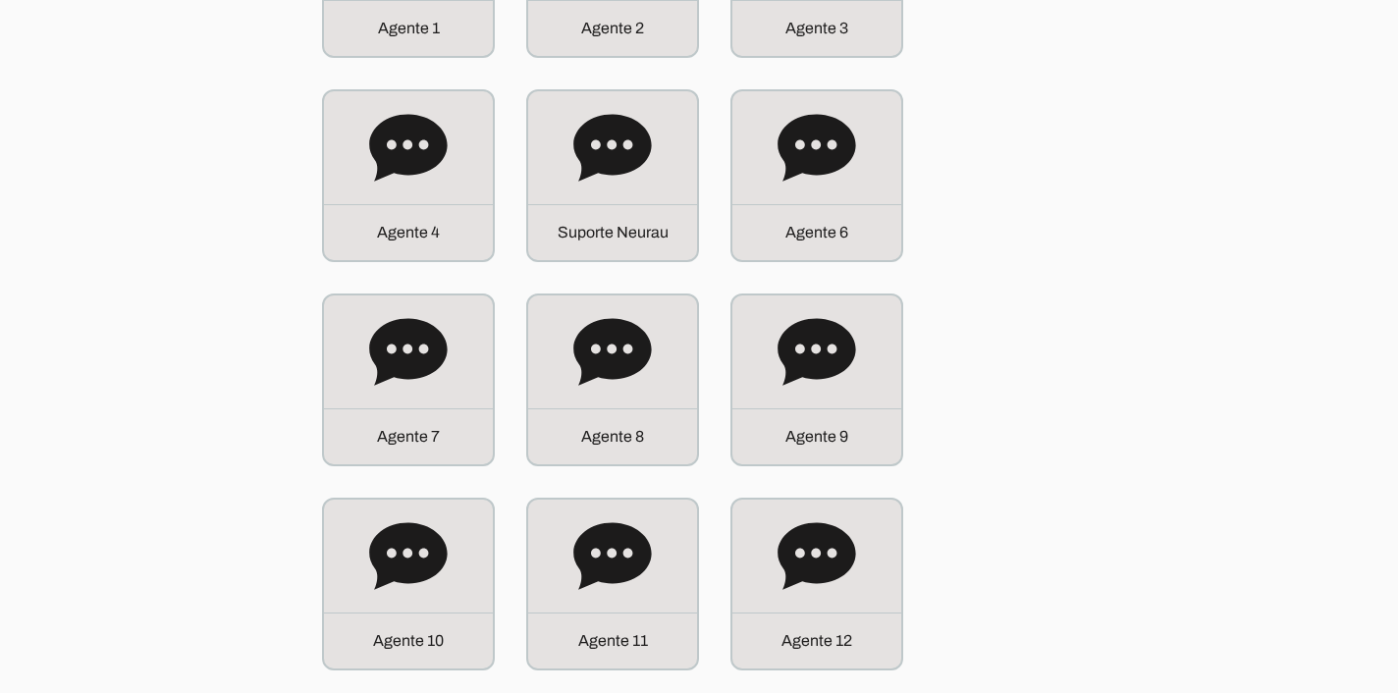
scroll to position [383, 0]
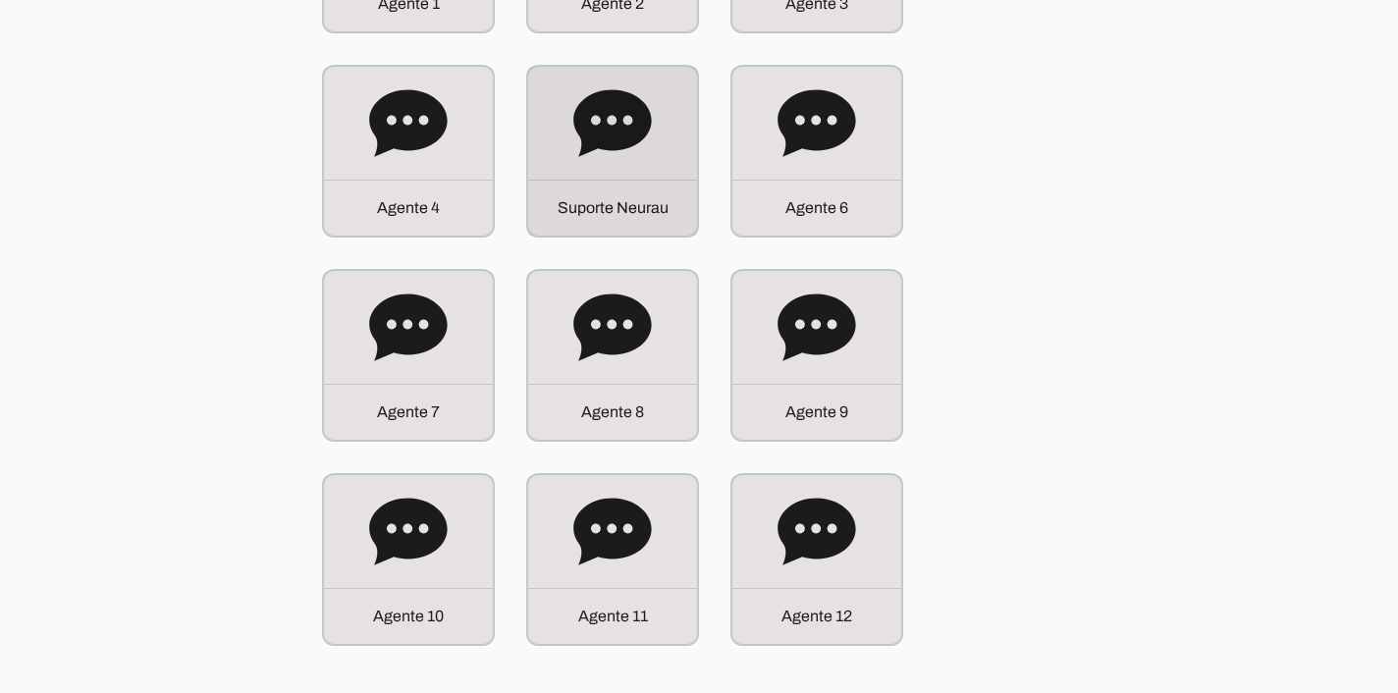
click at [608, 159] on icon at bounding box center [612, 123] width 79 height 79
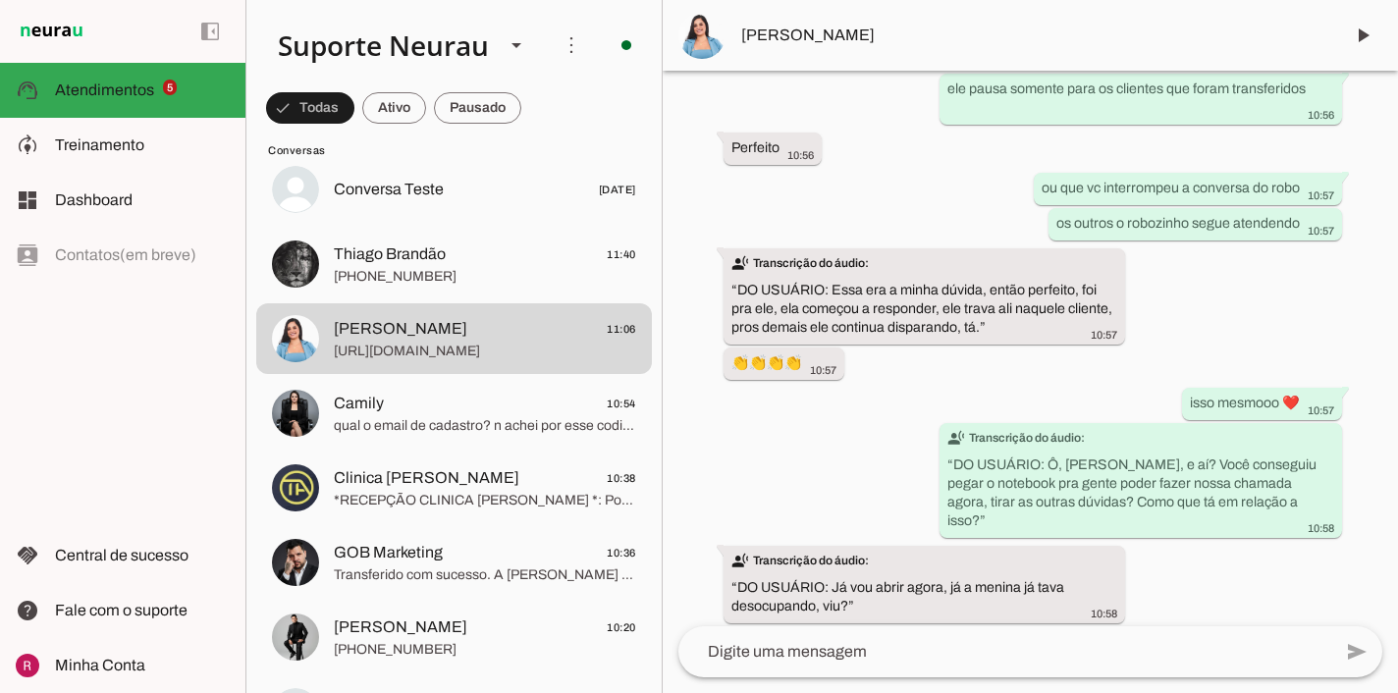
scroll to position [582, 0]
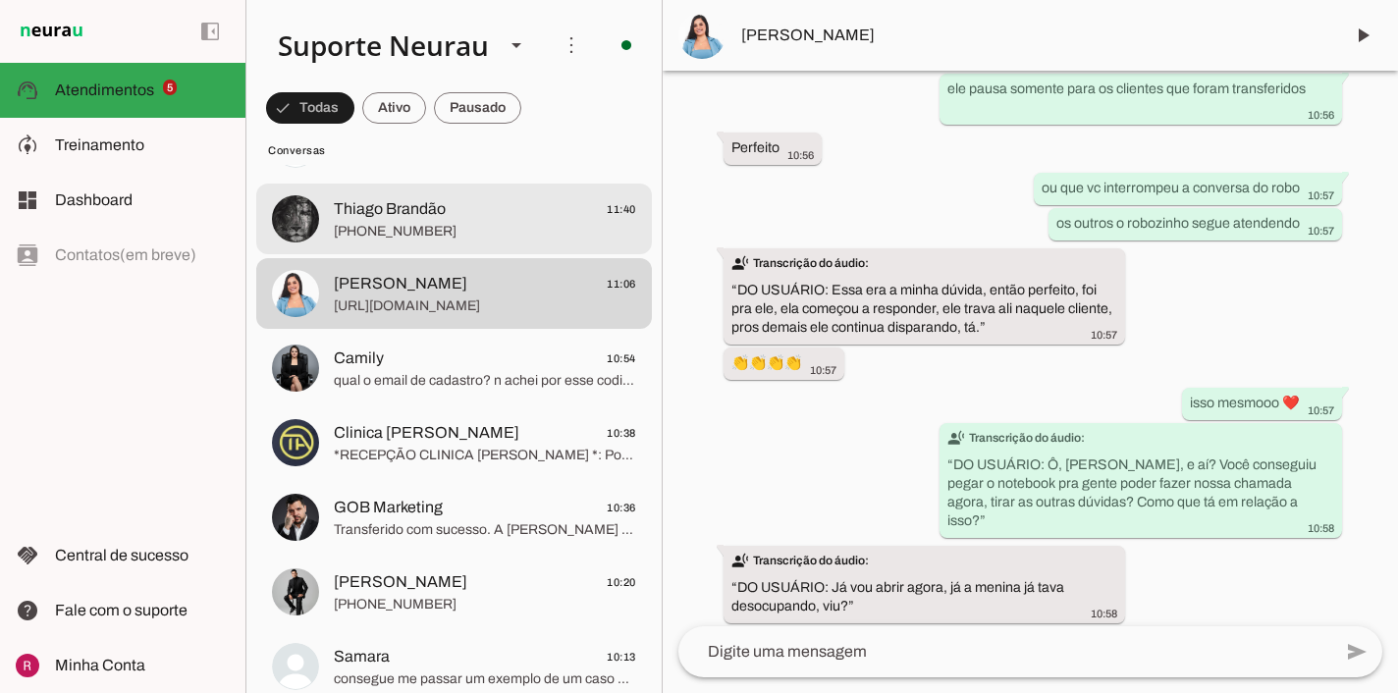
click at [481, 228] on span "+55 21 97490-1834" at bounding box center [485, 232] width 302 height 20
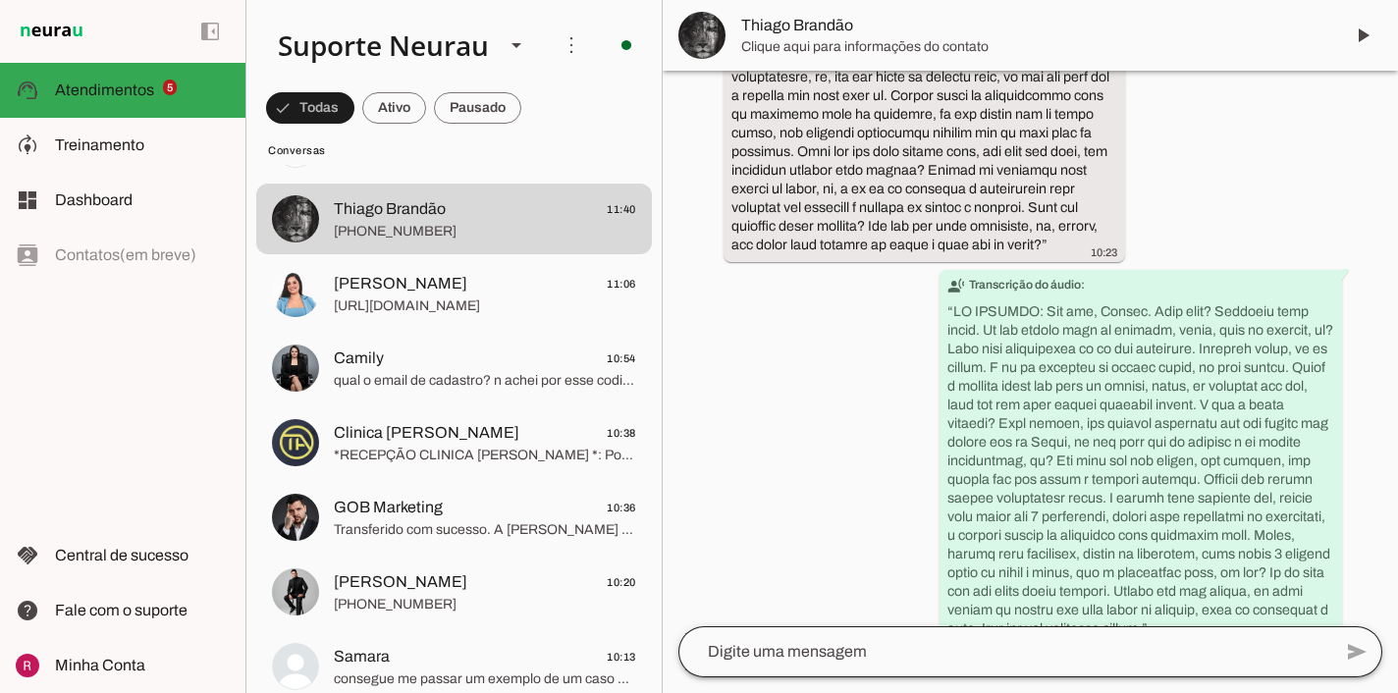
scroll to position [26632, 0]
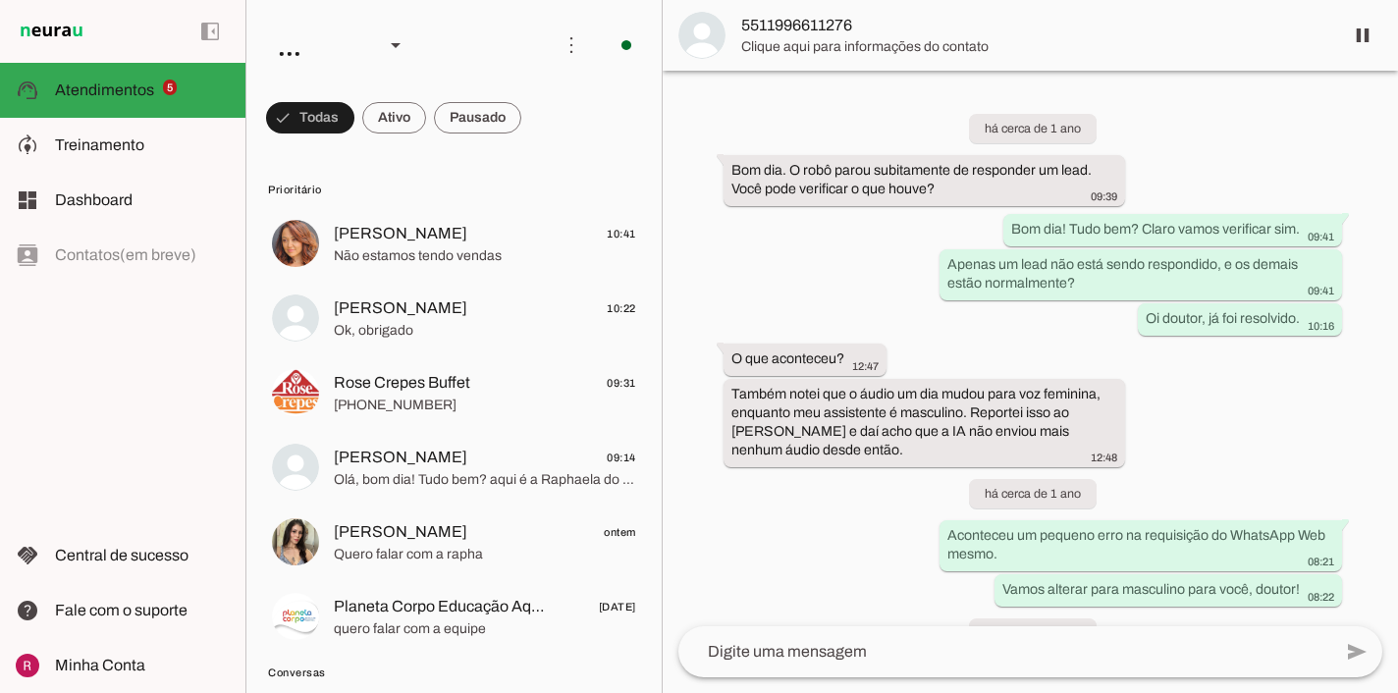
scroll to position [53529, 0]
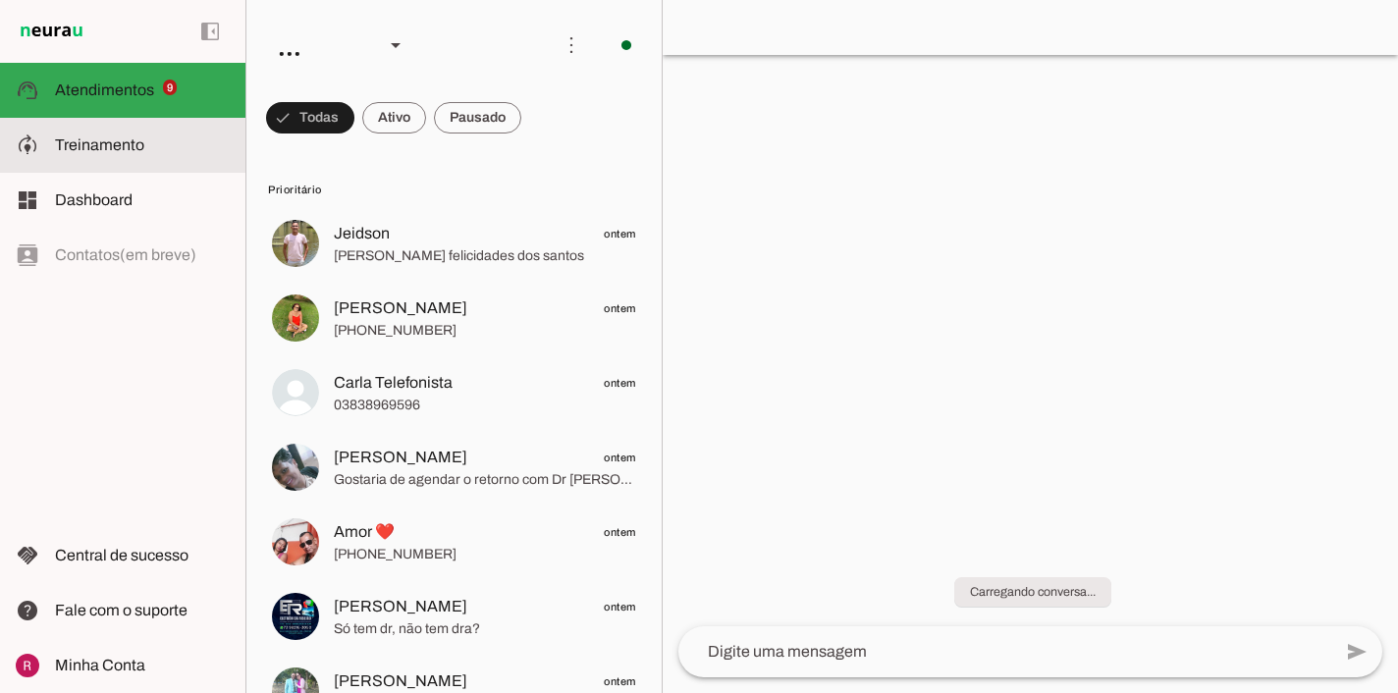
click at [196, 159] on md-item "model_training Treinamento Treinamento" at bounding box center [122, 145] width 245 height 55
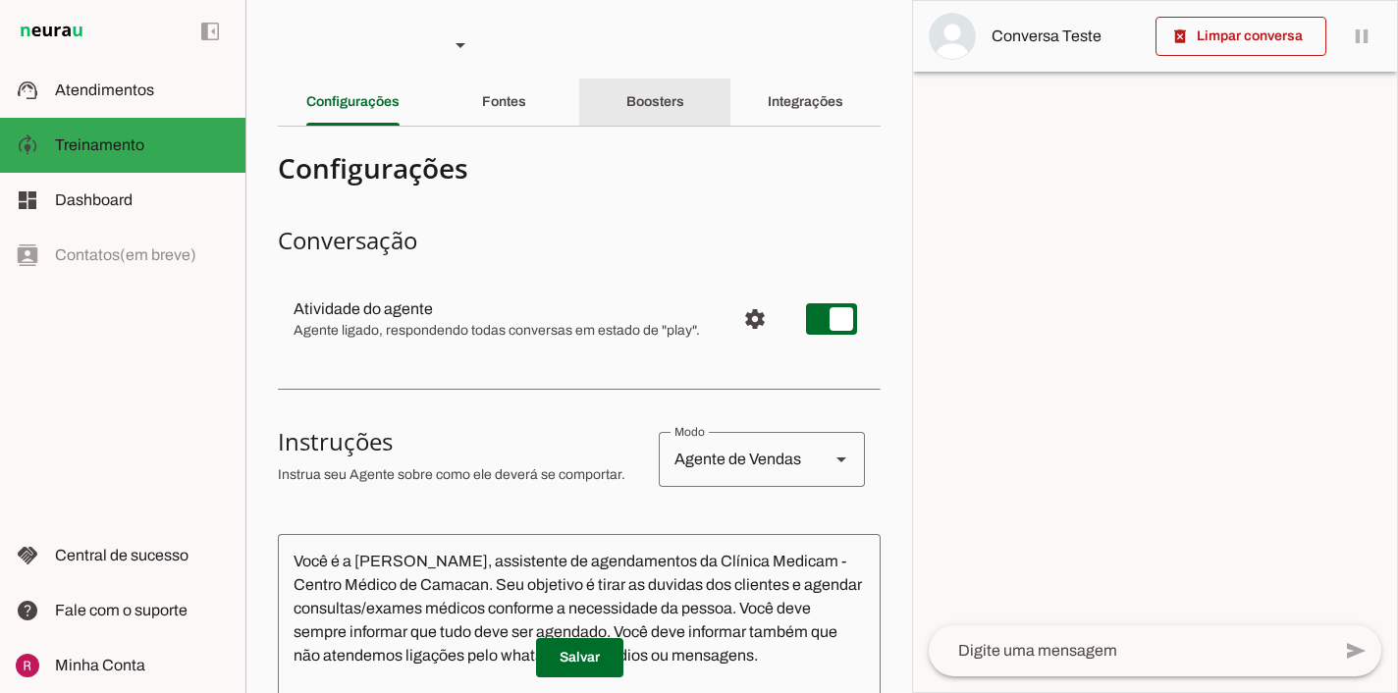
click at [675, 113] on div "Boosters" at bounding box center [655, 102] width 58 height 47
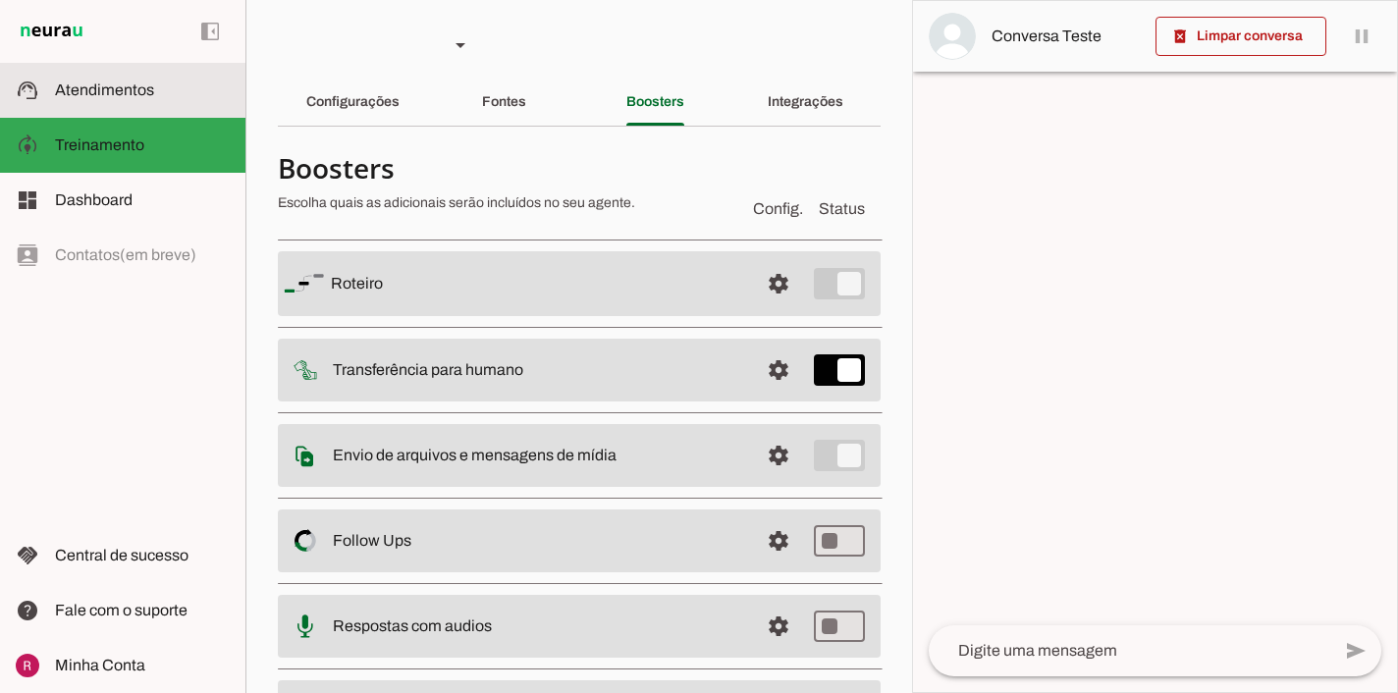
click at [204, 93] on slot at bounding box center [142, 91] width 175 height 24
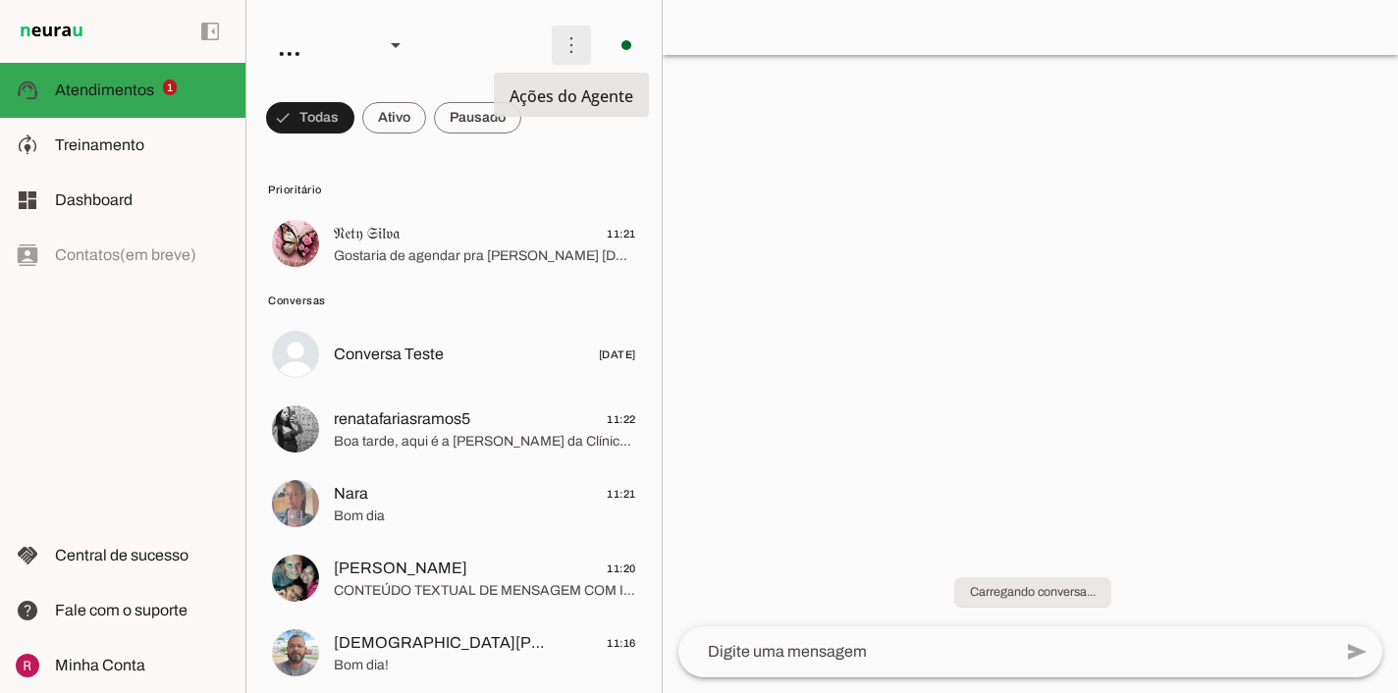
click at [578, 54] on span at bounding box center [571, 45] width 47 height 47
click at [798, 117] on md-item "Ativar chats em massa" at bounding box center [853, 120] width 110 height 94
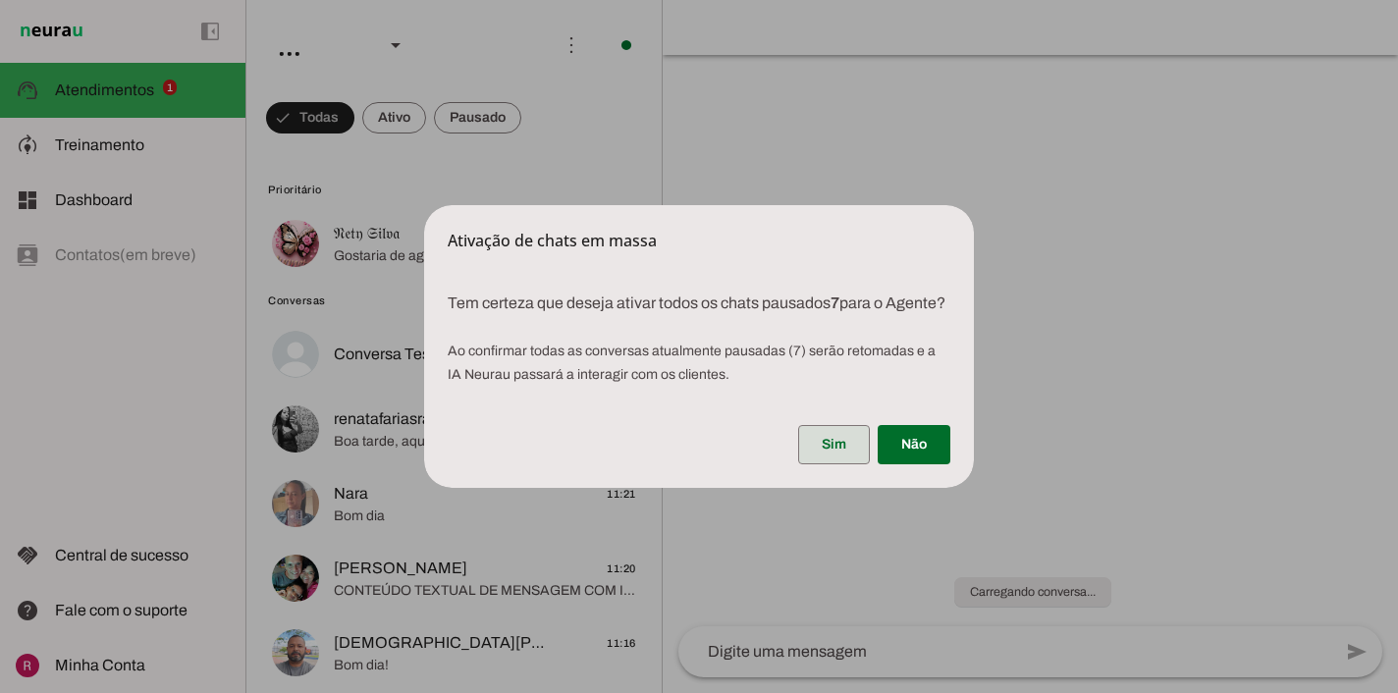
click at [844, 464] on span at bounding box center [834, 444] width 72 height 47
